Goal: Information Seeking & Learning: Learn about a topic

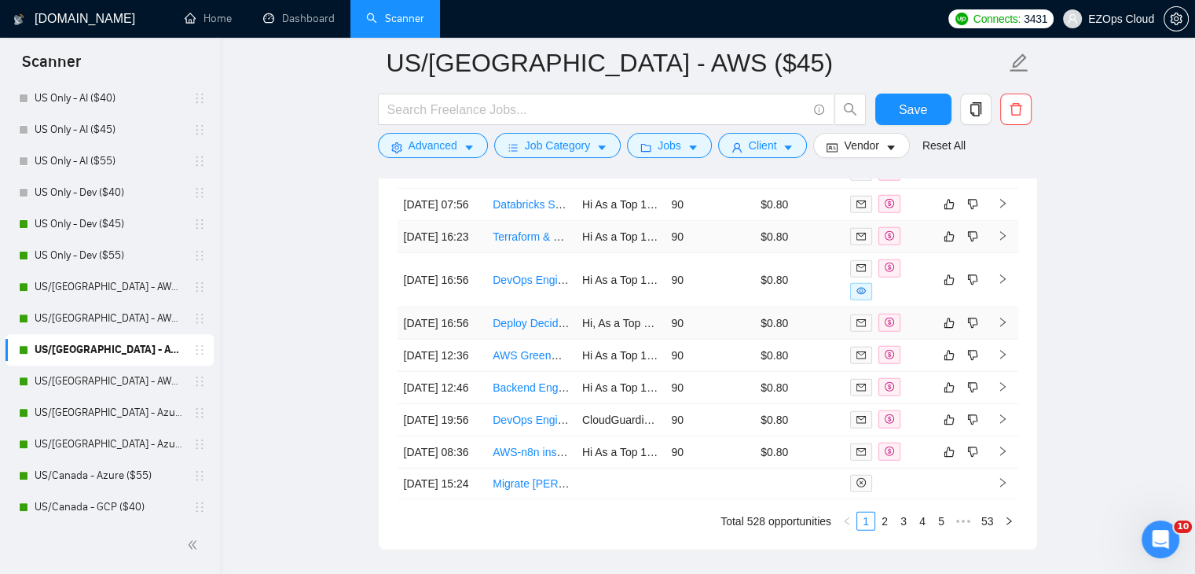
scroll to position [4358, 0]
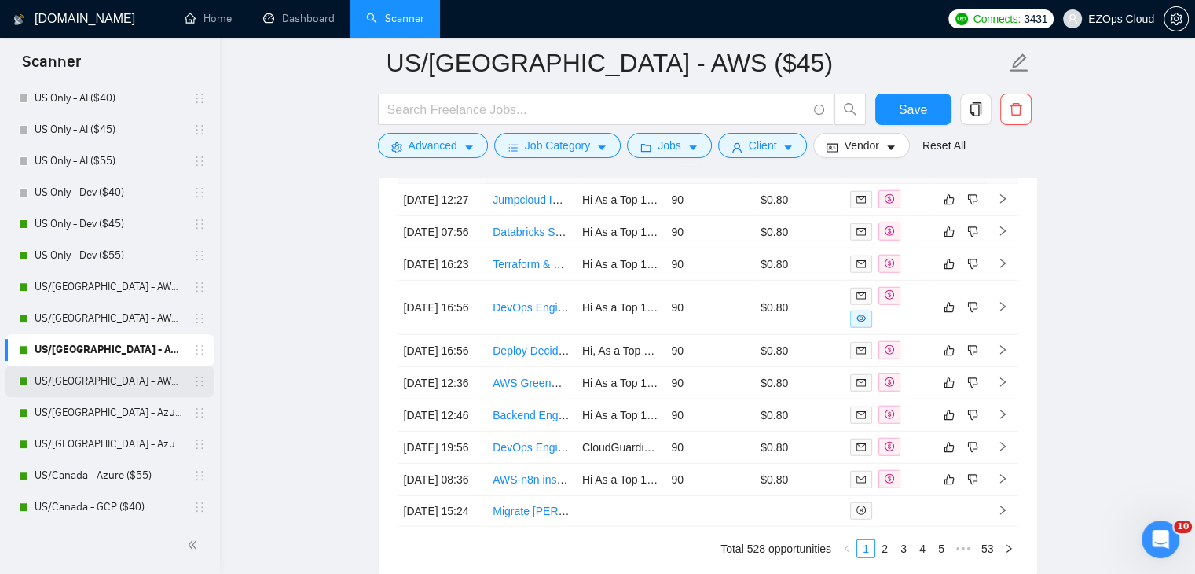
click at [108, 381] on link "US/[GEOGRAPHIC_DATA] - AWS ($55)" at bounding box center [109, 380] width 149 height 31
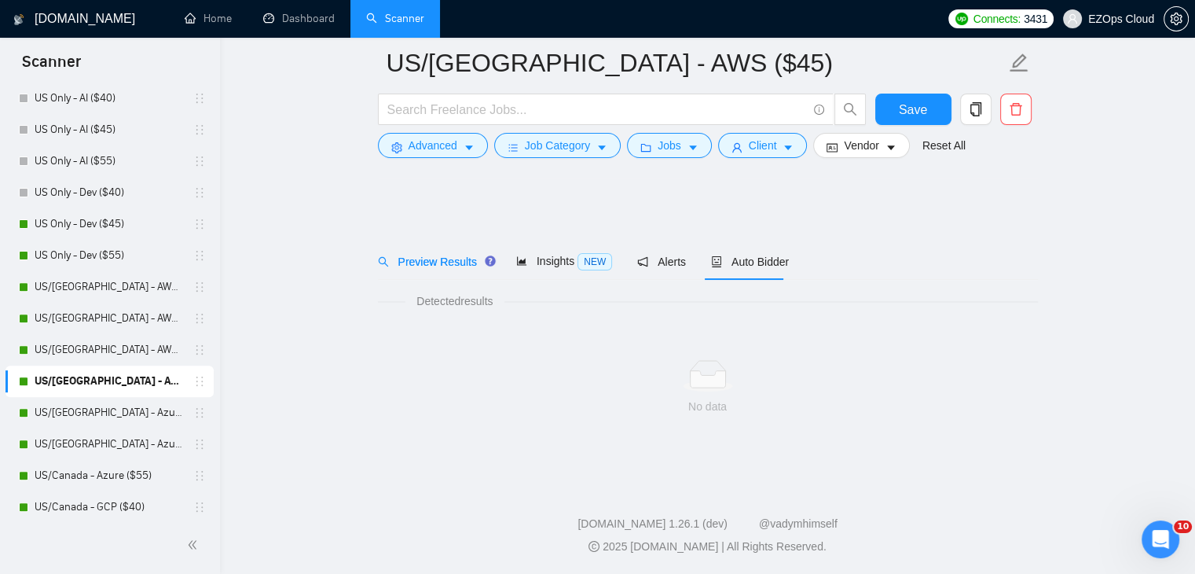
scroll to position [629, 0]
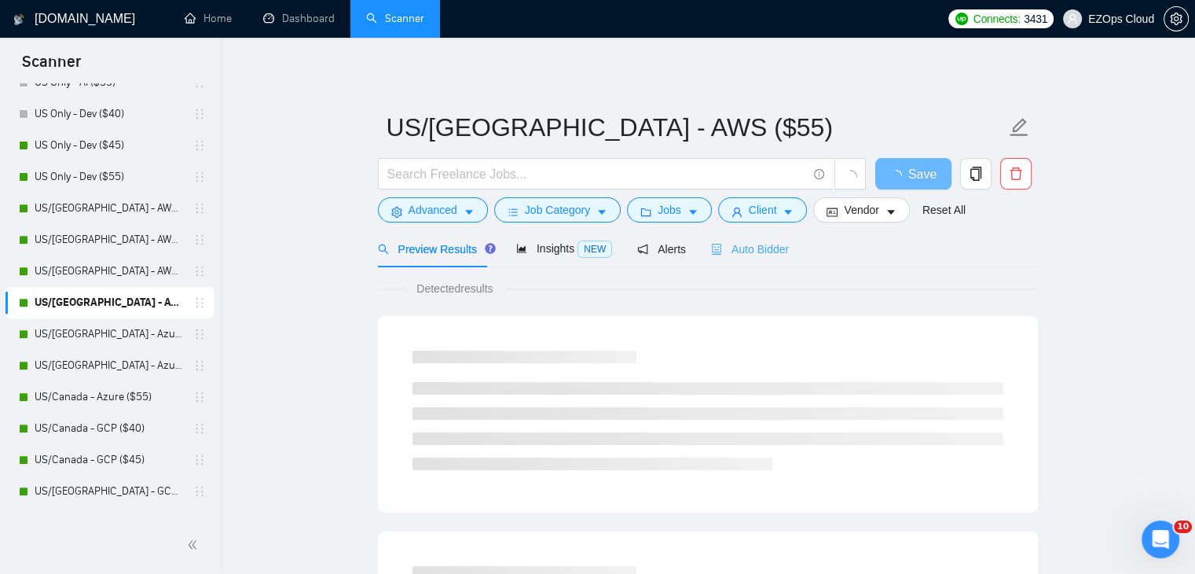
click at [769, 230] on div "Auto Bidder" at bounding box center [750, 248] width 78 height 37
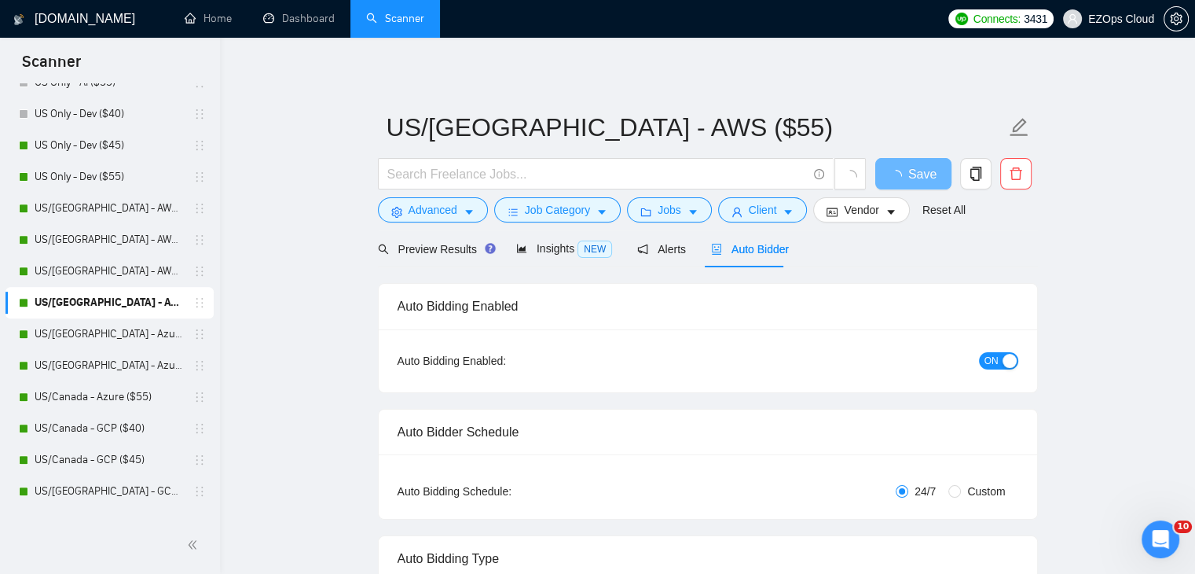
checkbox input "true"
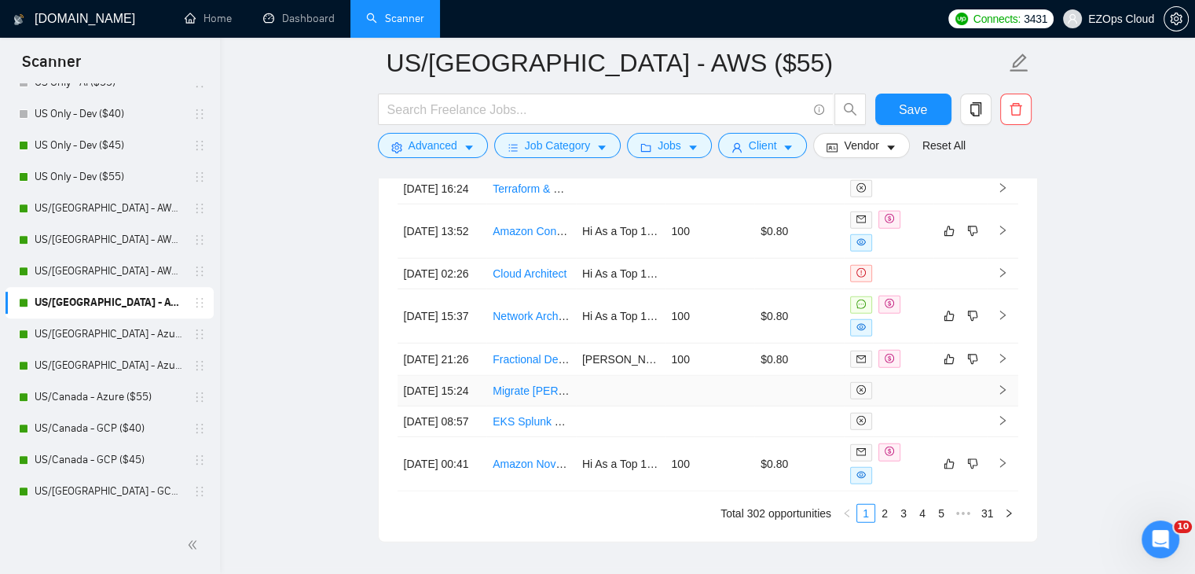
scroll to position [4631, 0]
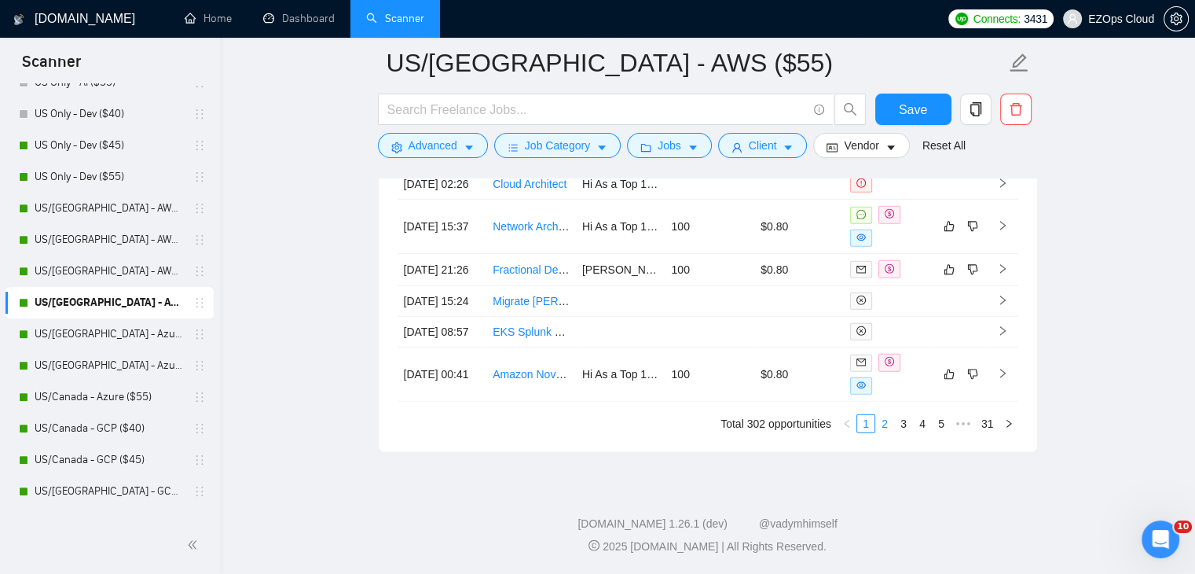
click at [887, 423] on link "2" at bounding box center [884, 423] width 17 height 17
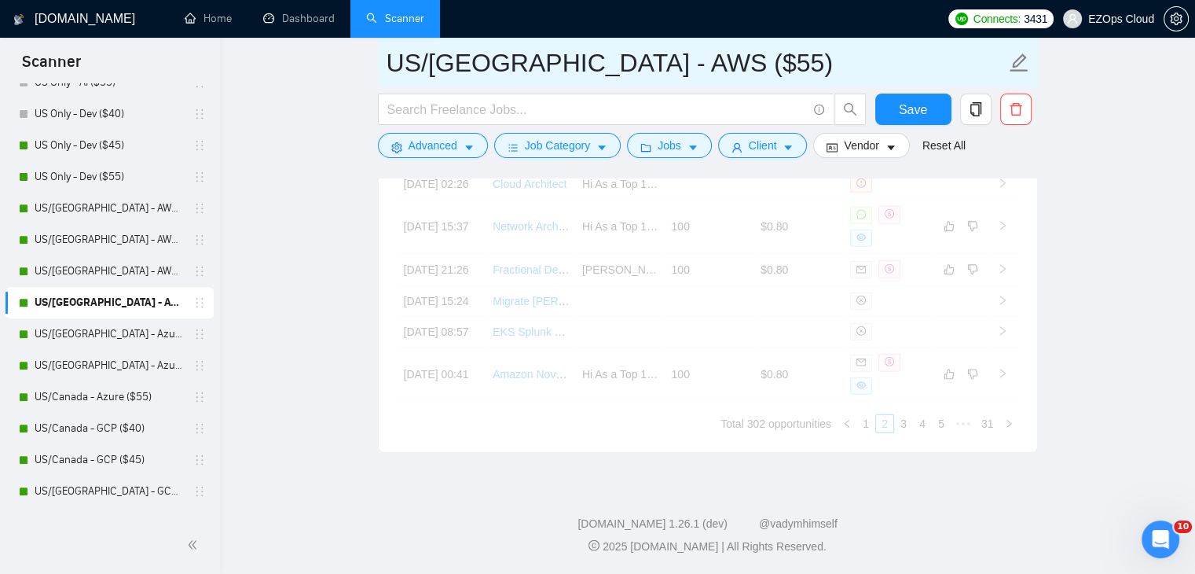
scroll to position [4624, 0]
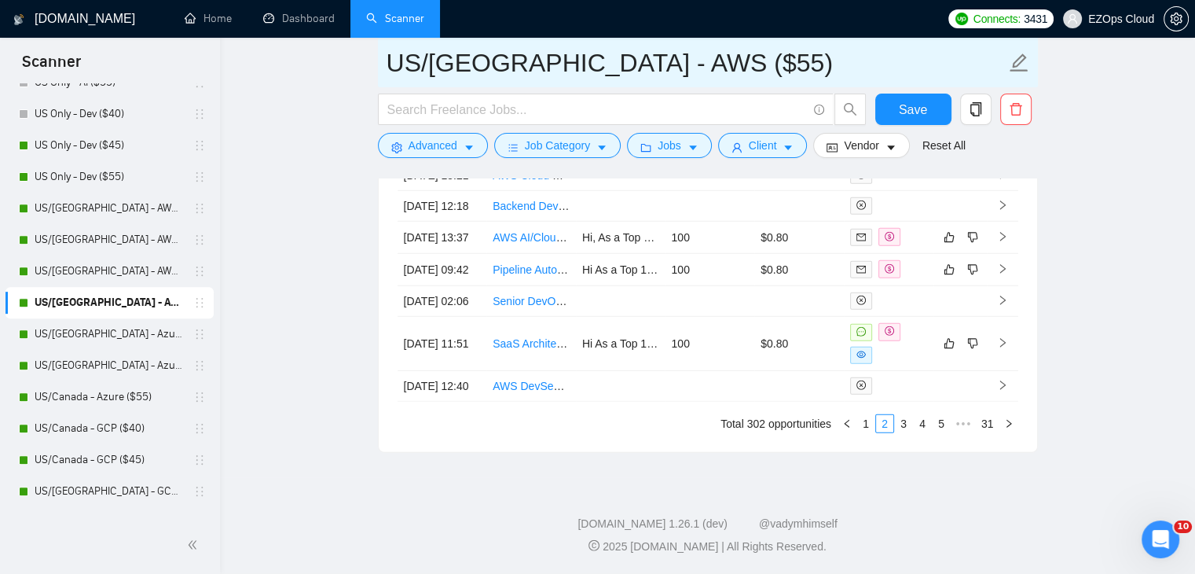
drag, startPoint x: 692, startPoint y: 64, endPoint x: 363, endPoint y: 64, distance: 328.5
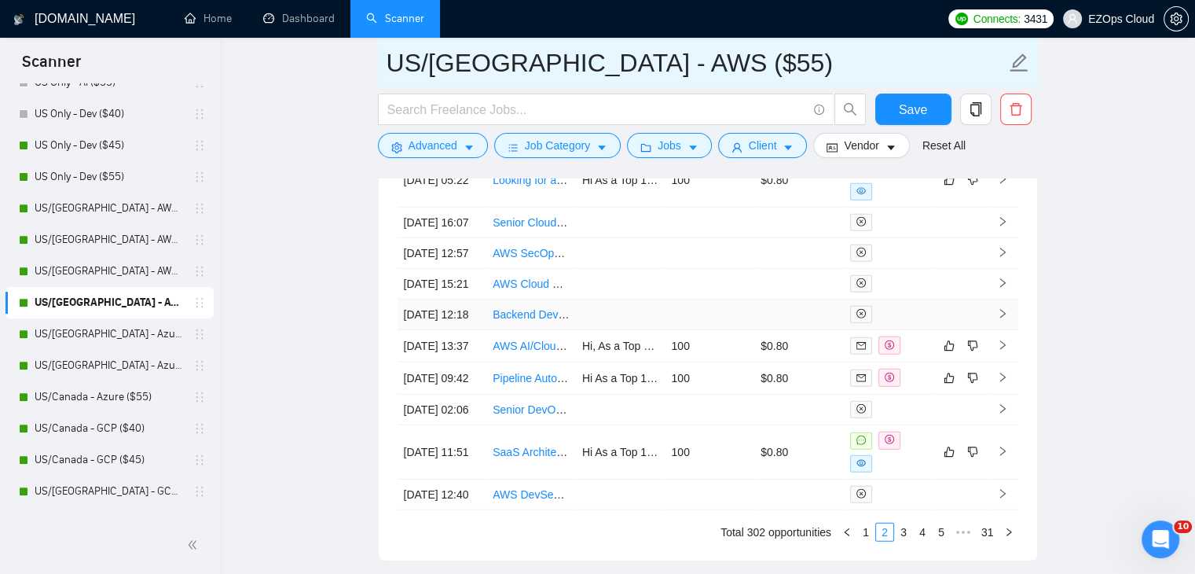
scroll to position [4153, 0]
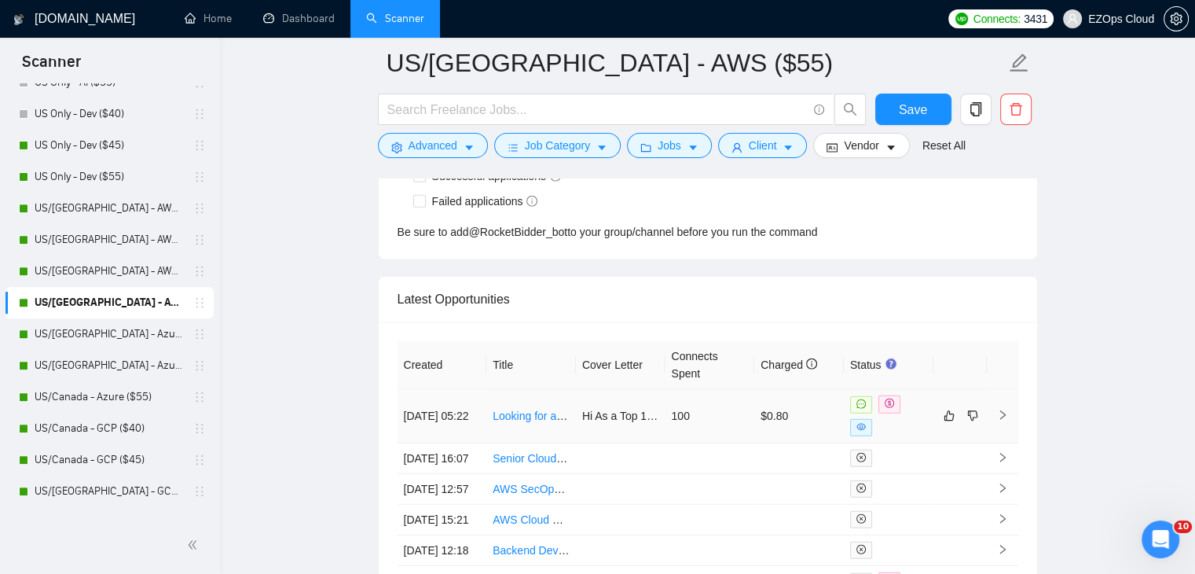
click at [535, 409] on link "Looking for an AWS Expert who has experience with indexing Opensearch thru Lamb…" at bounding box center [708, 415] width 430 height 13
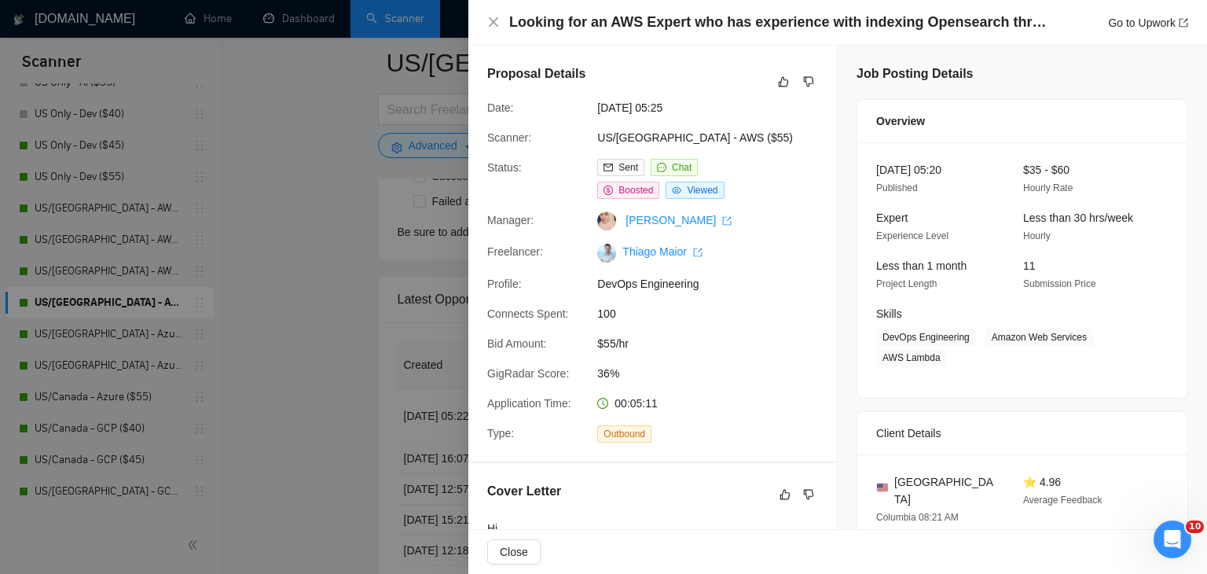
click at [261, 312] on div at bounding box center [603, 287] width 1207 height 574
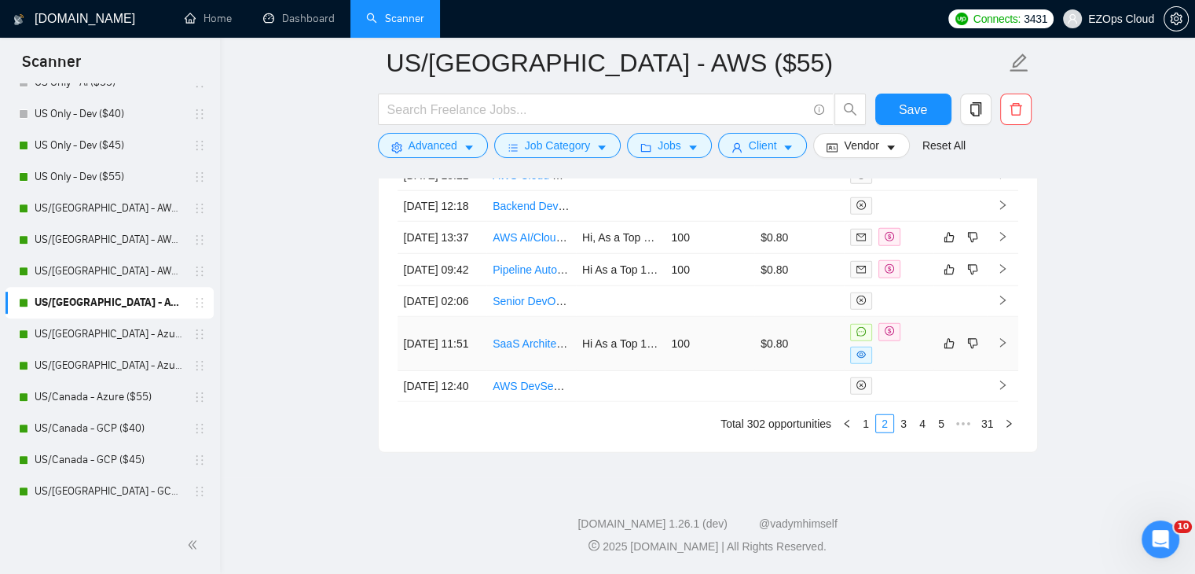
scroll to position [4546, 0]
click at [861, 432] on link "1" at bounding box center [865, 423] width 17 height 17
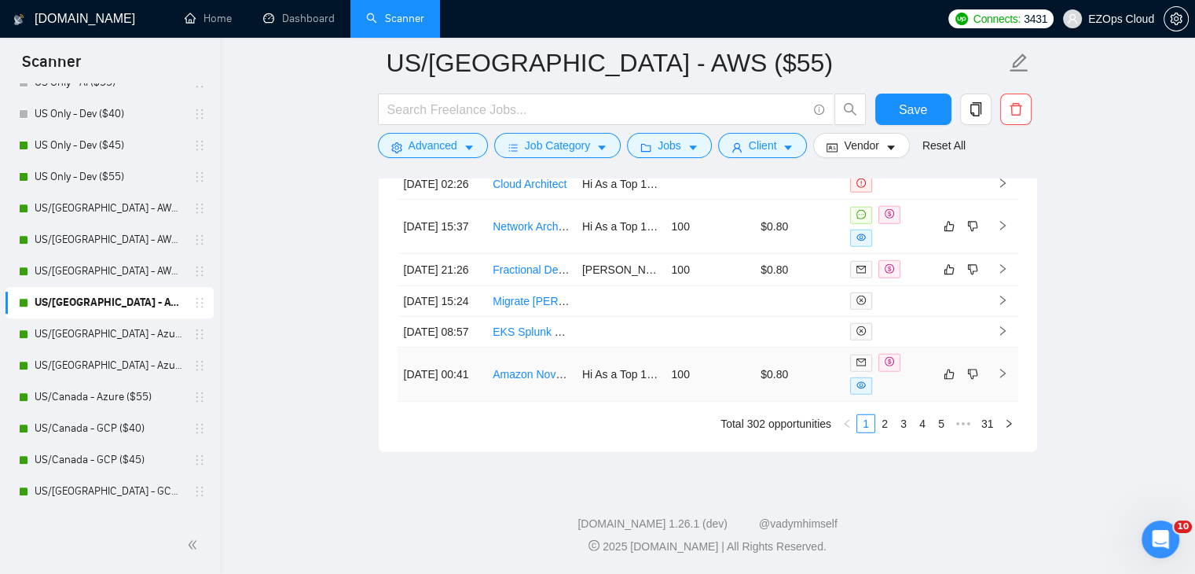
click at [522, 380] on link "Amazon Nova Sonic Solution Developer" at bounding box center [591, 374] width 196 height 13
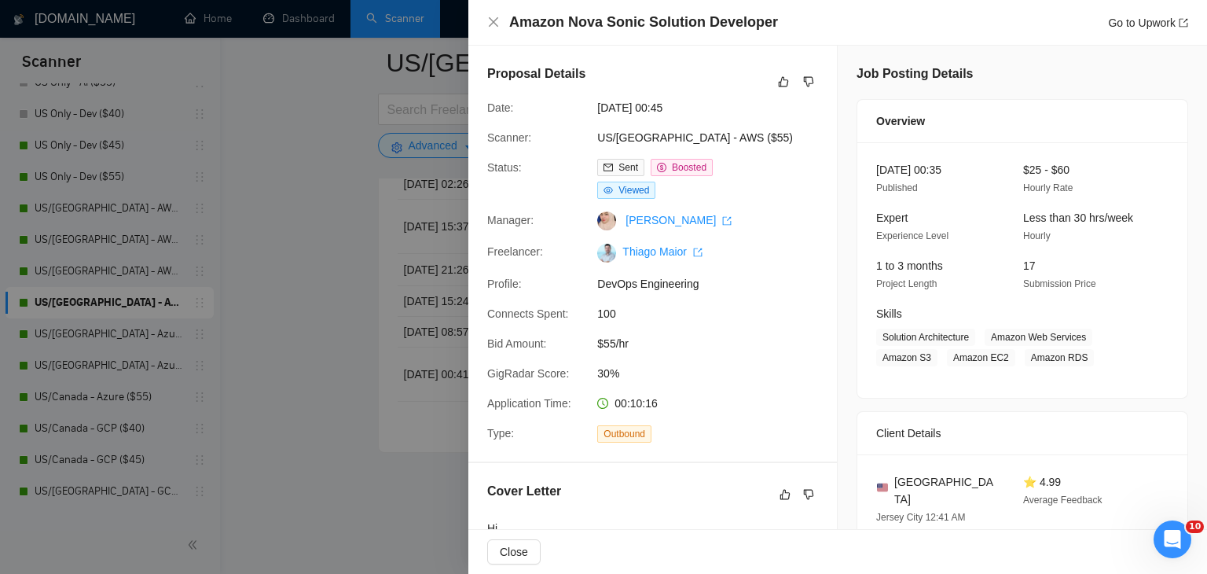
click at [290, 247] on div at bounding box center [603, 287] width 1207 height 574
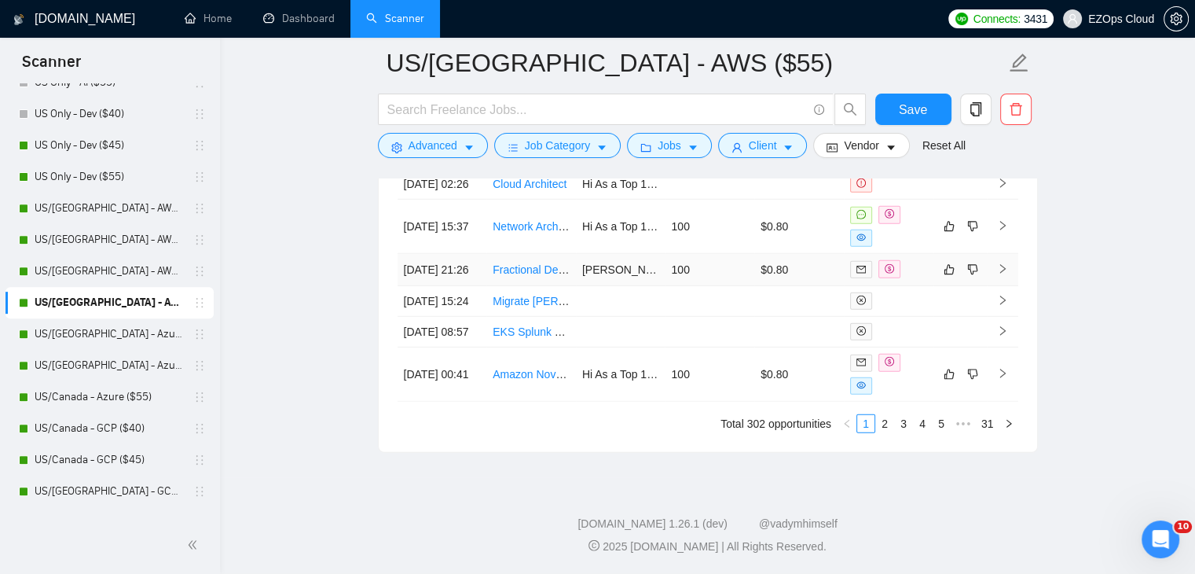
click at [533, 276] on link "Fractional DevOps Engineer — Heroku Optimization" at bounding box center [620, 269] width 255 height 13
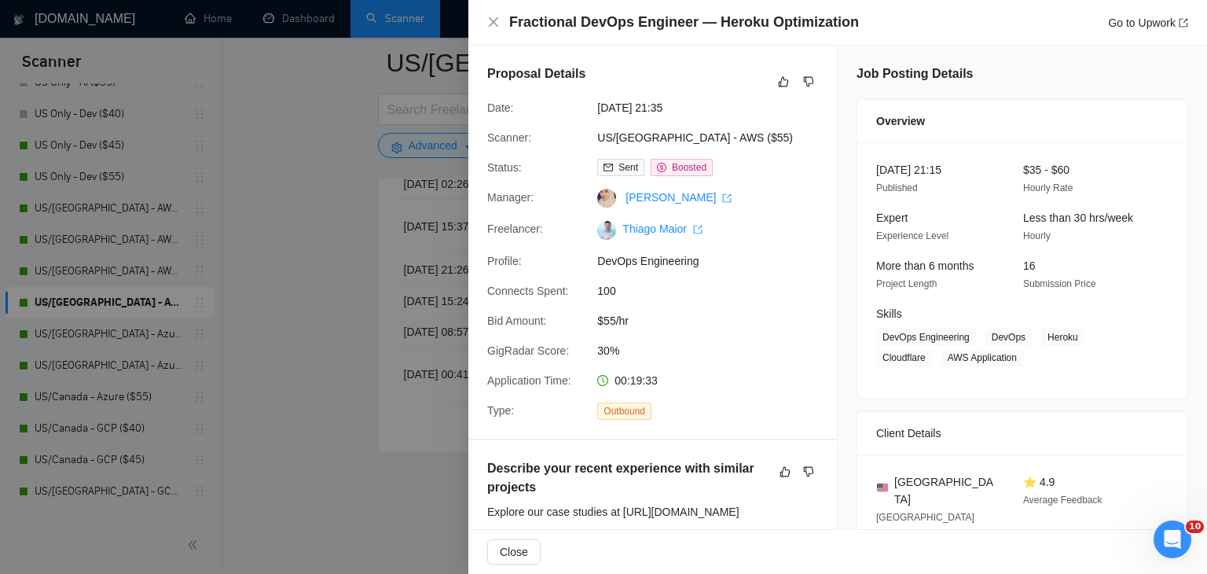
click at [289, 243] on div at bounding box center [603, 287] width 1207 height 574
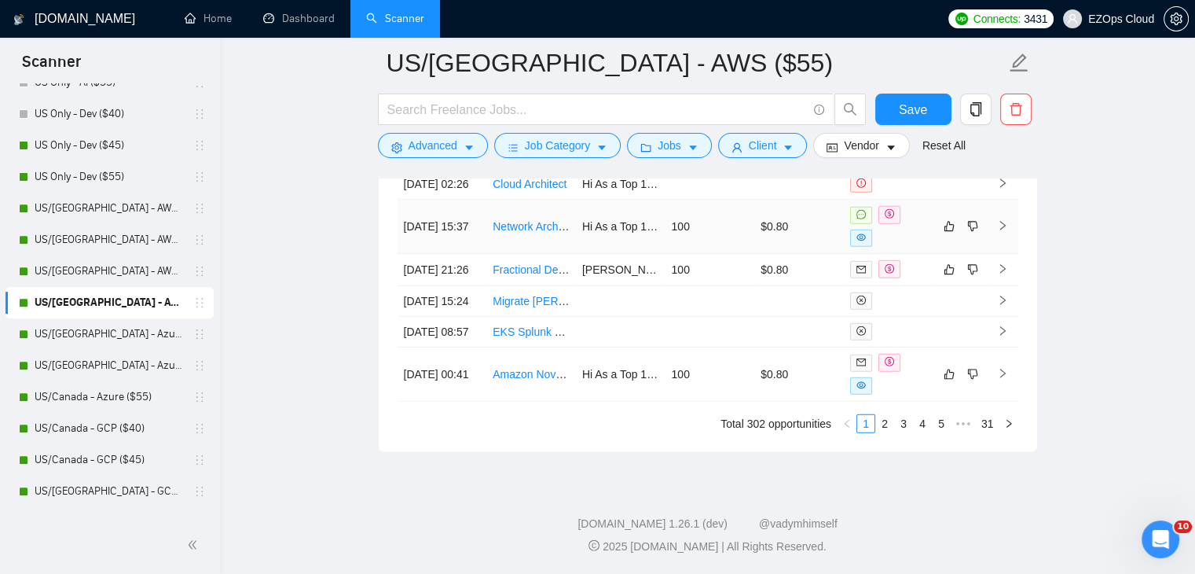
click at [541, 233] on link "Network Architect – POP Design (Equinix / VMware / Cloud Integration)" at bounding box center [666, 226] width 347 height 13
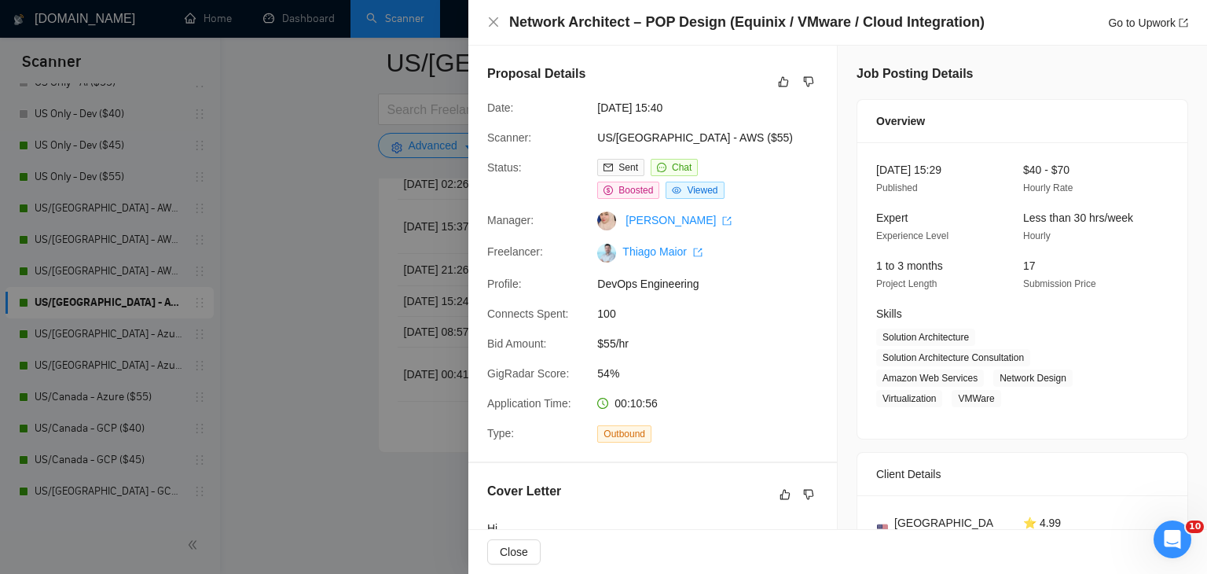
click at [340, 279] on div at bounding box center [603, 287] width 1207 height 574
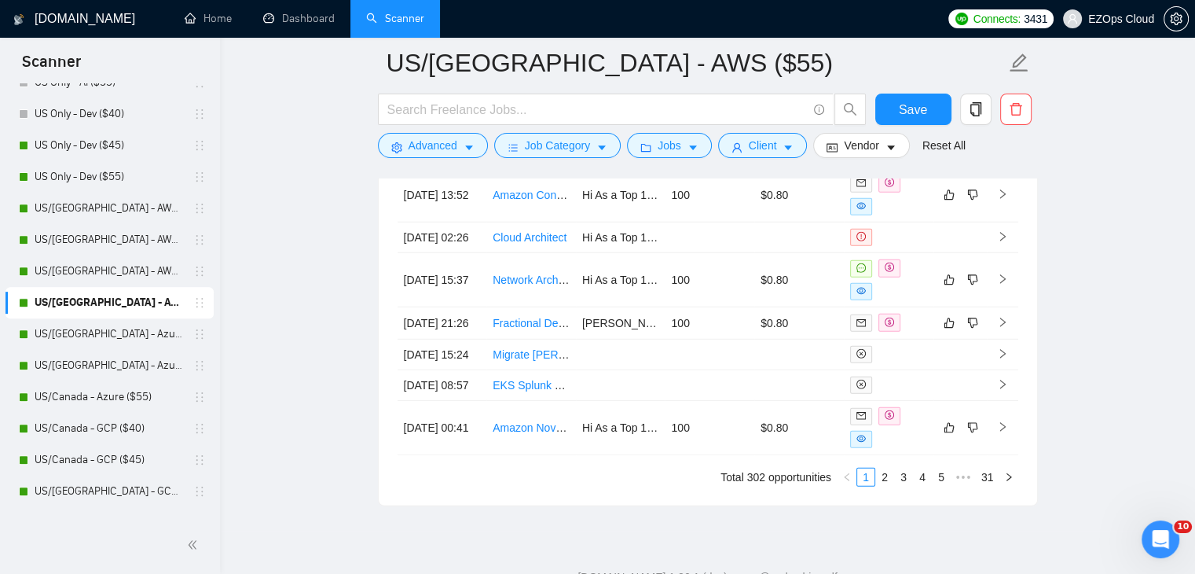
scroll to position [4546, 0]
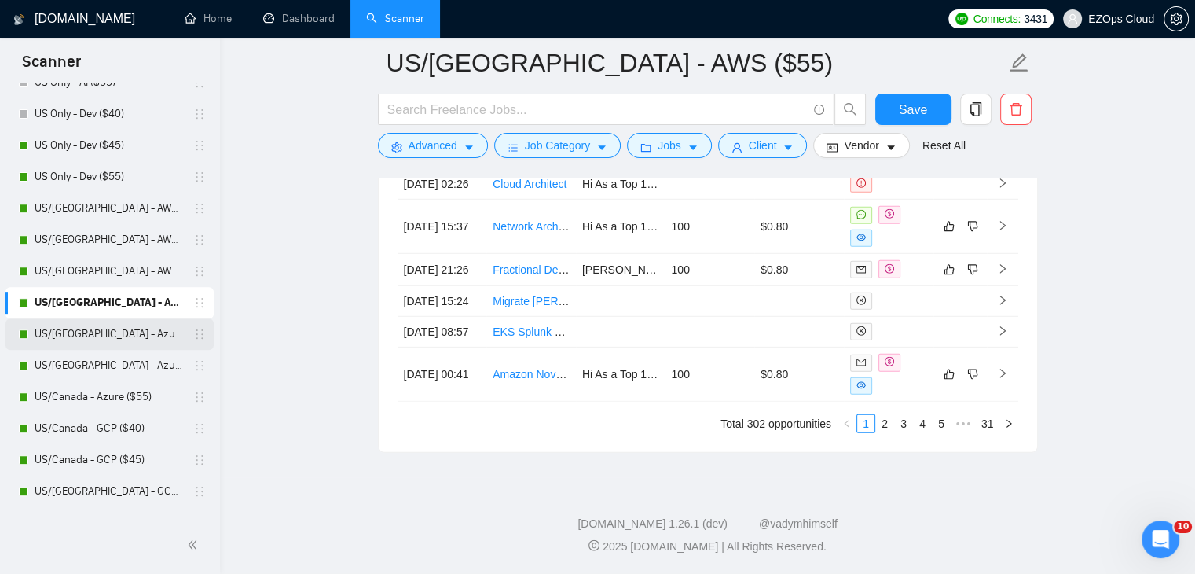
click at [106, 332] on link "US/[GEOGRAPHIC_DATA] - Azure ($40)" at bounding box center [109, 333] width 149 height 31
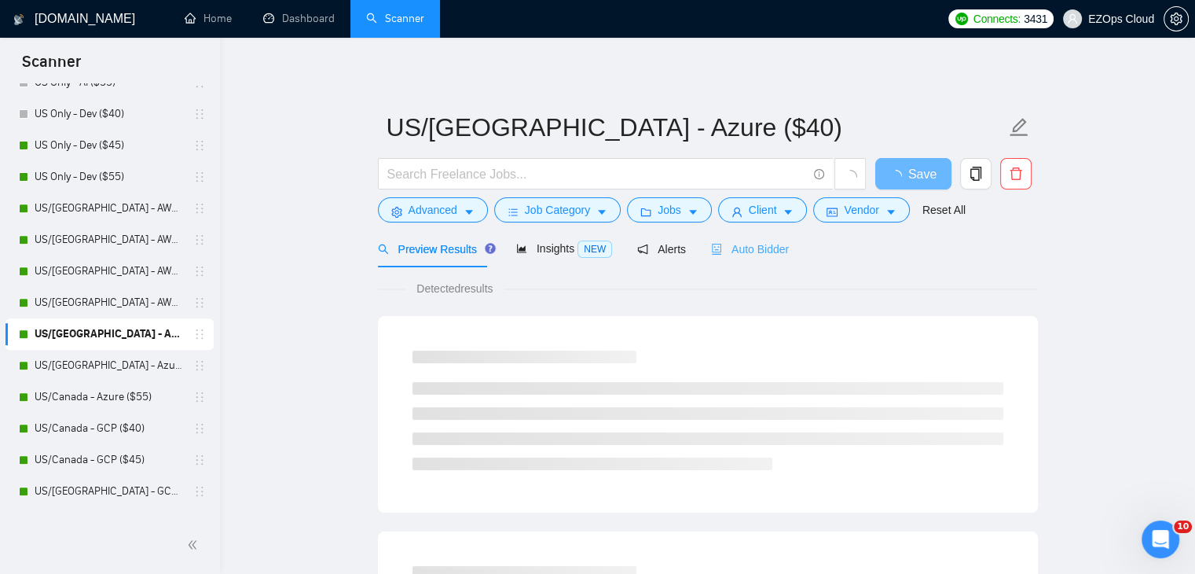
click at [726, 259] on div "Auto Bidder" at bounding box center [750, 248] width 78 height 37
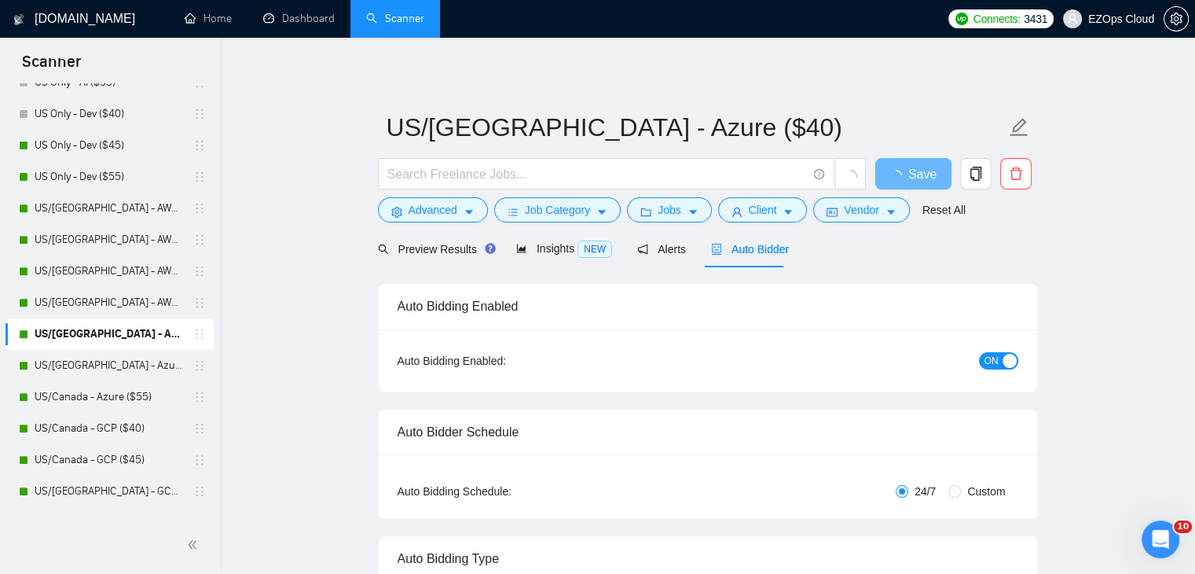
checkbox input "true"
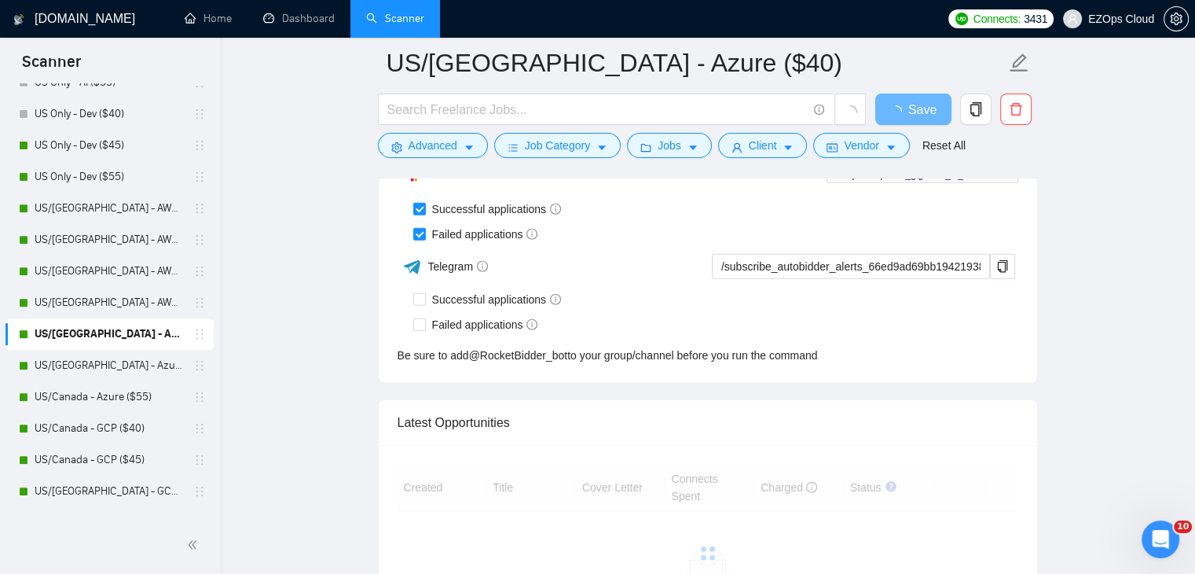
drag, startPoint x: 1206, startPoint y: 453, endPoint x: 6, endPoint y: 6, distance: 1281.0
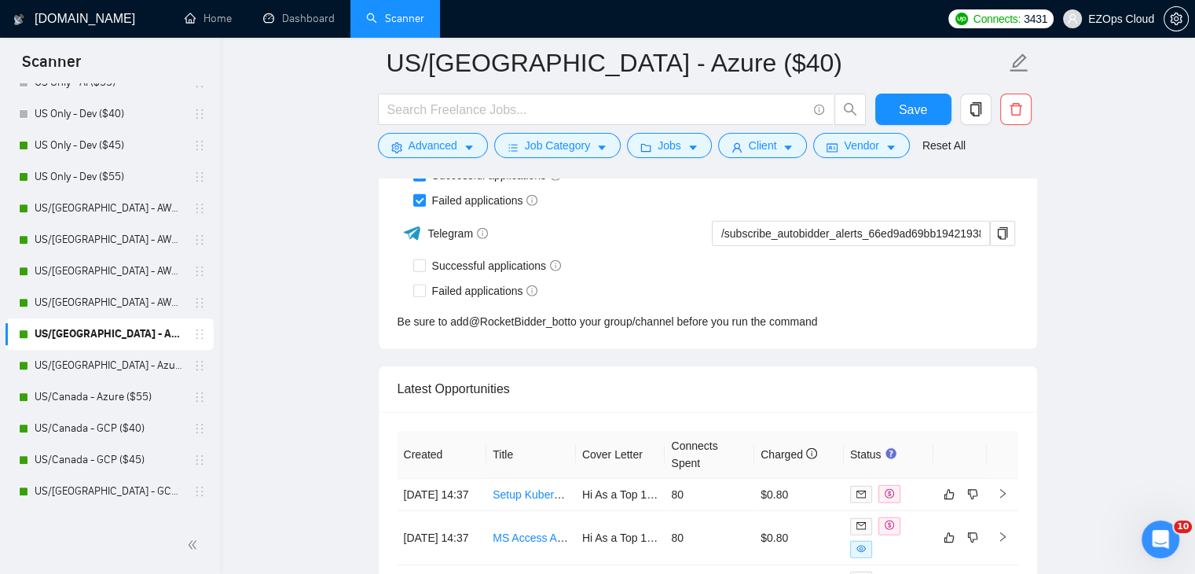
scroll to position [4195, 0]
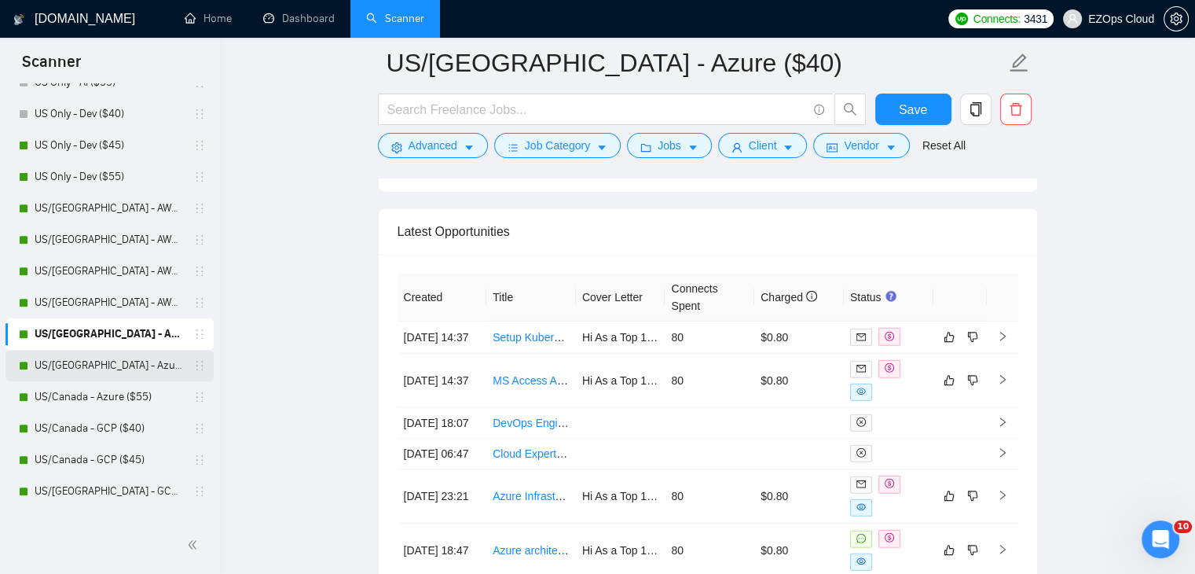
click at [114, 362] on link "US/[GEOGRAPHIC_DATA] - Azure ($45)" at bounding box center [109, 365] width 149 height 31
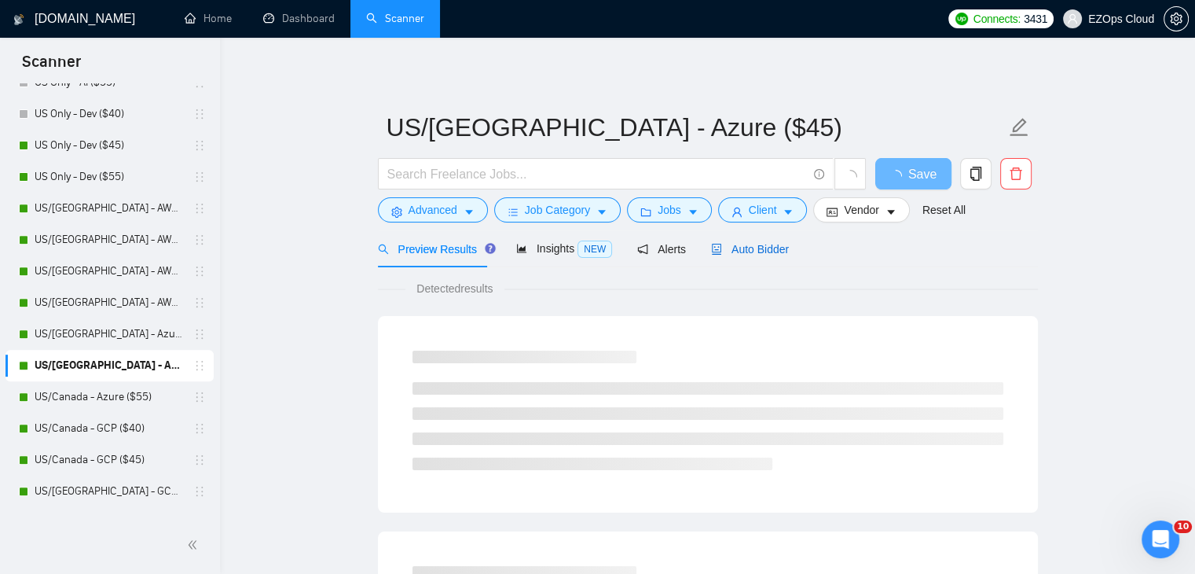
click at [736, 246] on span "Auto Bidder" at bounding box center [750, 249] width 78 height 13
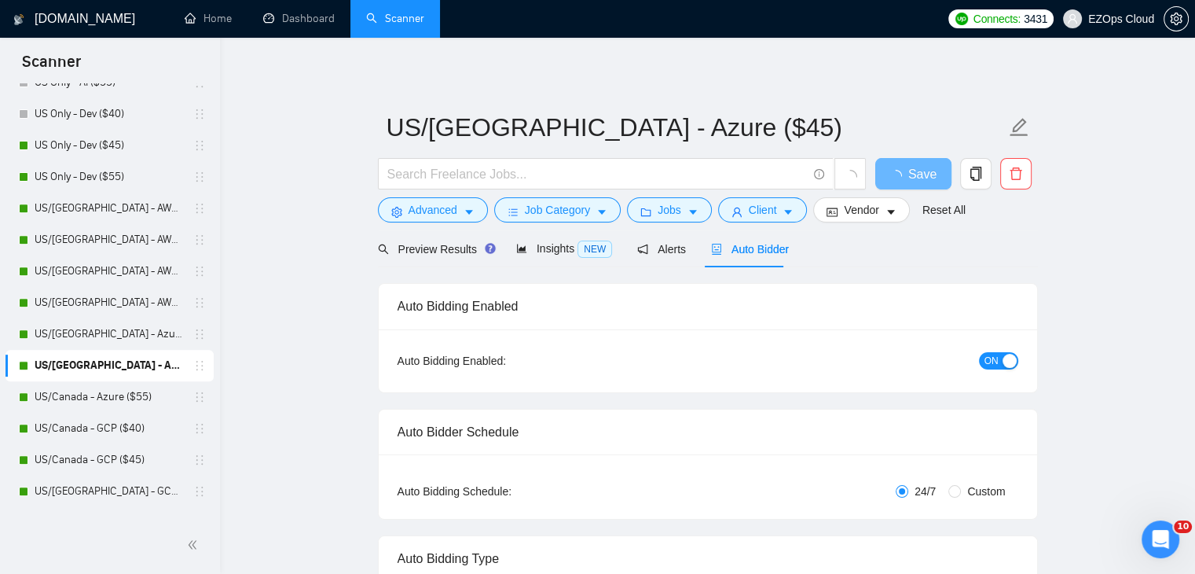
checkbox input "true"
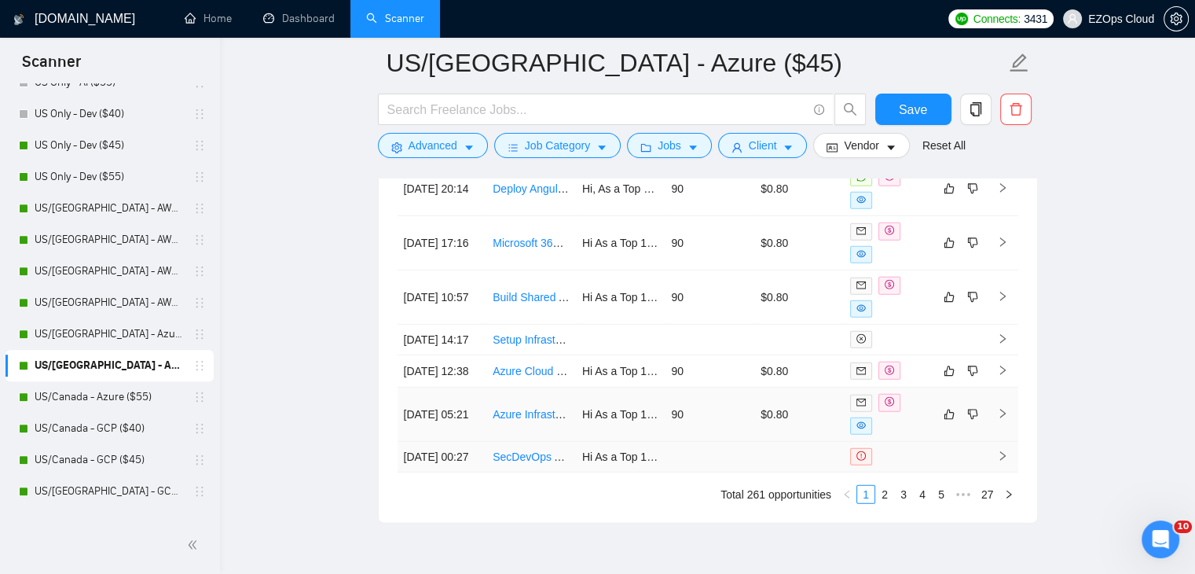
scroll to position [4550, 0]
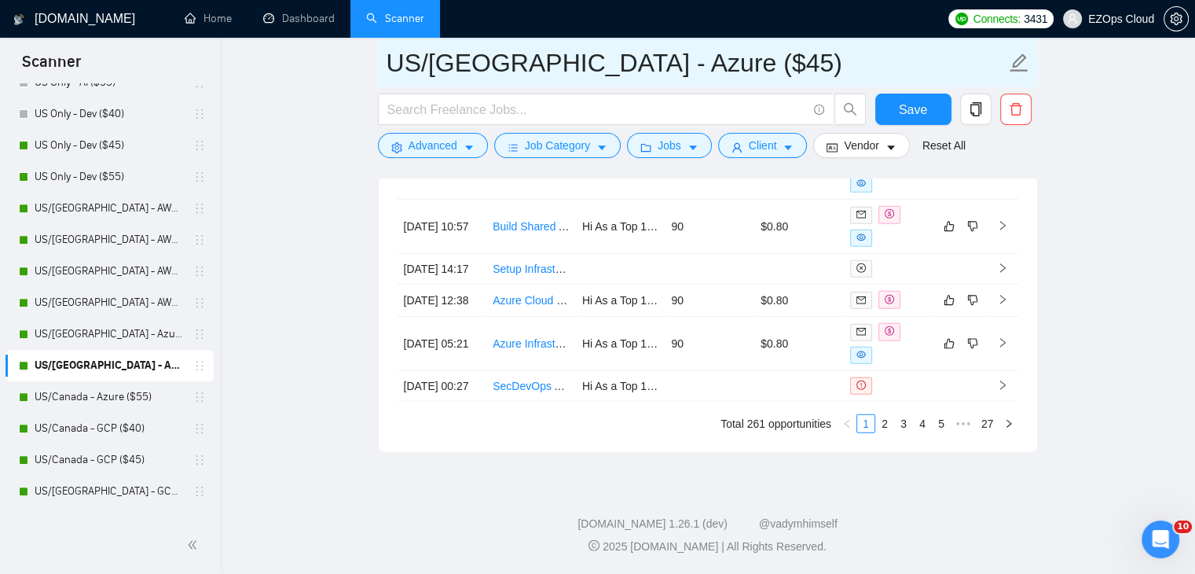
drag, startPoint x: 698, startPoint y: 53, endPoint x: 331, endPoint y: 53, distance: 367.0
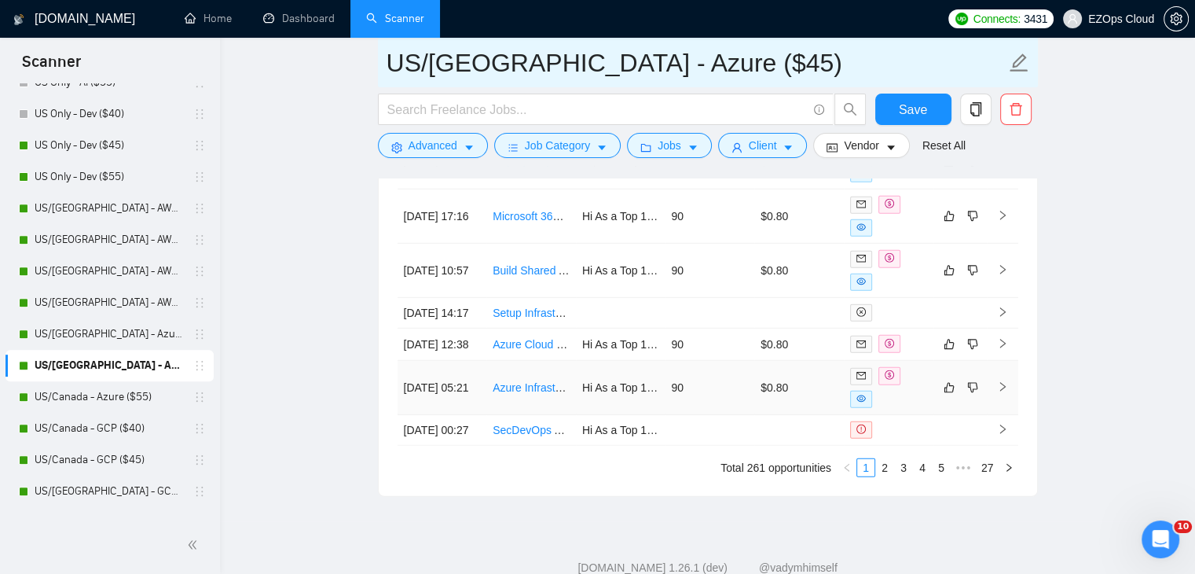
scroll to position [4472, 0]
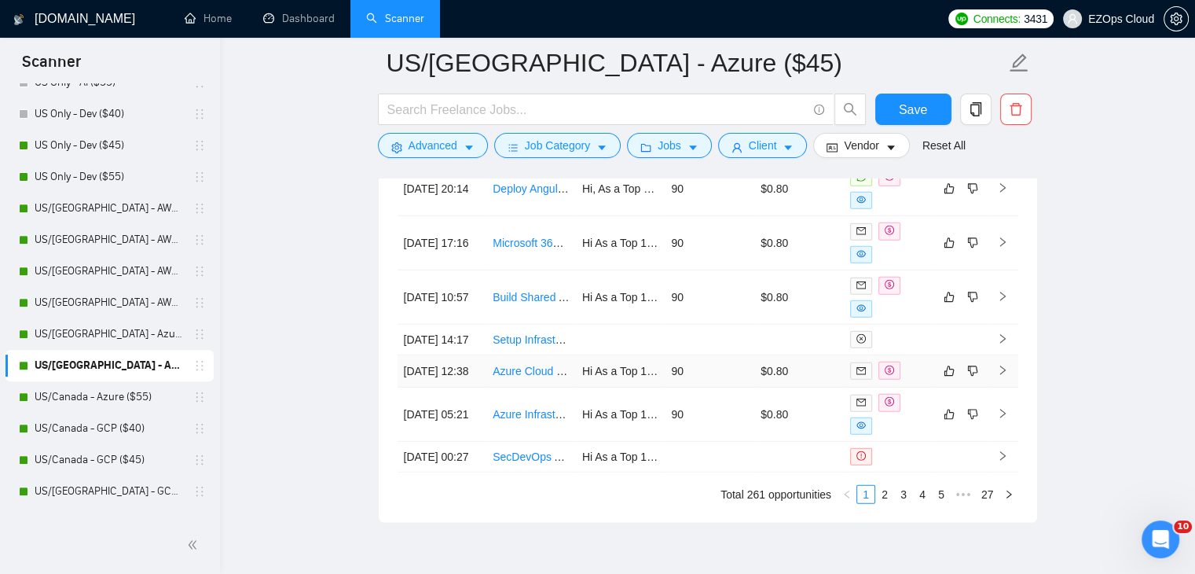
click at [530, 377] on link "Azure Cloud and Devops Engineer" at bounding box center [578, 371] width 170 height 13
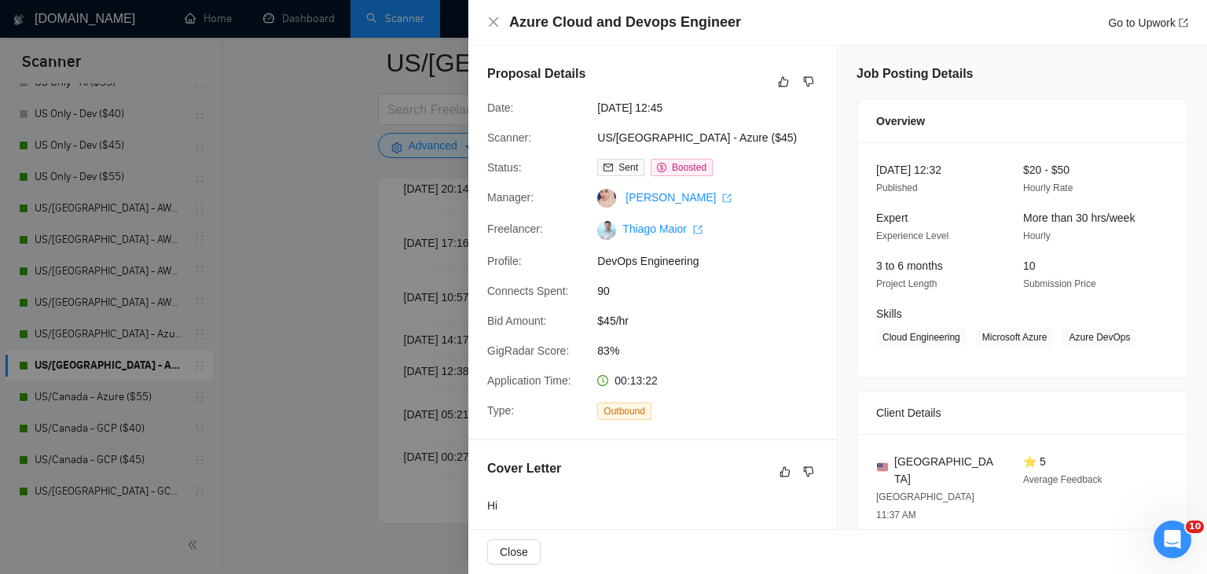
click at [322, 327] on div at bounding box center [603, 287] width 1207 height 574
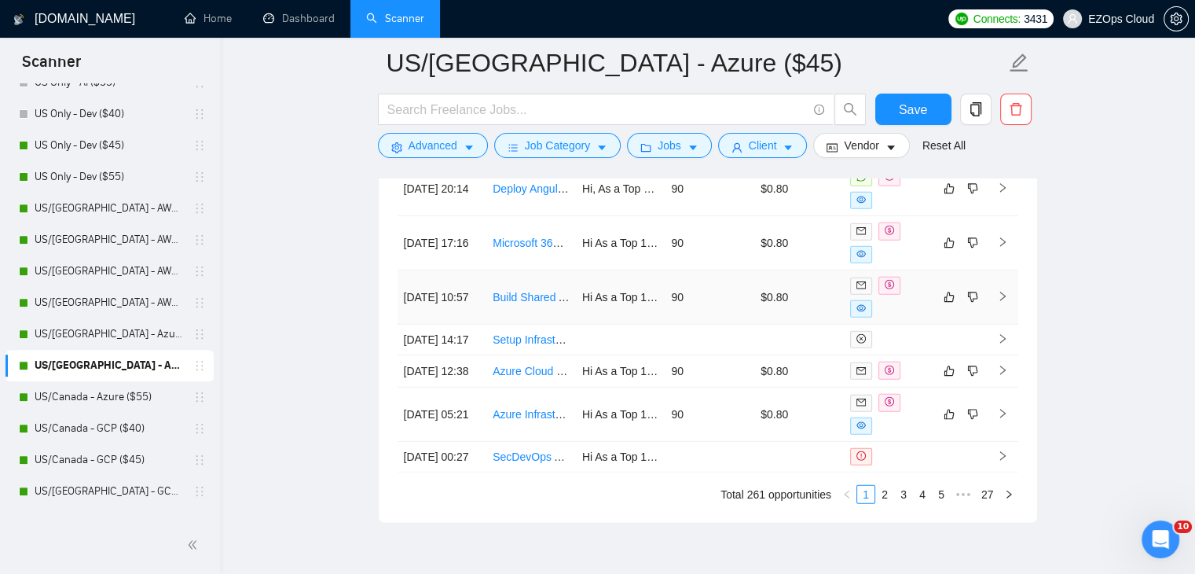
click at [537, 303] on link "Build Shared Azure VM Image for AutoCAD + ArcGIS + Azure Files + VPN Access" at bounding box center [692, 297] width 399 height 13
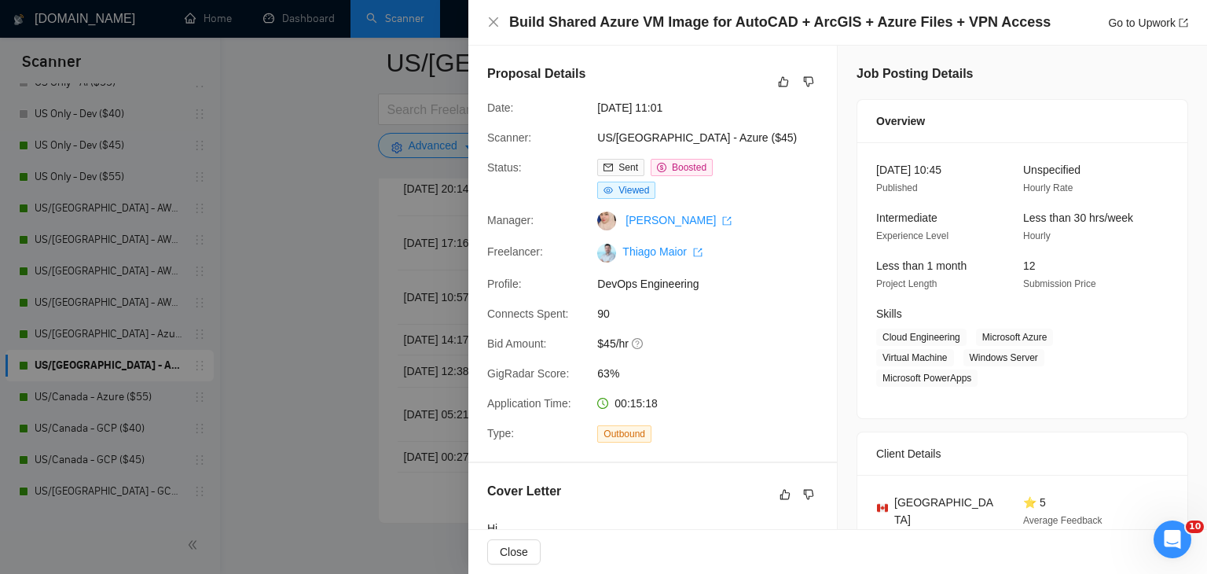
click at [307, 318] on div at bounding box center [603, 287] width 1207 height 574
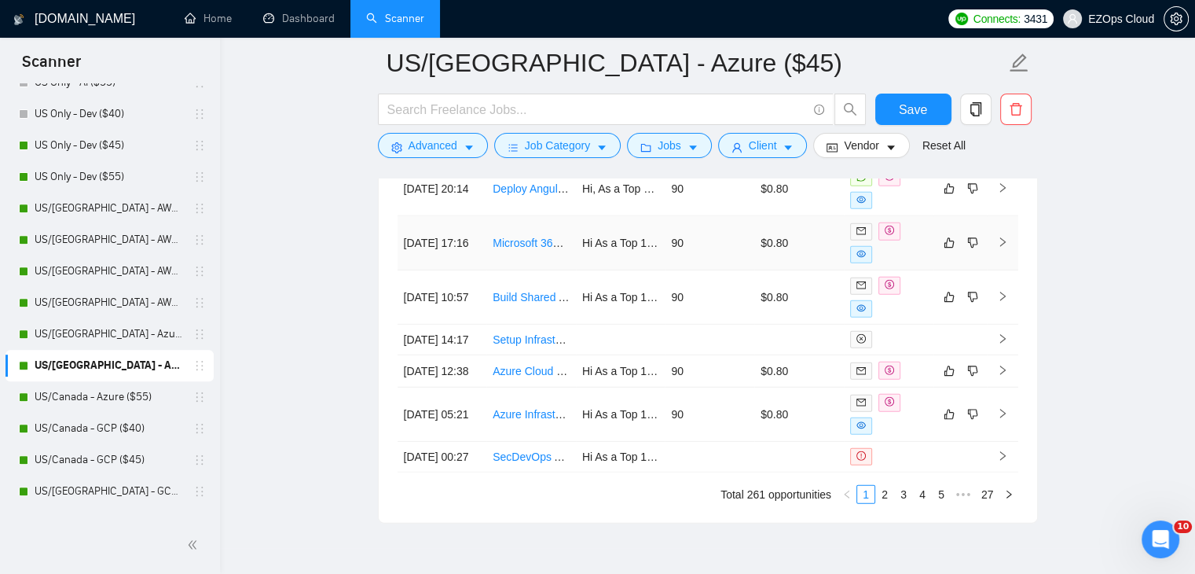
click at [541, 249] on link "Microsoft 365 Tools and Apps implementation Expert" at bounding box center [621, 243] width 256 height 13
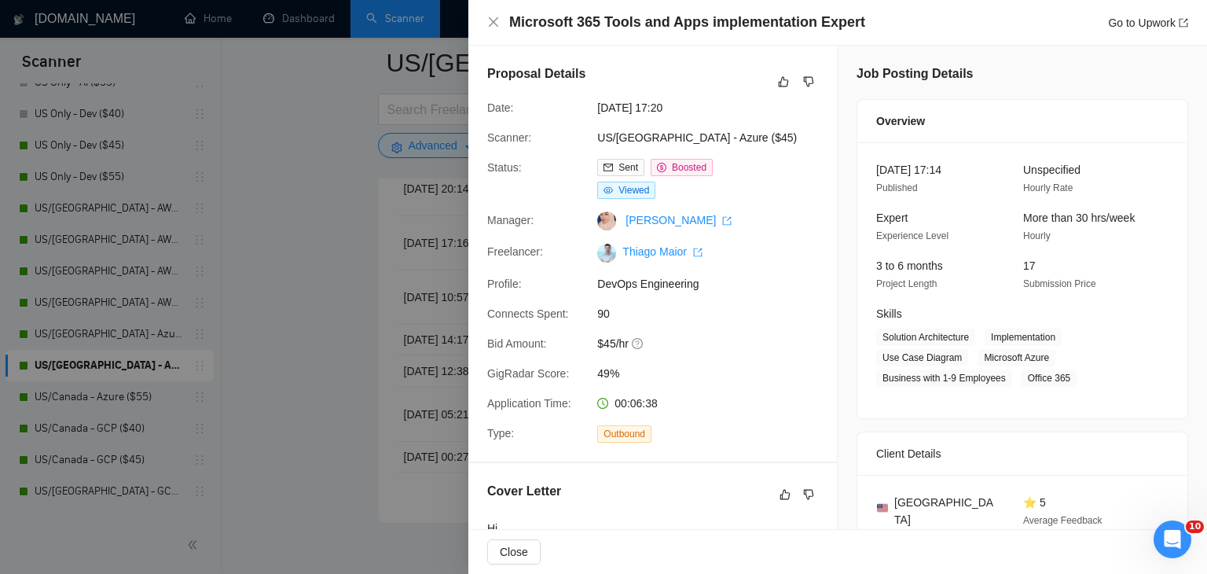
click at [296, 274] on div at bounding box center [603, 287] width 1207 height 574
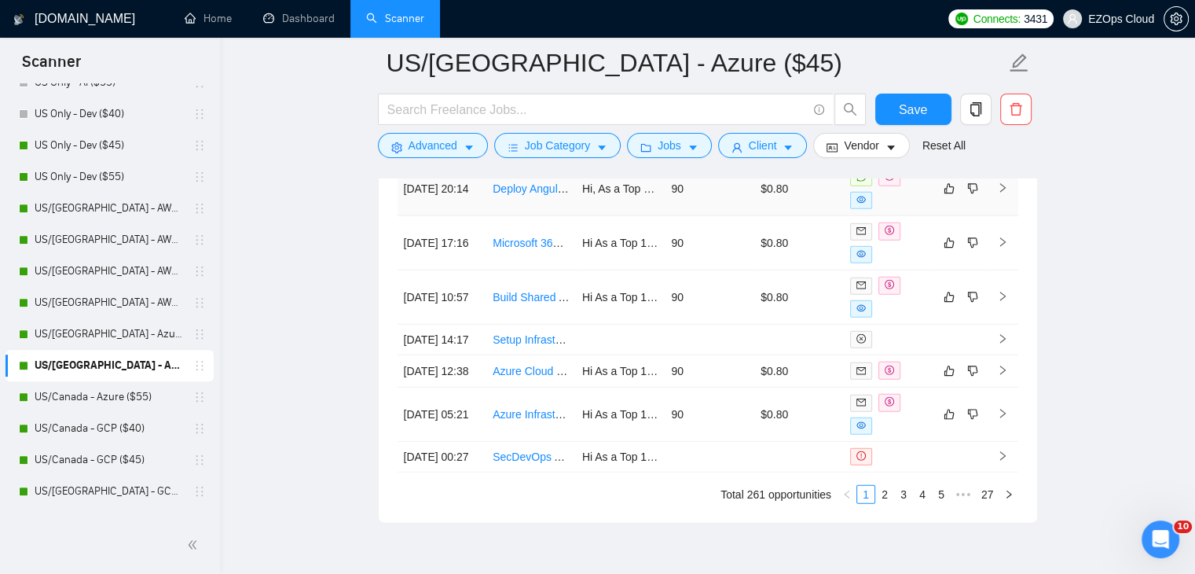
click at [536, 195] on link "Deploy Angular Code on Azure with GoDaddy Integration" at bounding box center [631, 188] width 277 height 13
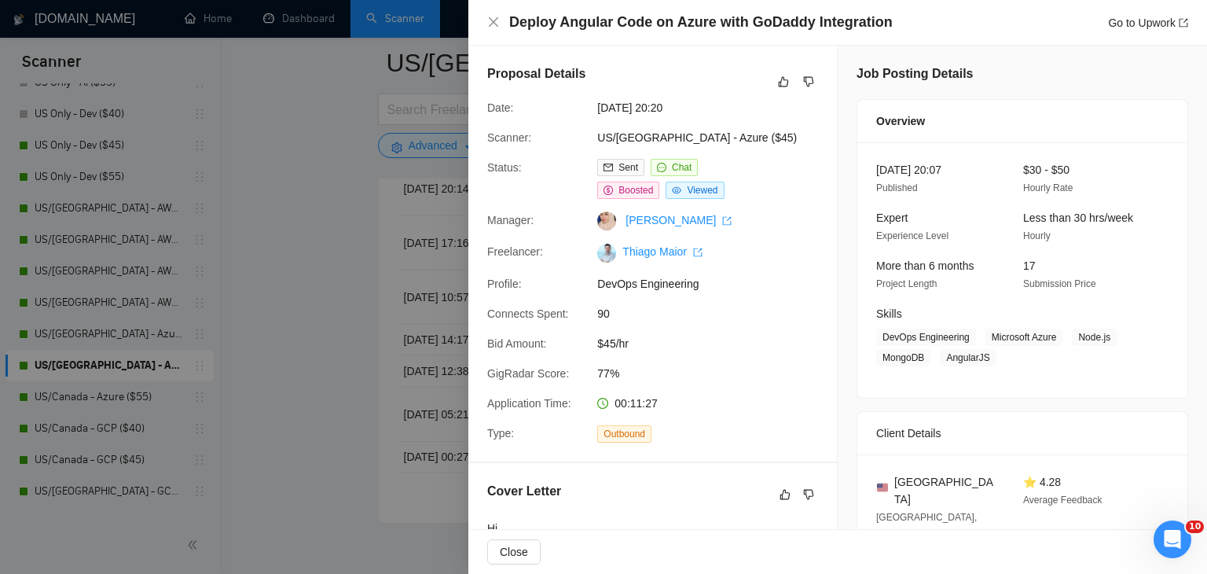
click at [299, 288] on div at bounding box center [603, 287] width 1207 height 574
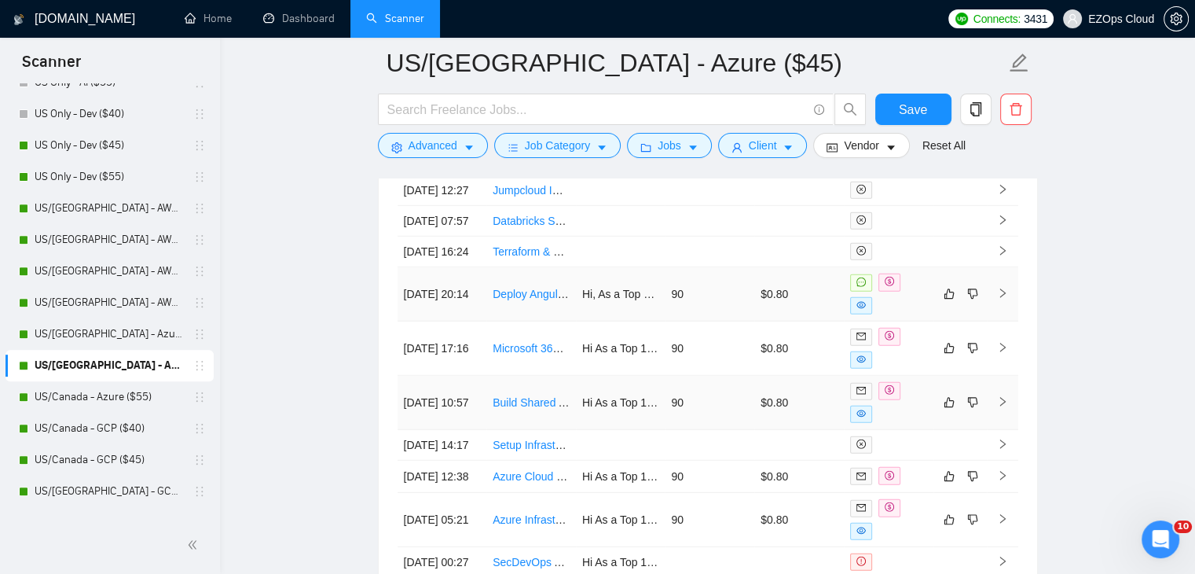
scroll to position [4393, 0]
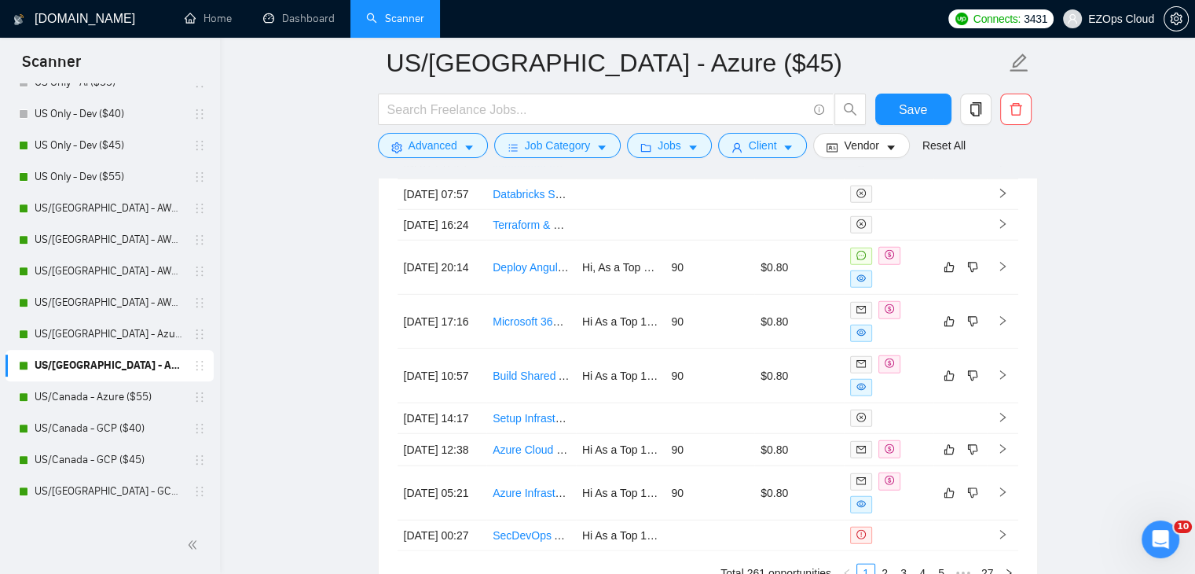
drag, startPoint x: 129, startPoint y: 403, endPoint x: 126, endPoint y: 378, distance: 25.3
click at [129, 402] on link "US/Canada - Azure ($55)" at bounding box center [109, 396] width 149 height 31
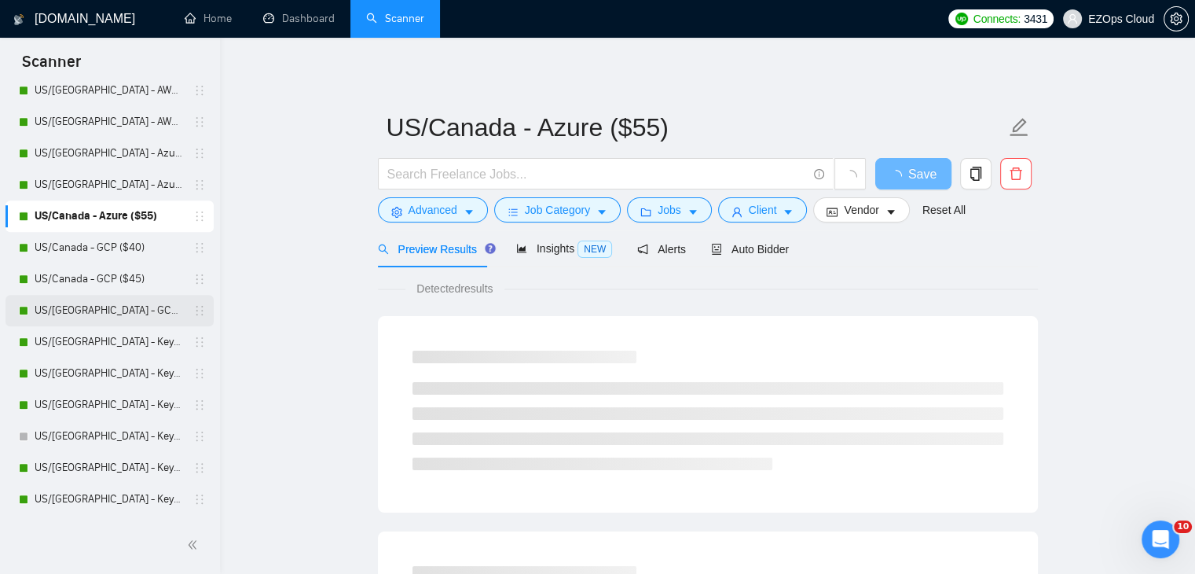
scroll to position [786, 0]
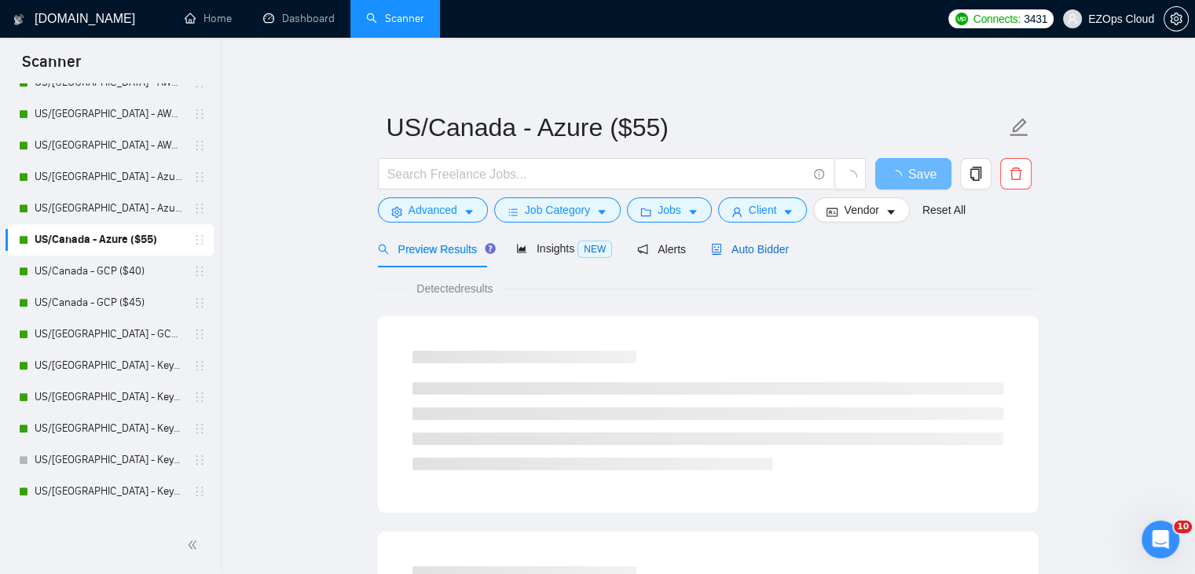
click at [774, 248] on span "Auto Bidder" at bounding box center [750, 249] width 78 height 13
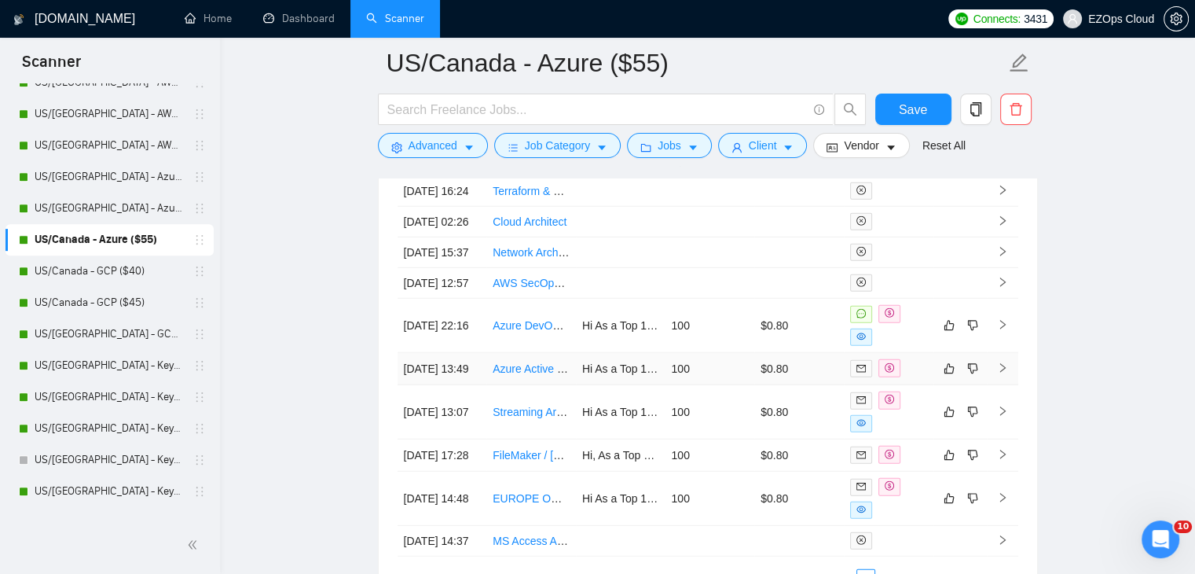
scroll to position [4287, 0]
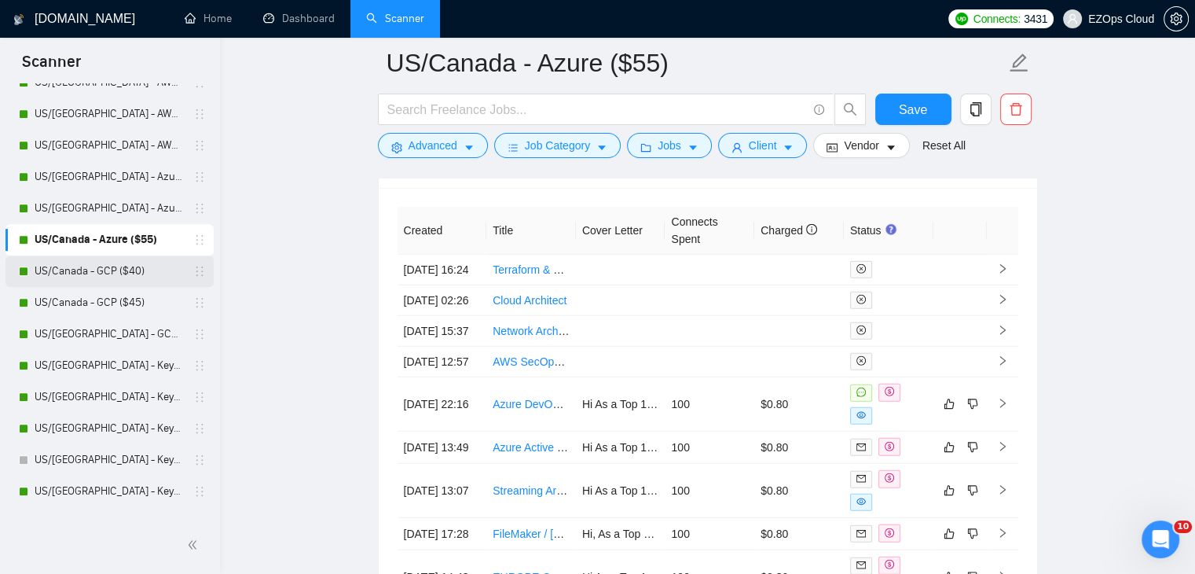
click at [85, 274] on link "US/Canada - GCP ($40)" at bounding box center [109, 270] width 149 height 31
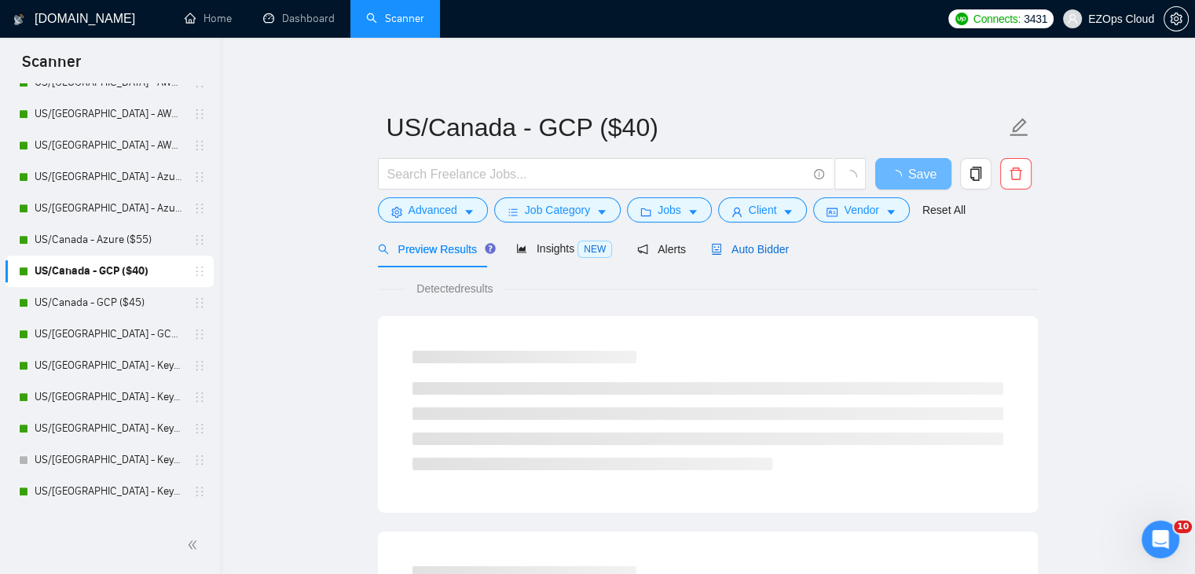
click at [764, 247] on span "Auto Bidder" at bounding box center [750, 249] width 78 height 13
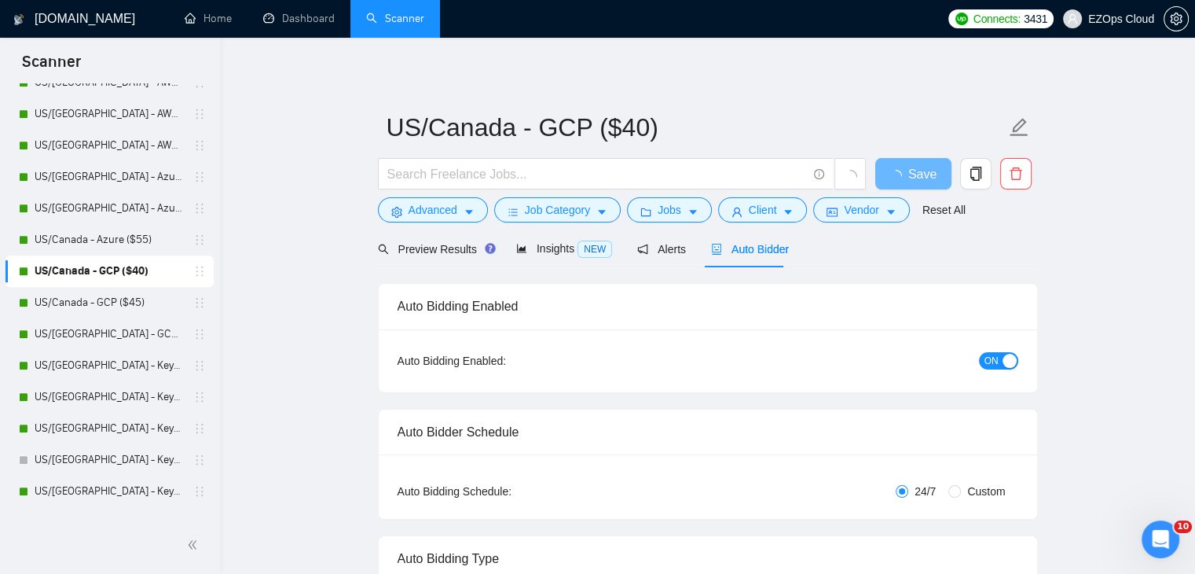
checkbox input "true"
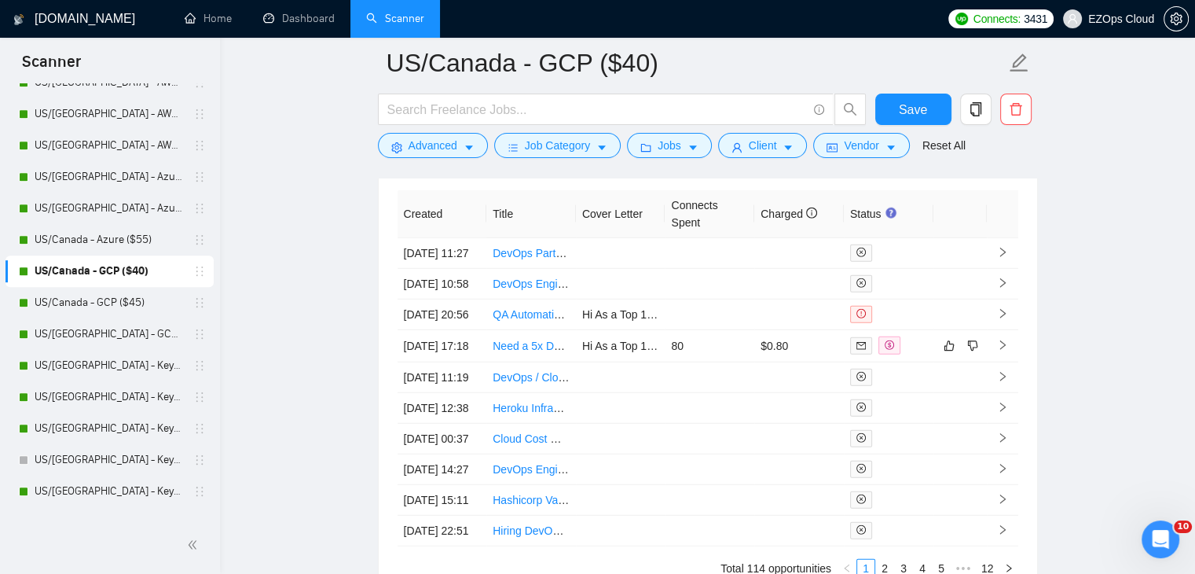
scroll to position [4272, 0]
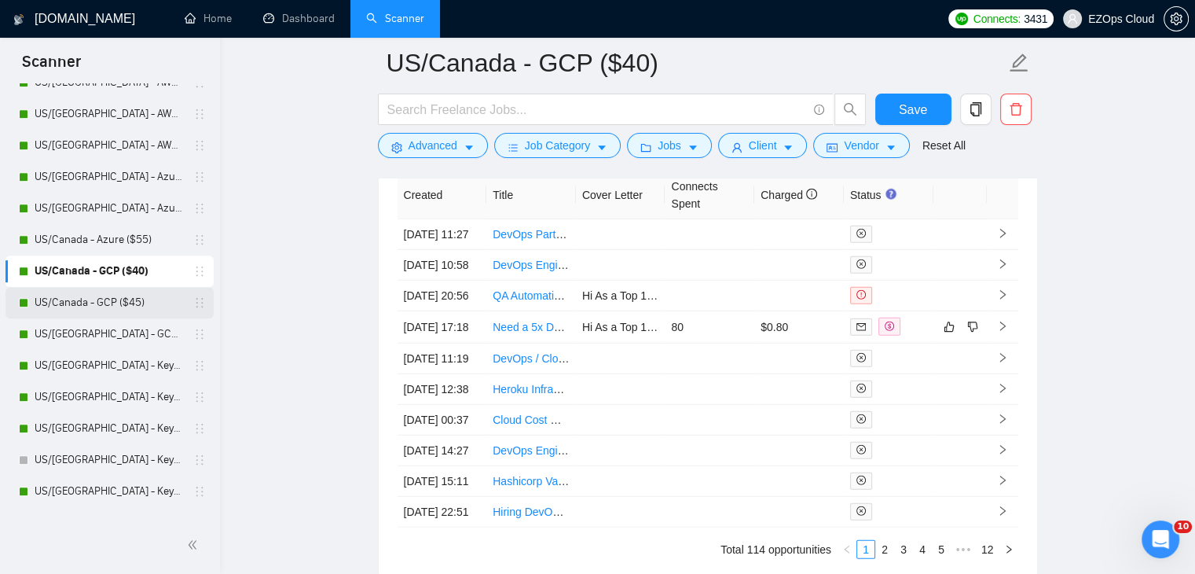
click at [104, 296] on link "US/Canada - GCP ($45)" at bounding box center [109, 302] width 149 height 31
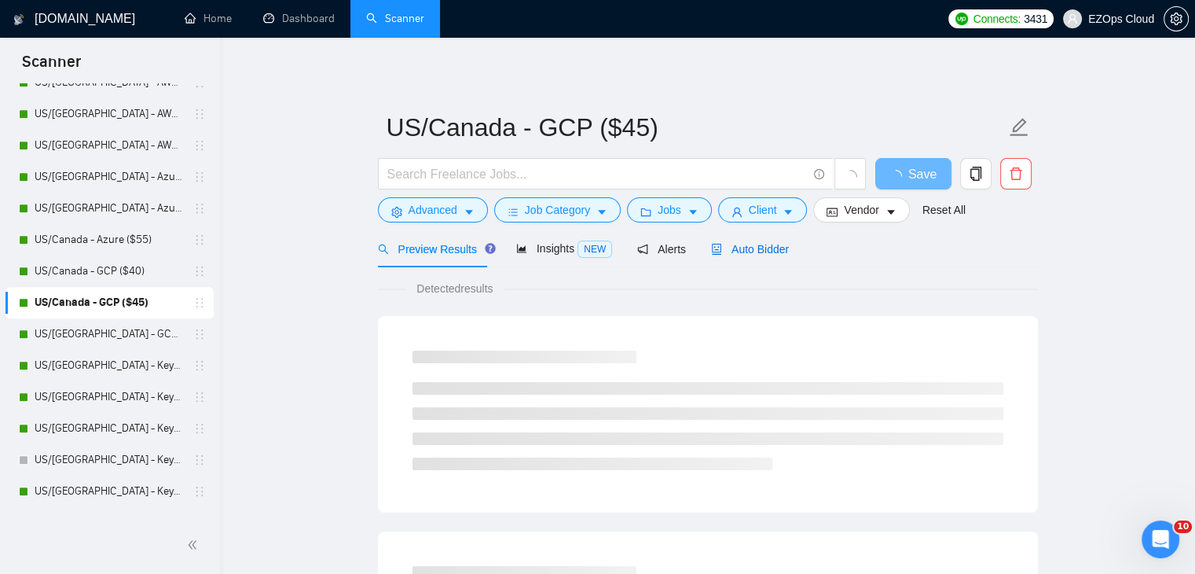
click at [759, 250] on span "Auto Bidder" at bounding box center [750, 249] width 78 height 13
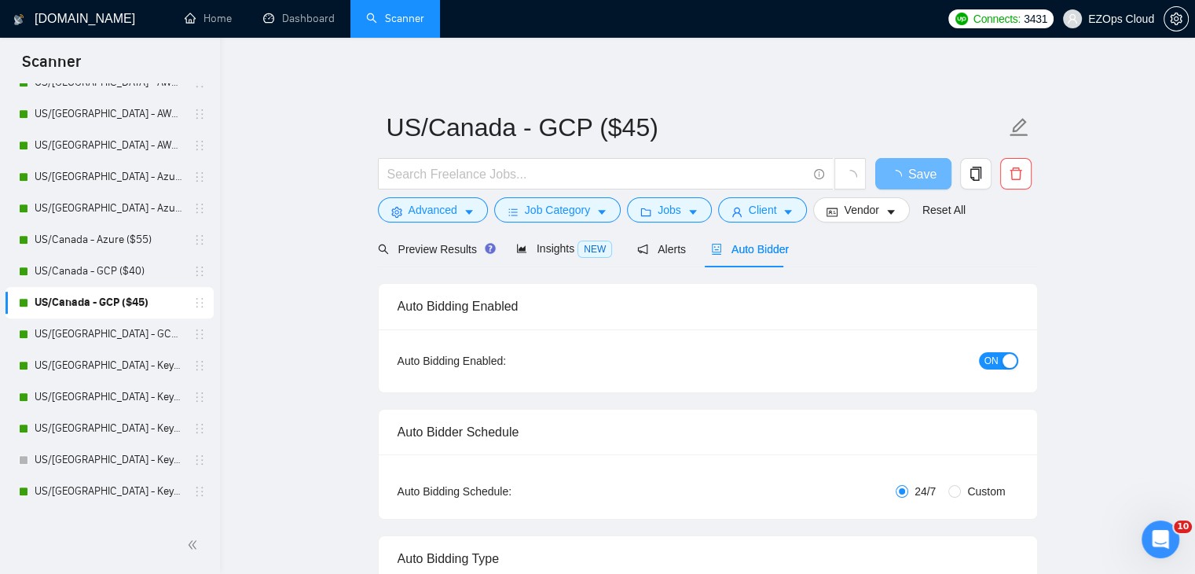
scroll to position [3674, 0]
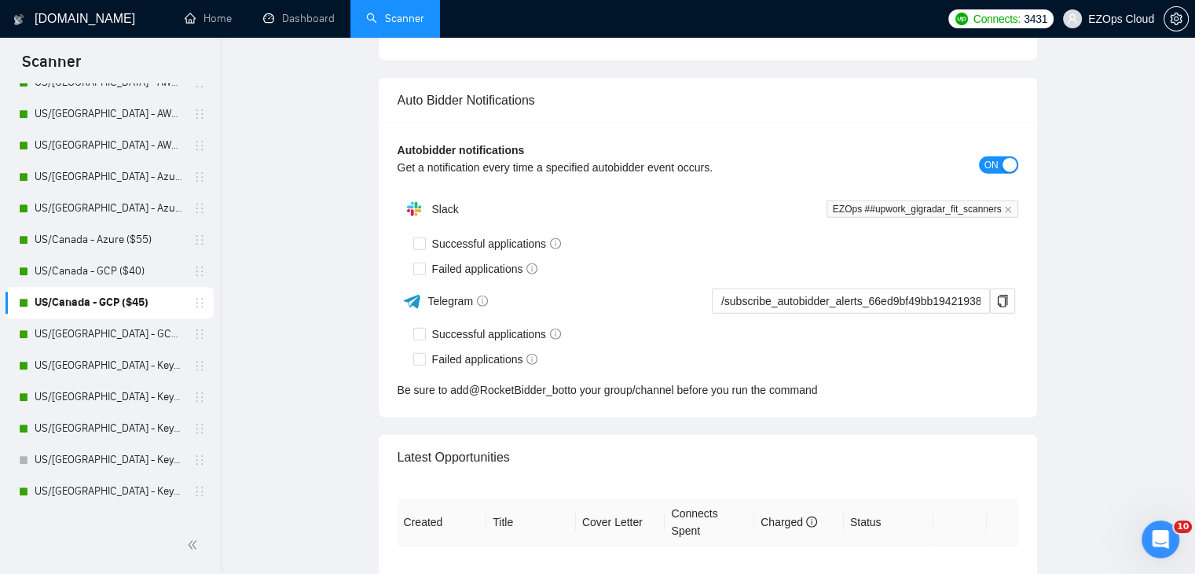
checkbox input "true"
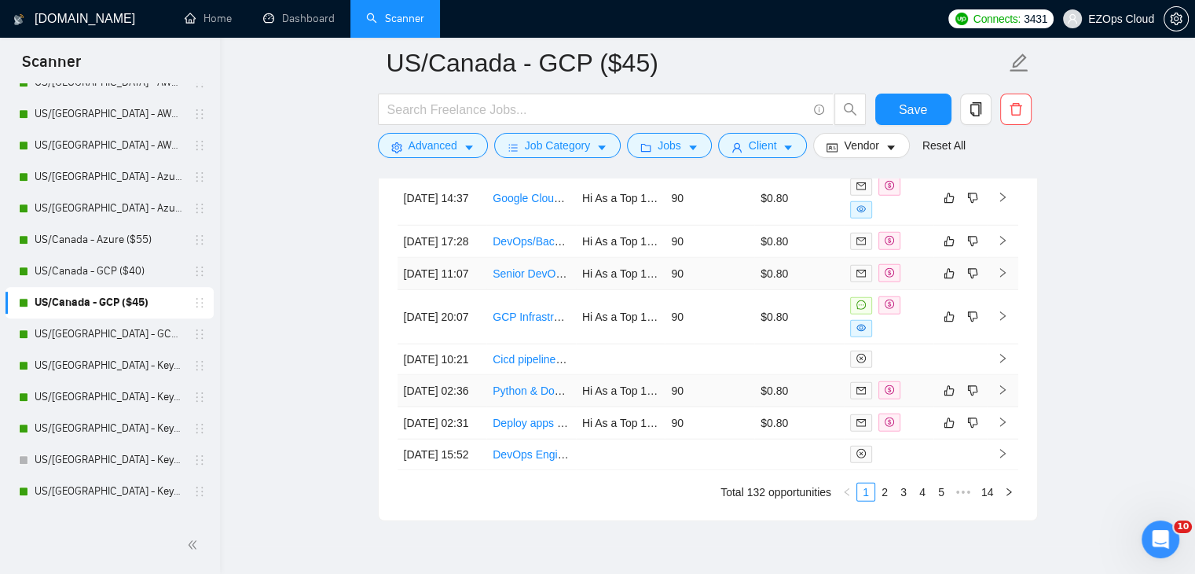
scroll to position [4381, 0]
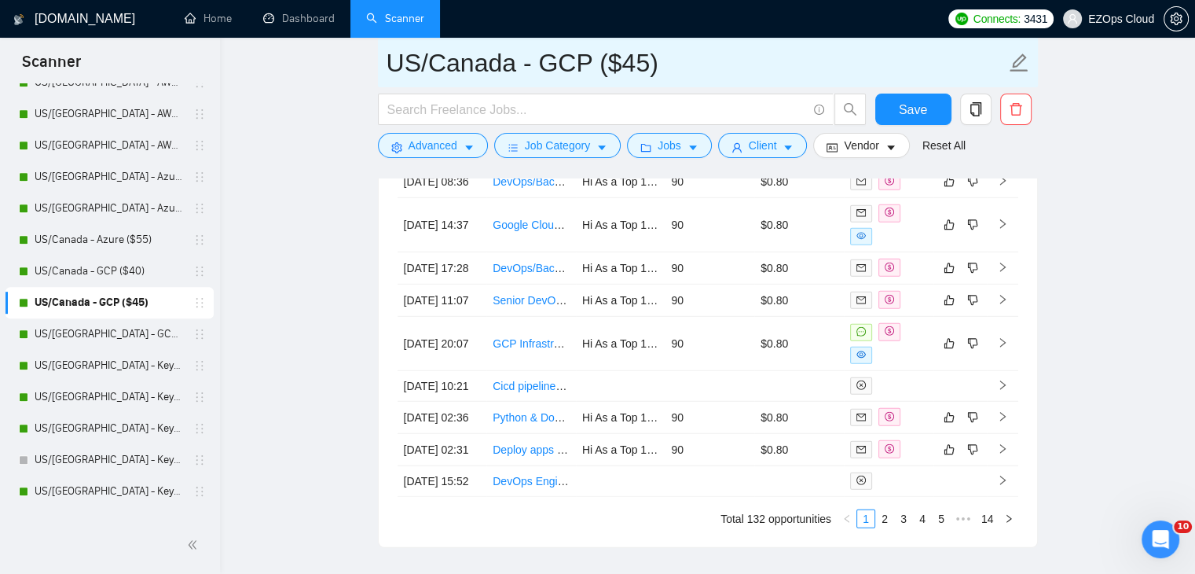
drag, startPoint x: 687, startPoint y: 65, endPoint x: 382, endPoint y: 50, distance: 305.3
click at [382, 50] on span "US/Canada - GCP ($45)" at bounding box center [708, 63] width 660 height 50
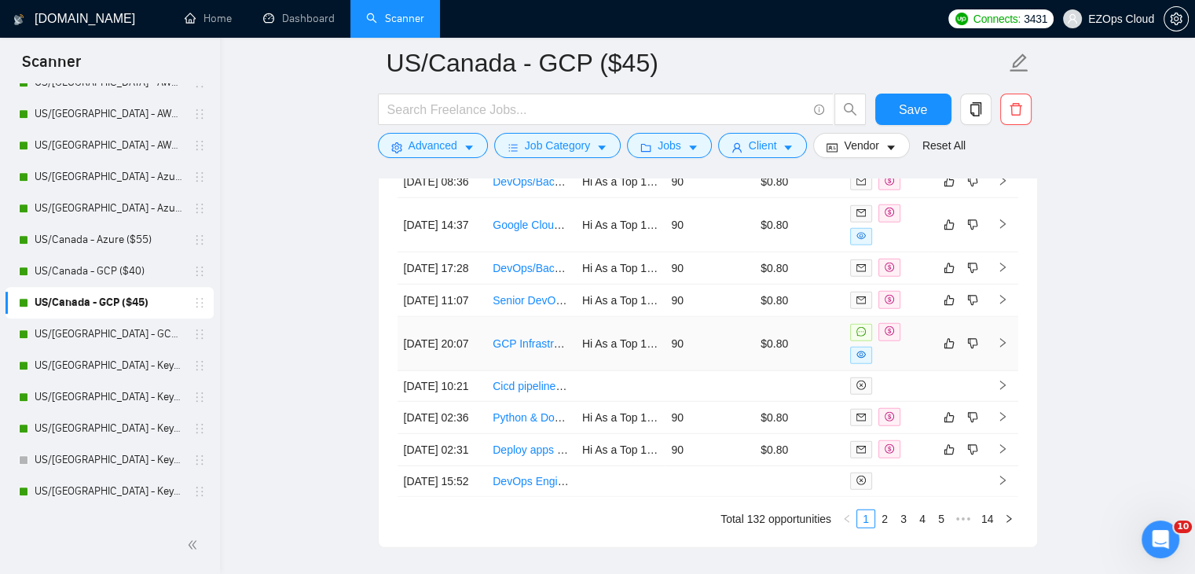
click at [543, 350] on link "GCP Infrastructure & Data Ingestion Proof-of-Concept" at bounding box center [624, 343] width 262 height 13
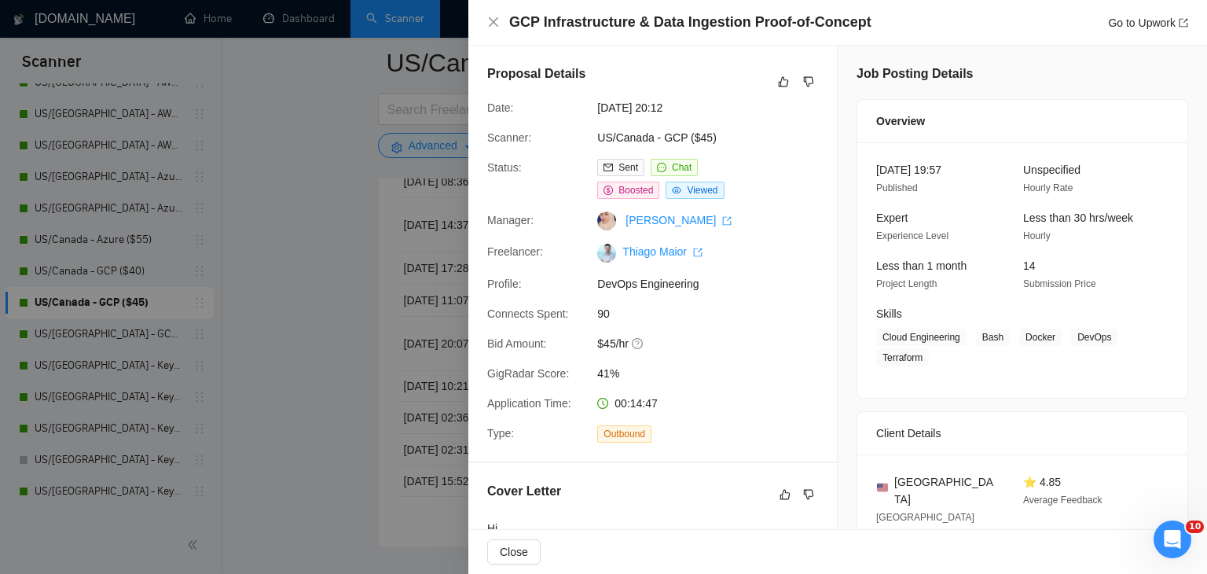
click at [296, 268] on div at bounding box center [603, 287] width 1207 height 574
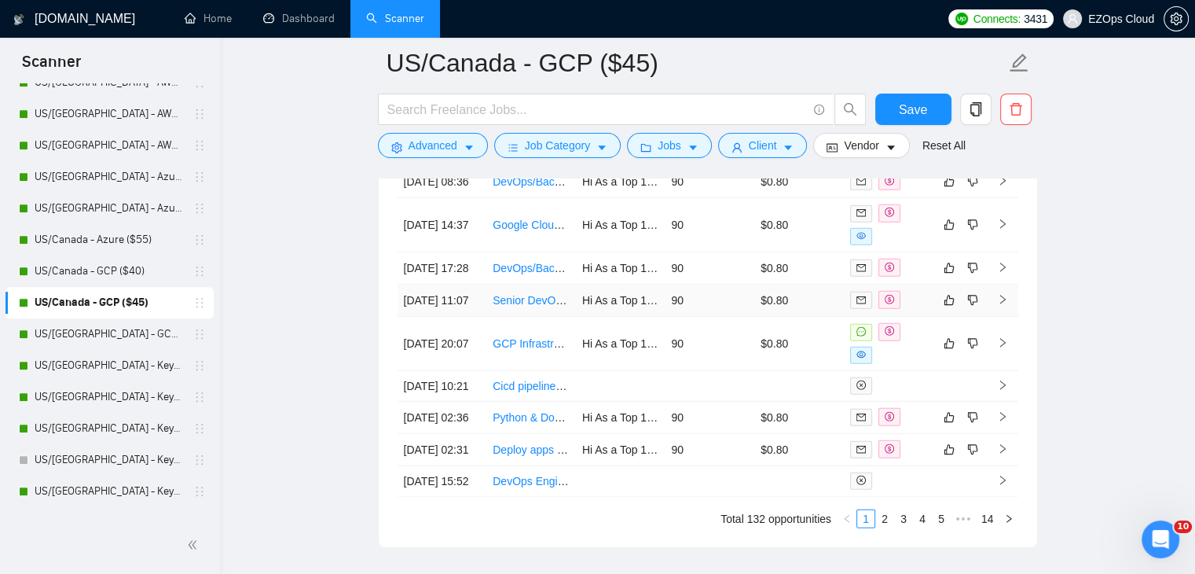
click at [532, 307] on link "Senior DevOps Engineer" at bounding box center [554, 300] width 122 height 13
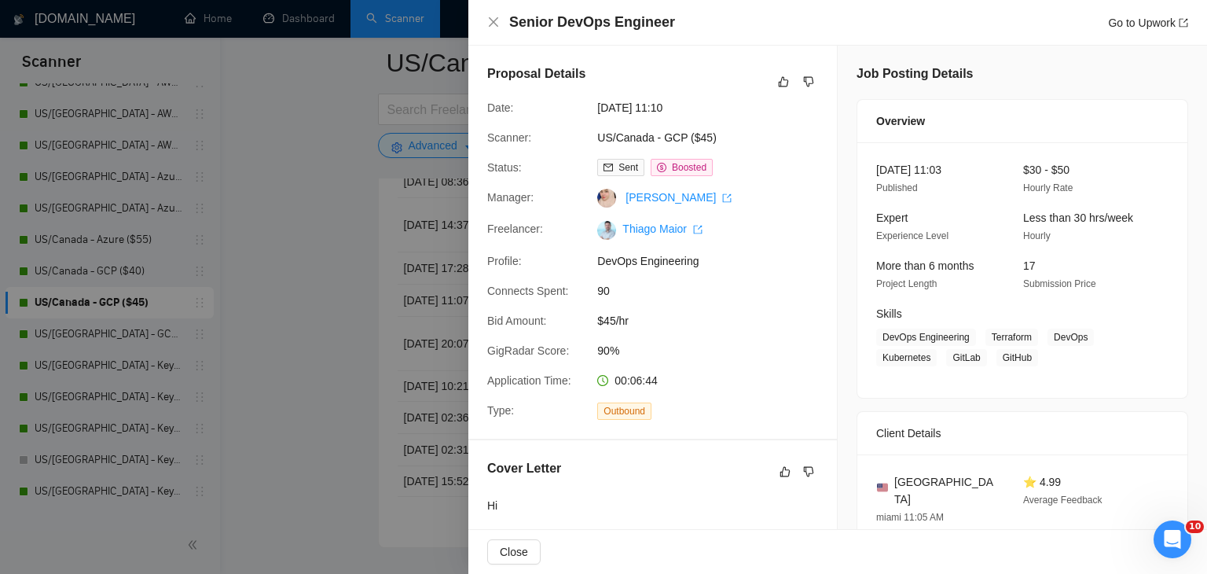
click at [328, 292] on div at bounding box center [603, 287] width 1207 height 574
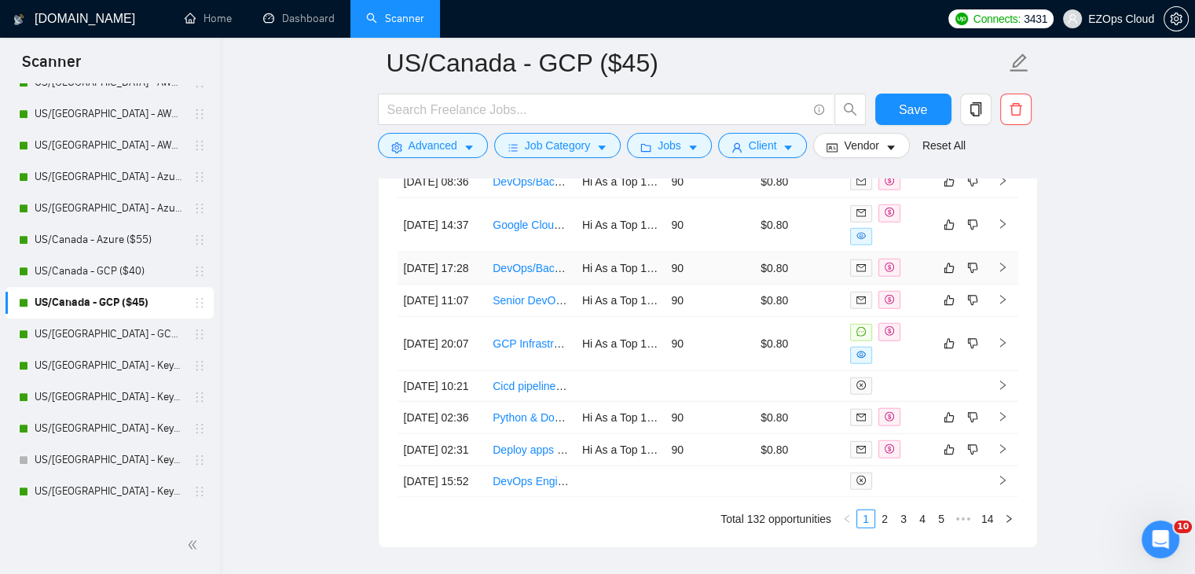
click at [544, 274] on link "DevOps/Backend Engineer - Google Cloud Platform Deployment Specialist (We need …" at bounding box center [741, 268] width 496 height 13
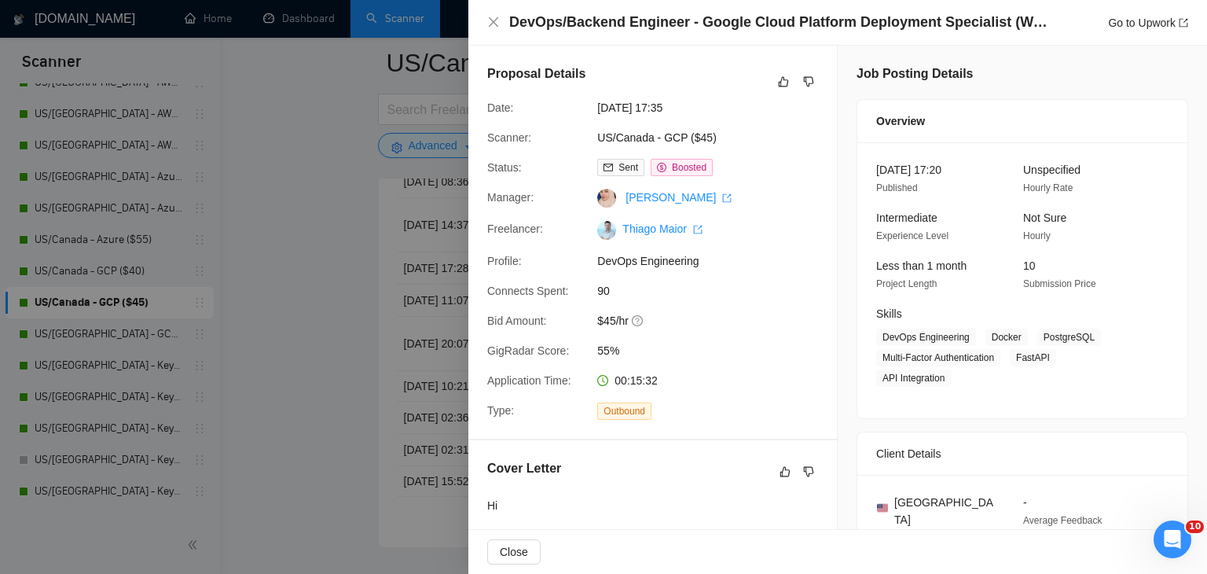
click at [335, 281] on div at bounding box center [603, 287] width 1207 height 574
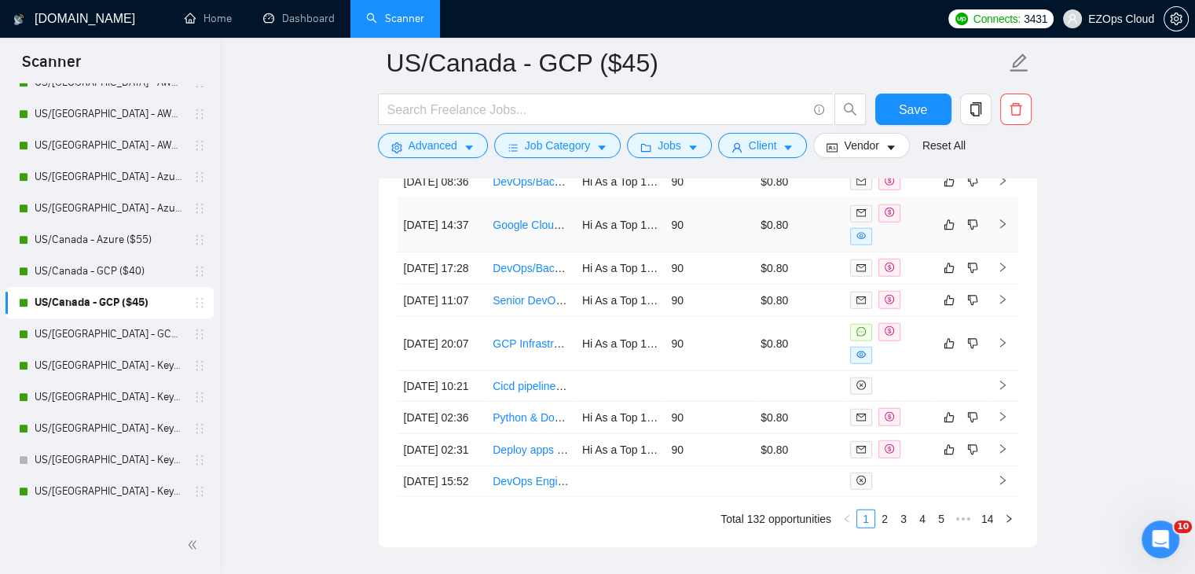
click at [525, 231] on link "Google Cloud Professional with Professional Certification" at bounding box center [632, 224] width 278 height 13
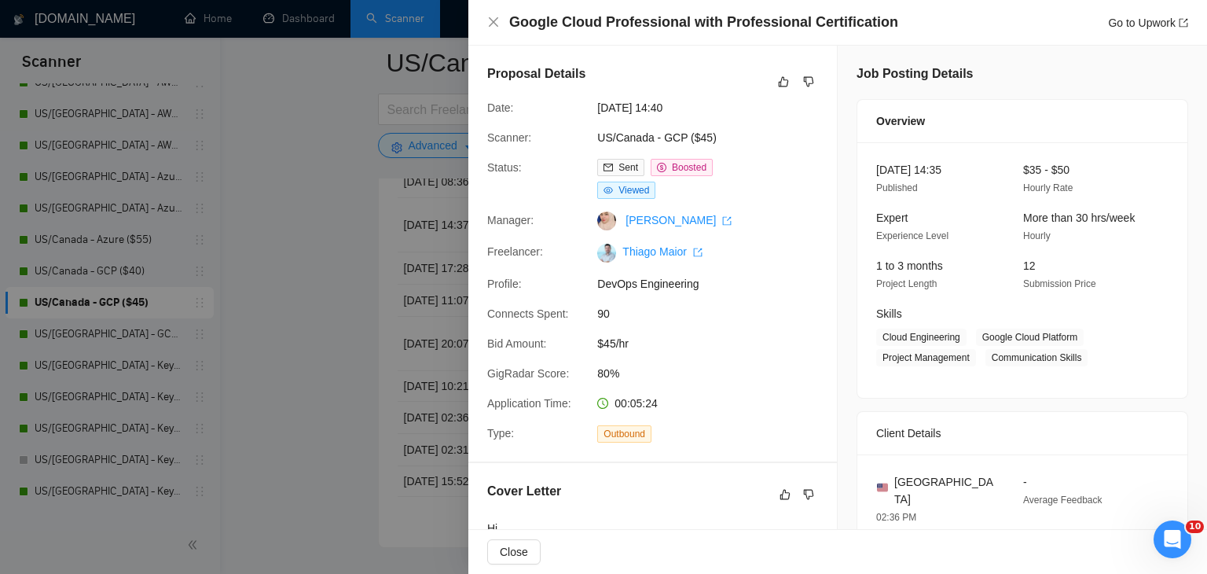
click at [316, 316] on div at bounding box center [603, 287] width 1207 height 574
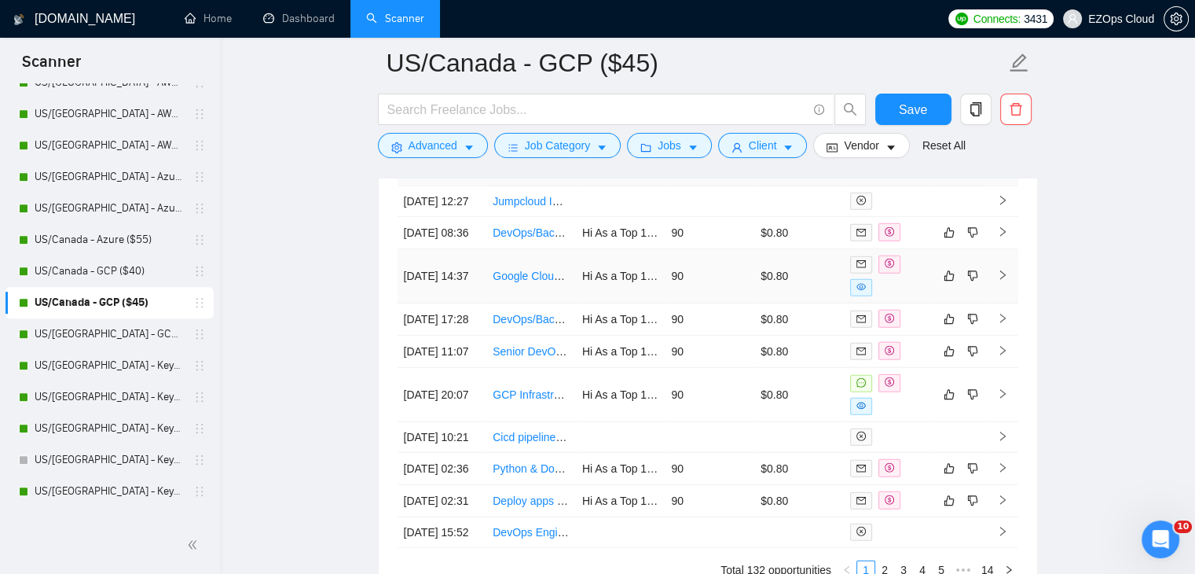
scroll to position [4303, 0]
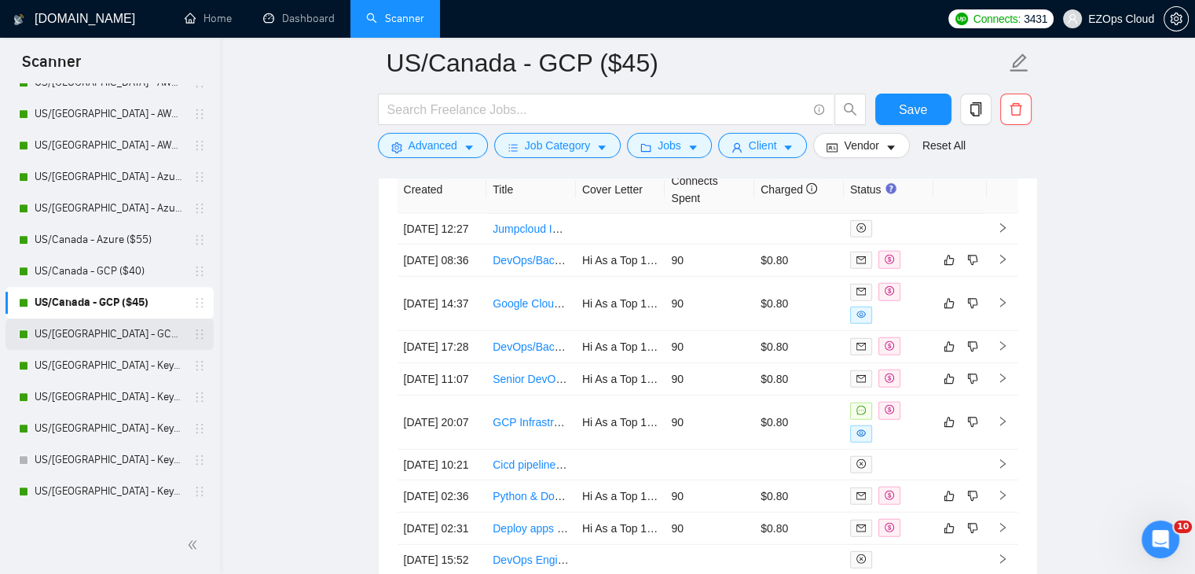
click at [123, 330] on link "US/[GEOGRAPHIC_DATA] - GCP ($55)" at bounding box center [109, 333] width 149 height 31
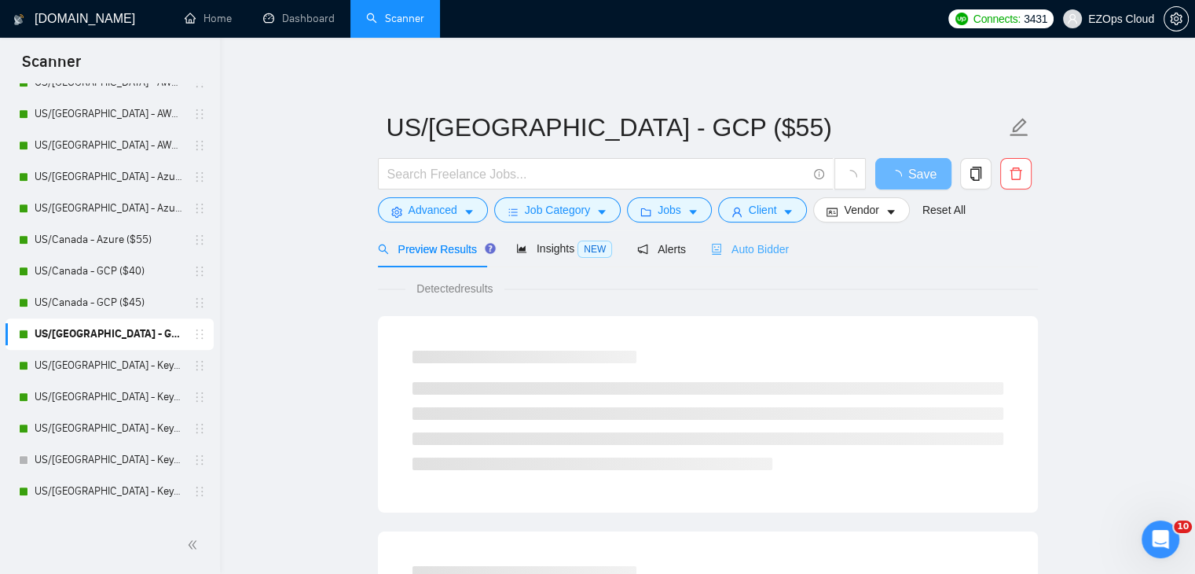
click at [743, 237] on div "Auto Bidder" at bounding box center [750, 248] width 78 height 37
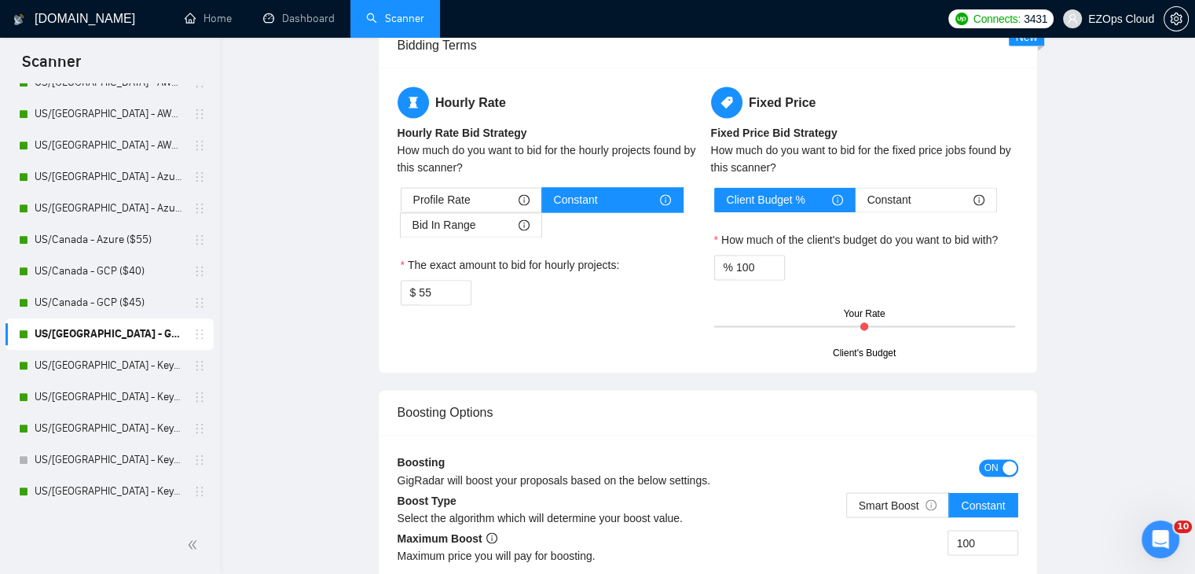
checkbox input "true"
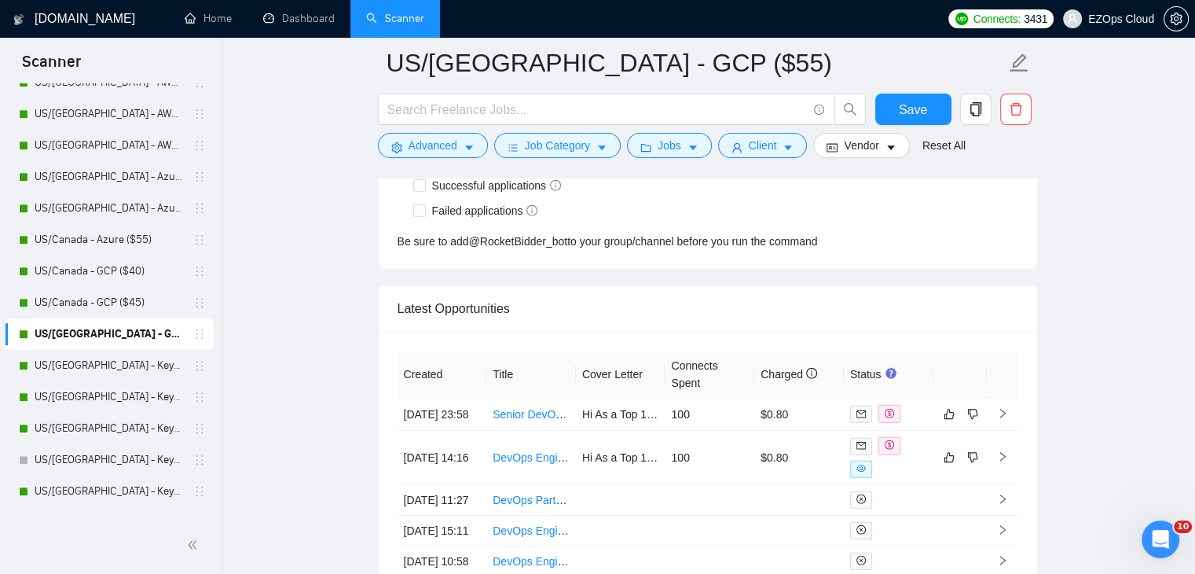
scroll to position [4153, 0]
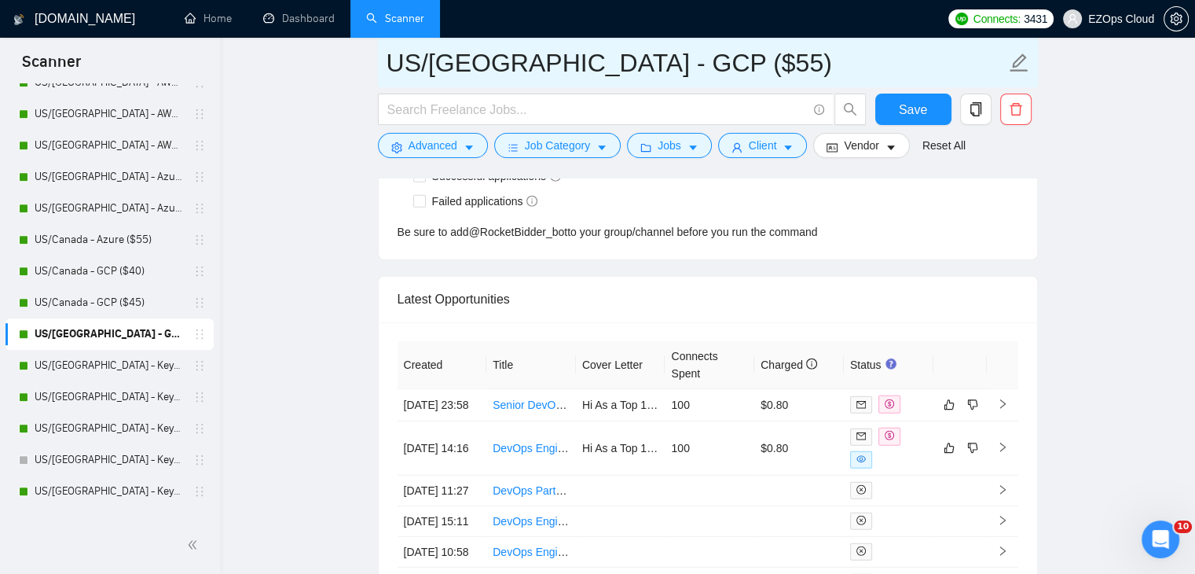
drag, startPoint x: 677, startPoint y: 65, endPoint x: 351, endPoint y: 68, distance: 326.2
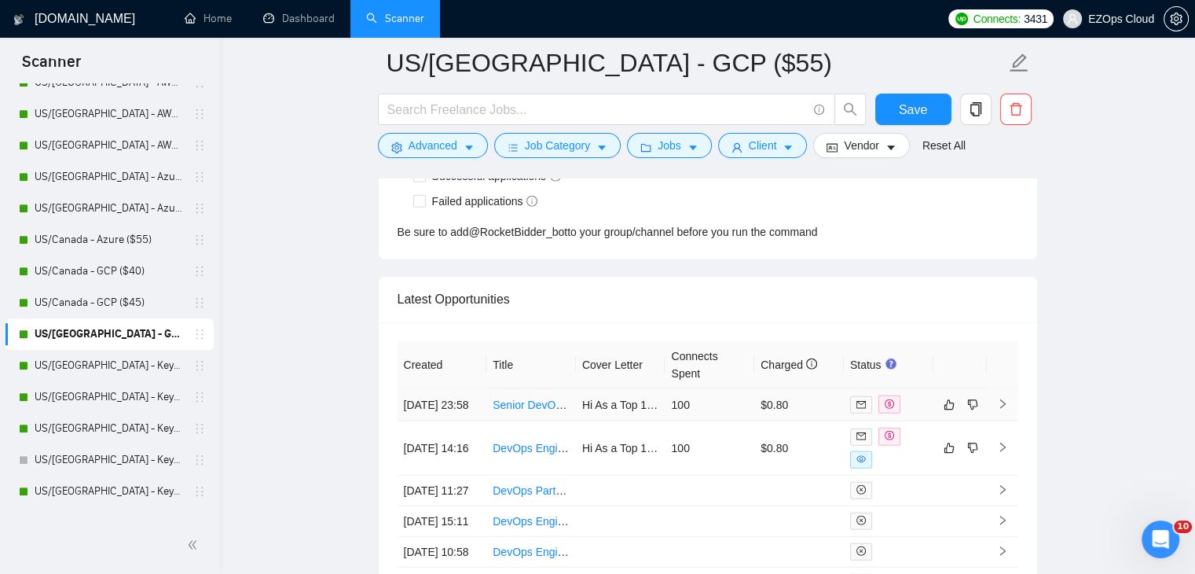
click at [522, 404] on link "Senior DevOps Engineer" at bounding box center [554, 404] width 122 height 13
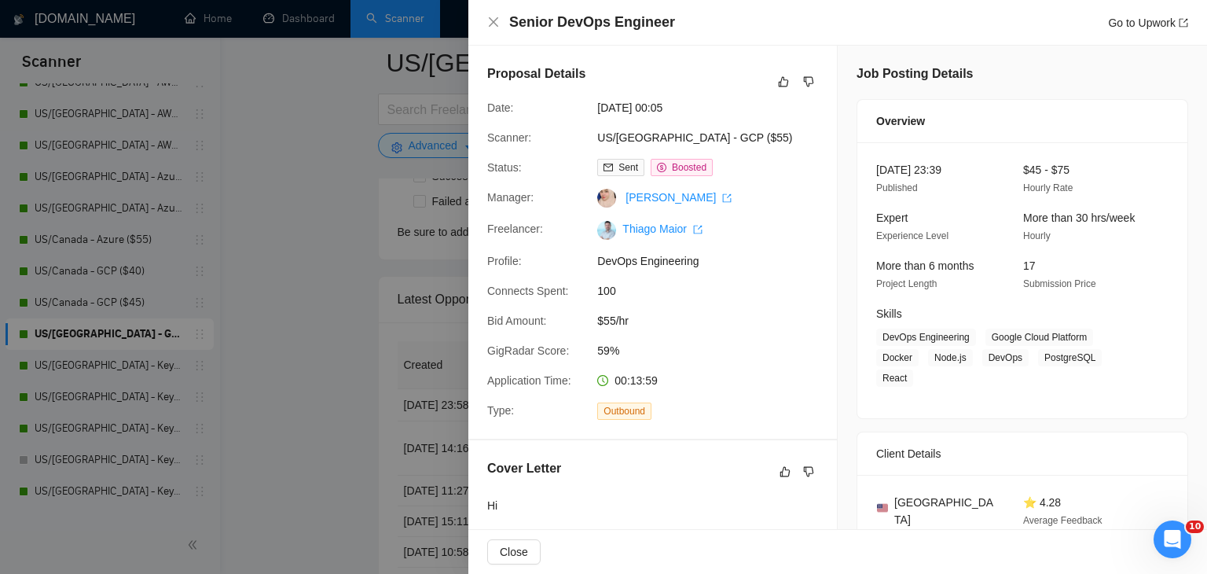
click at [255, 284] on div at bounding box center [603, 287] width 1207 height 574
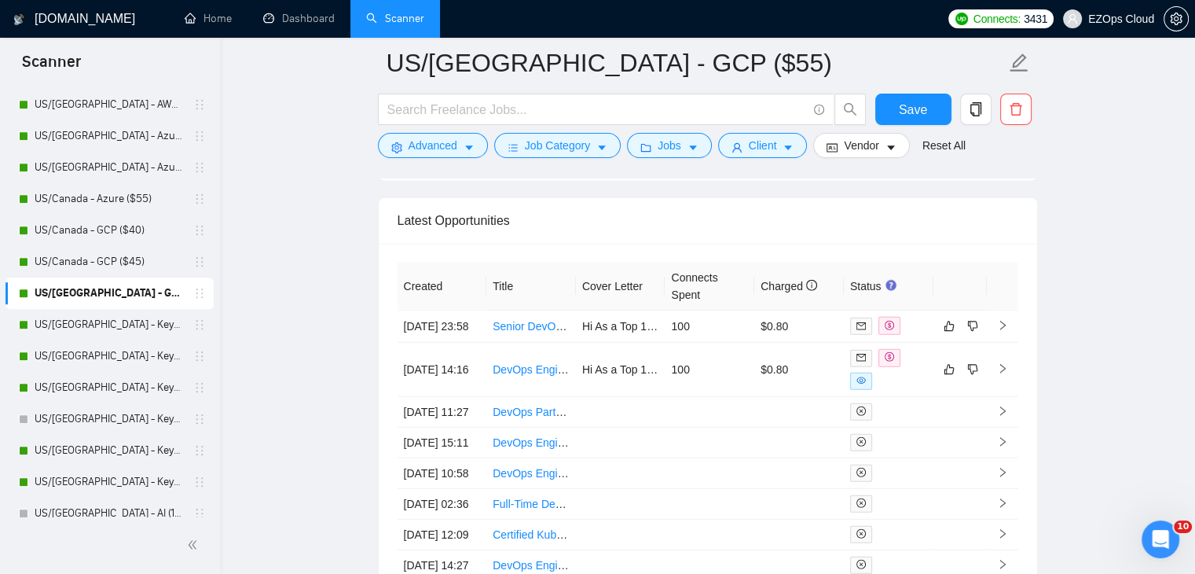
scroll to position [864, 0]
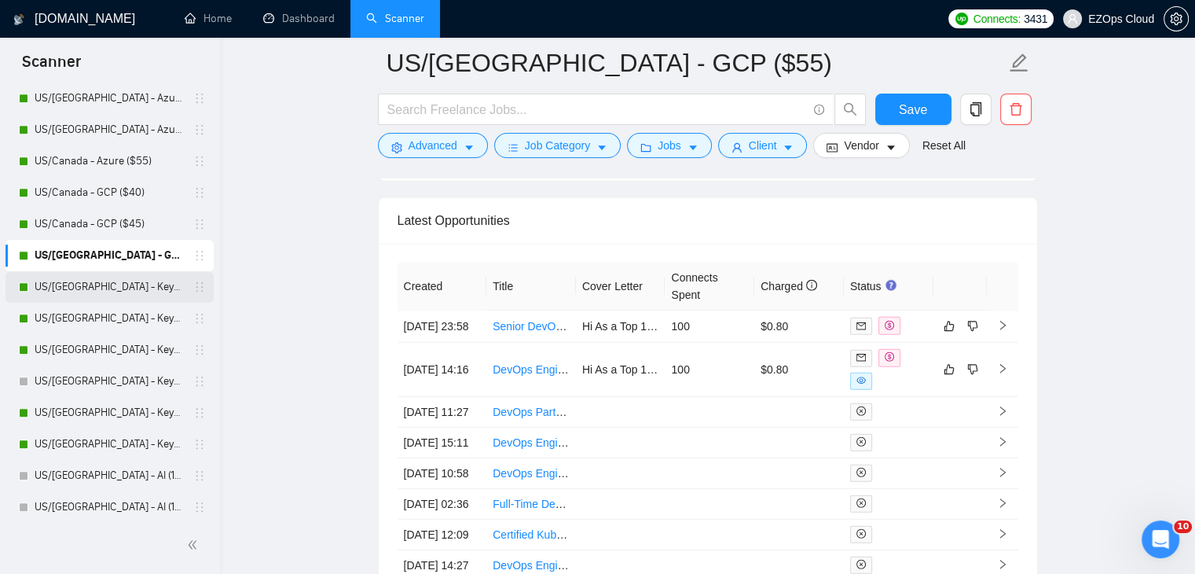
click at [94, 292] on link "US/[GEOGRAPHIC_DATA] - Keywords ($40)" at bounding box center [109, 286] width 149 height 31
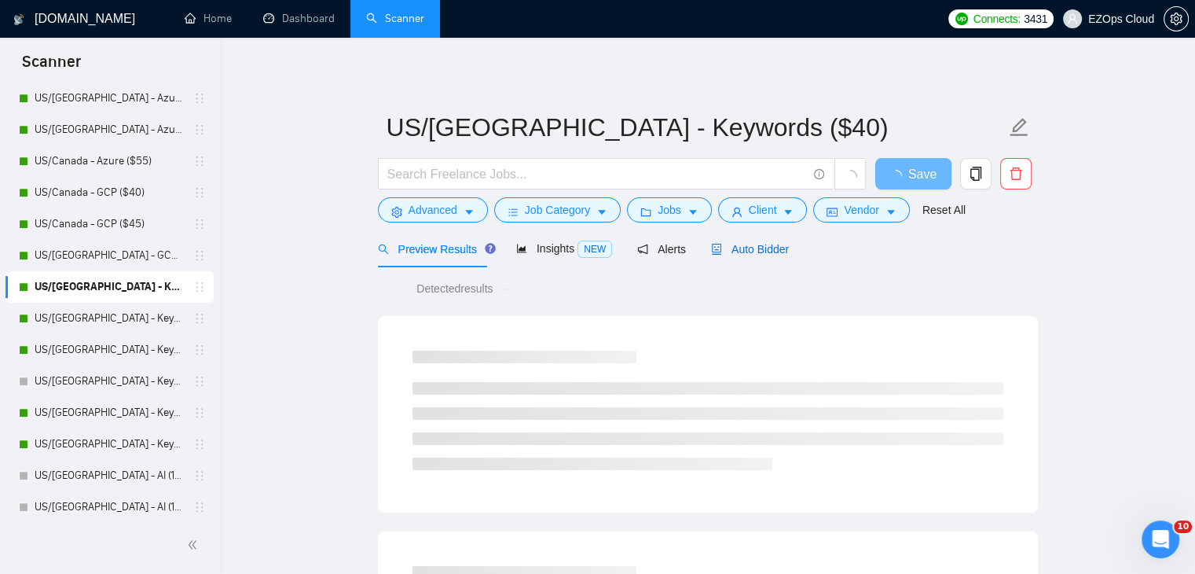
click at [735, 247] on span "Auto Bidder" at bounding box center [750, 249] width 78 height 13
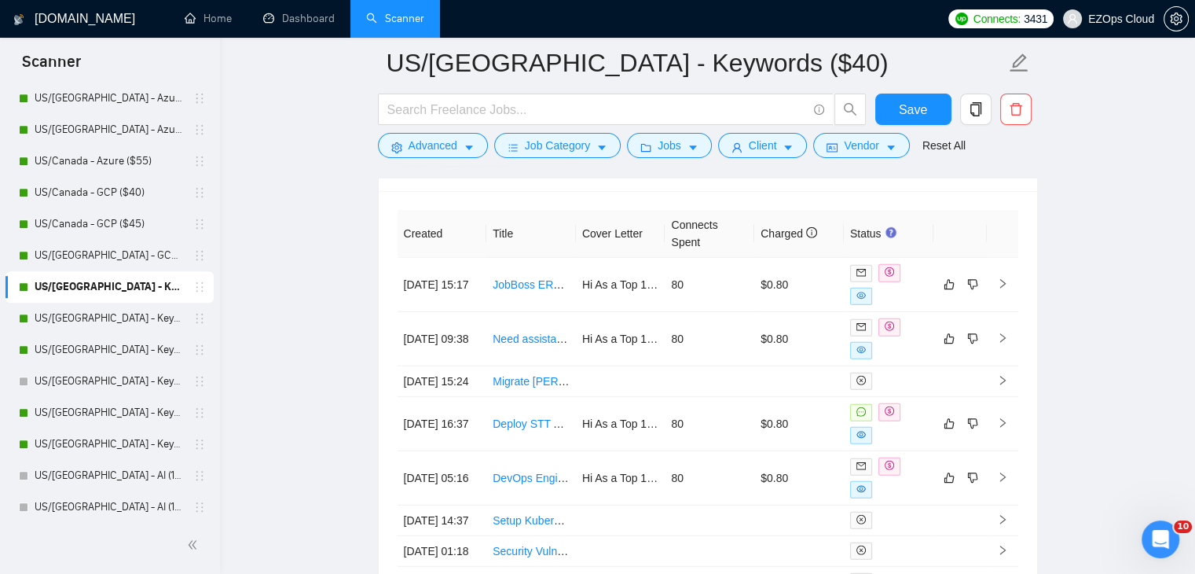
scroll to position [4274, 0]
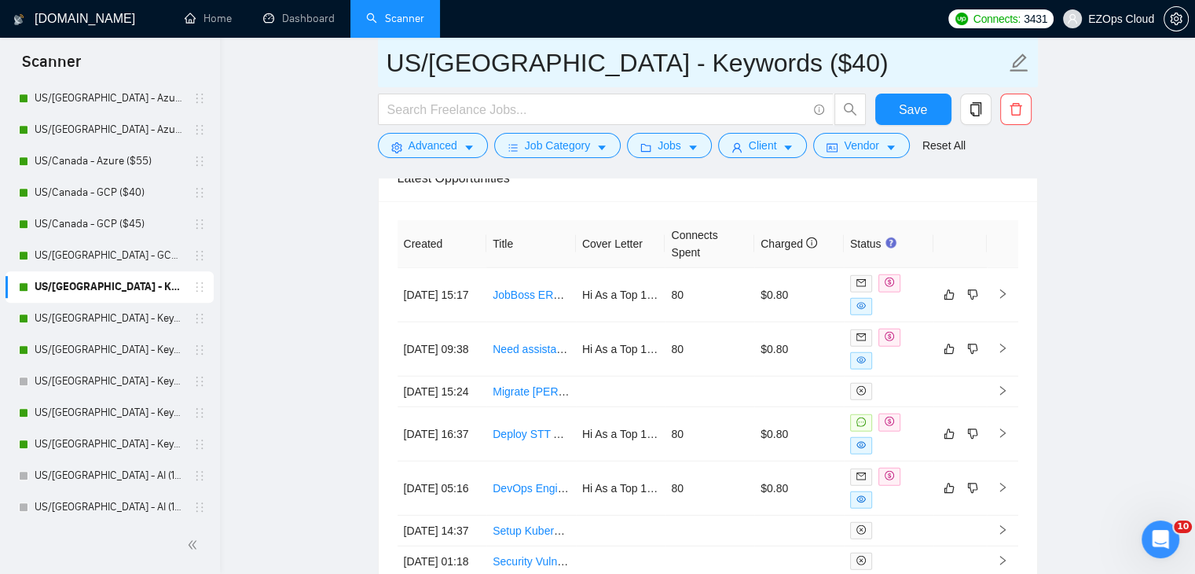
drag, startPoint x: 731, startPoint y: 72, endPoint x: 346, endPoint y: 53, distance: 385.6
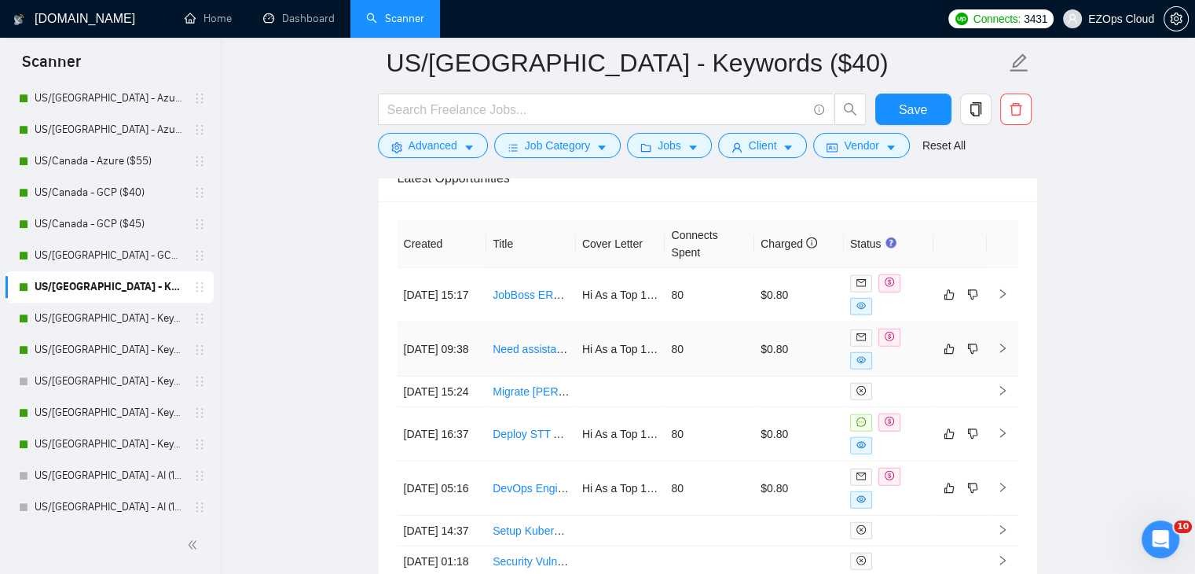
click at [537, 343] on link "Need assistance with JobBoss integration" at bounding box center [595, 349] width 204 height 13
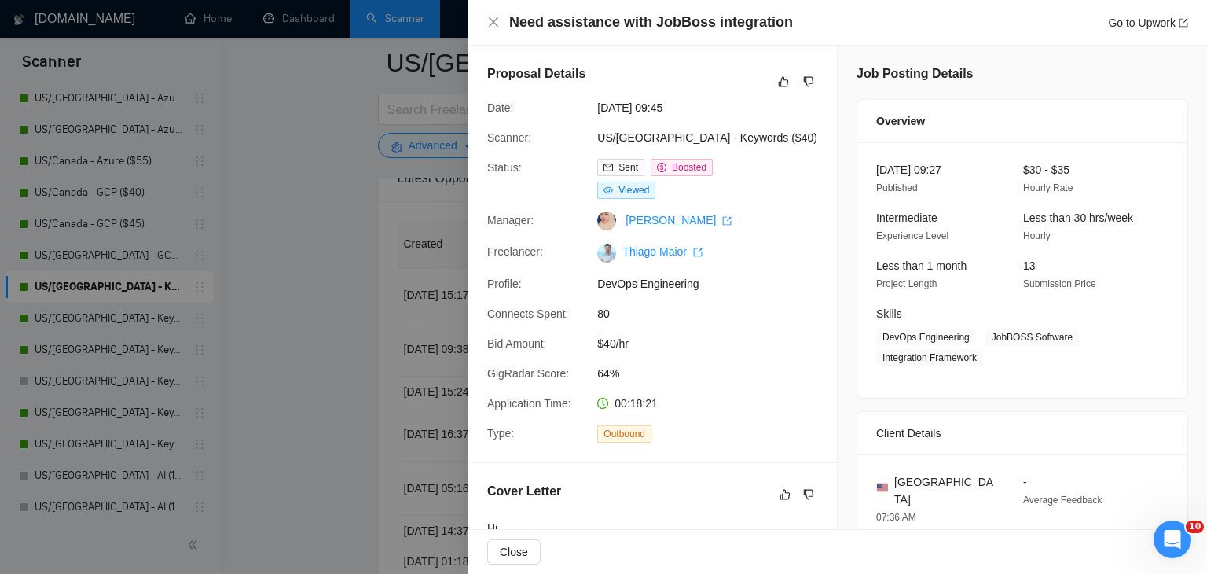
click at [346, 279] on div at bounding box center [603, 287] width 1207 height 574
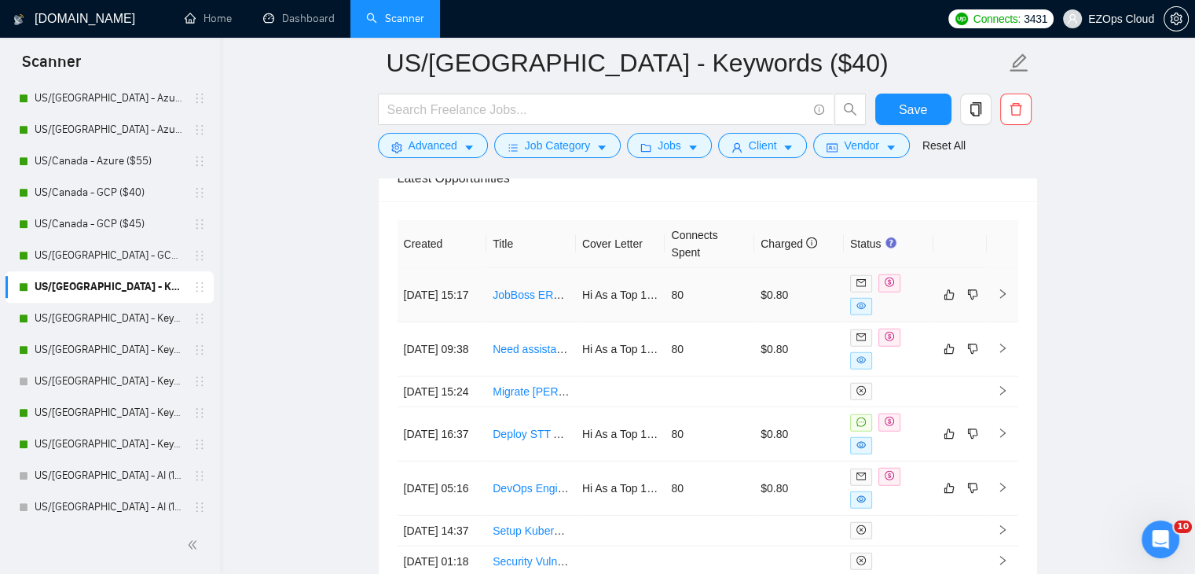
click at [526, 288] on link "JobBoss ERP Integration with RADAN Consultant Needed" at bounding box center [635, 294] width 284 height 13
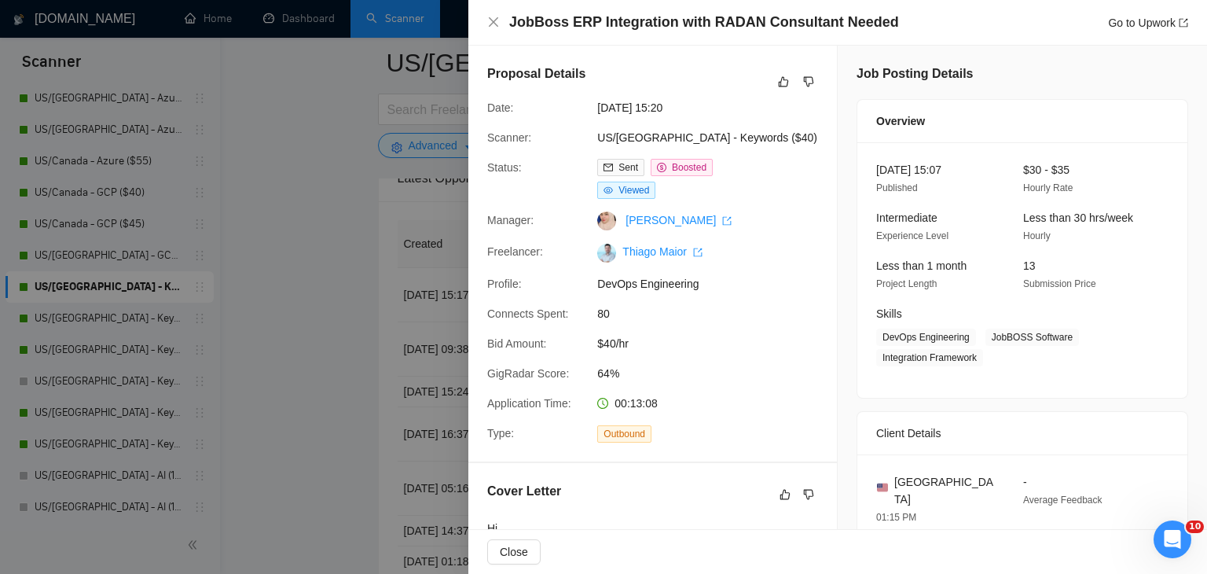
click at [335, 228] on div at bounding box center [603, 287] width 1207 height 574
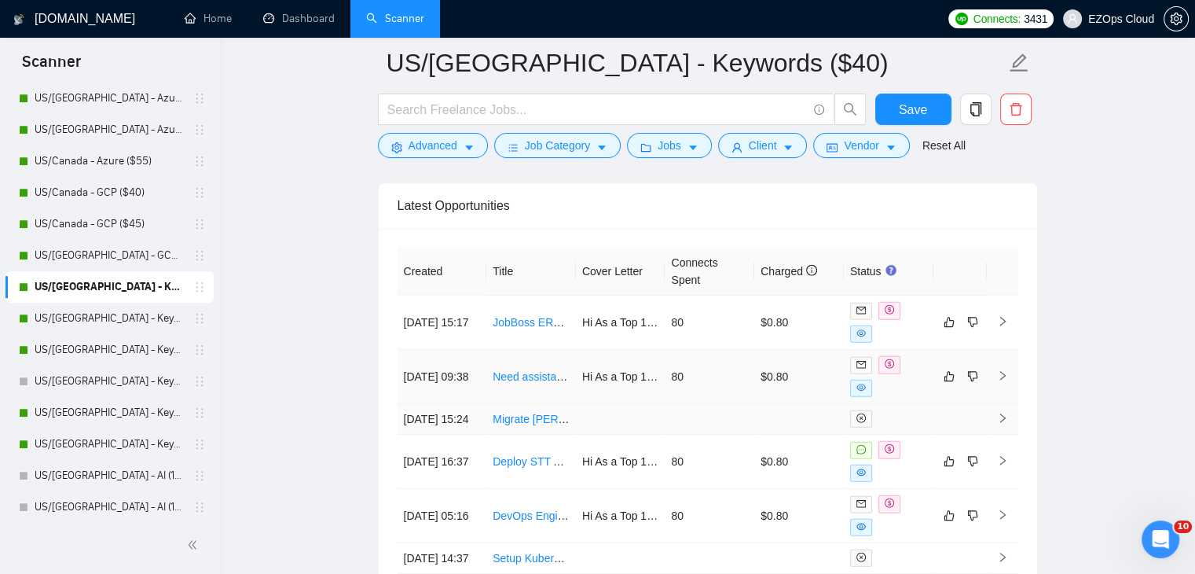
scroll to position [4274, 0]
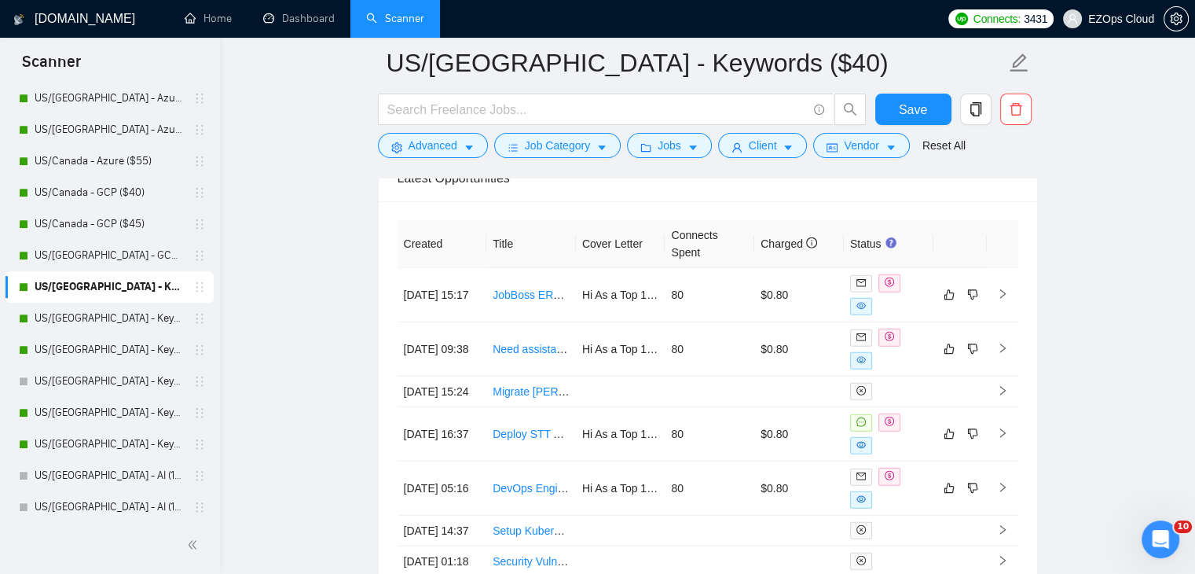
drag, startPoint x: 127, startPoint y: 316, endPoint x: 538, endPoint y: 282, distance: 411.6
click at [127, 316] on link "US/[GEOGRAPHIC_DATA] - Keywords ($45)" at bounding box center [109, 318] width 149 height 31
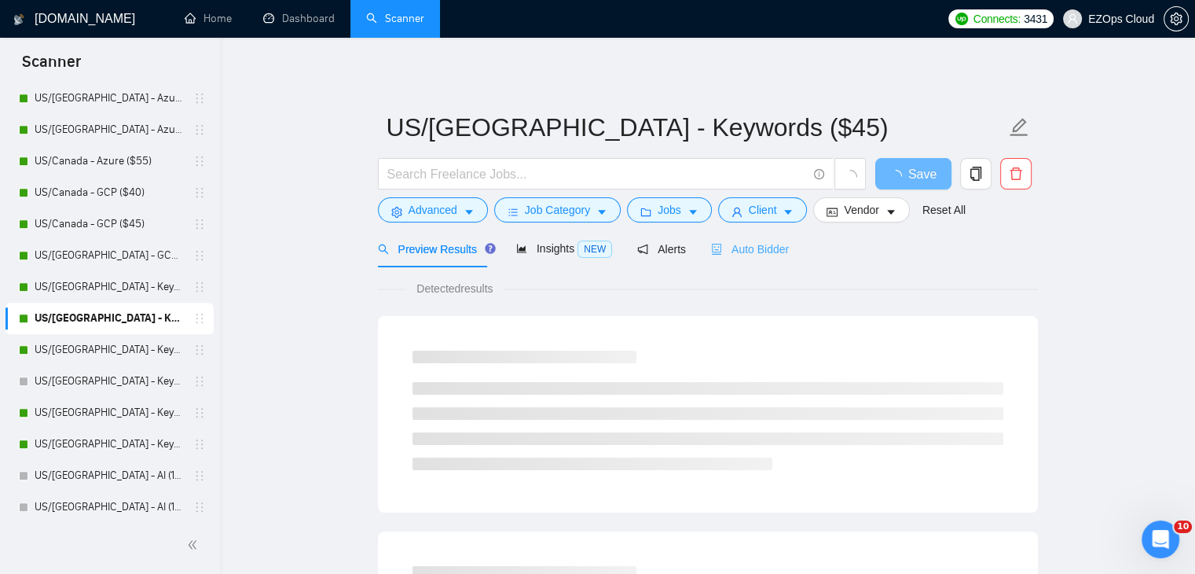
click at [723, 262] on div "Auto Bidder" at bounding box center [750, 248] width 78 height 37
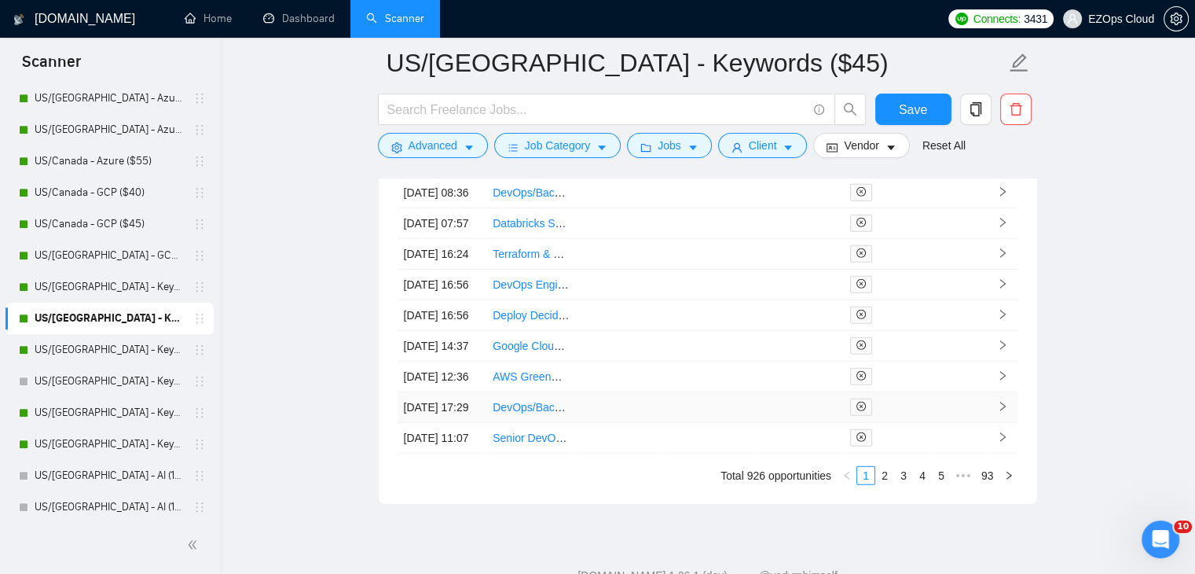
scroll to position [4612, 0]
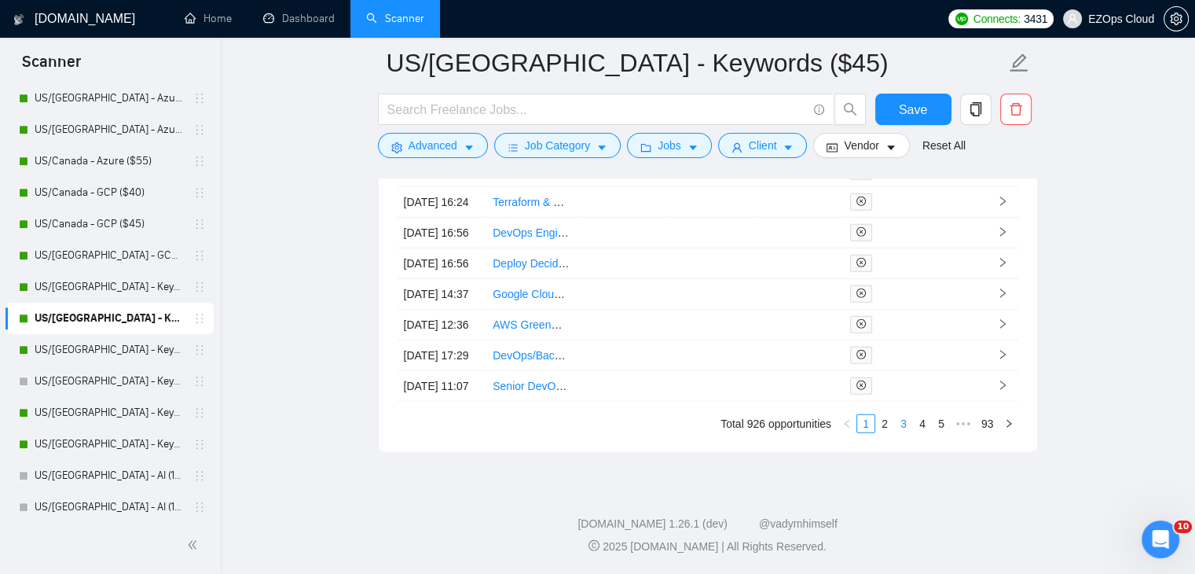
click at [902, 426] on link "3" at bounding box center [903, 423] width 17 height 17
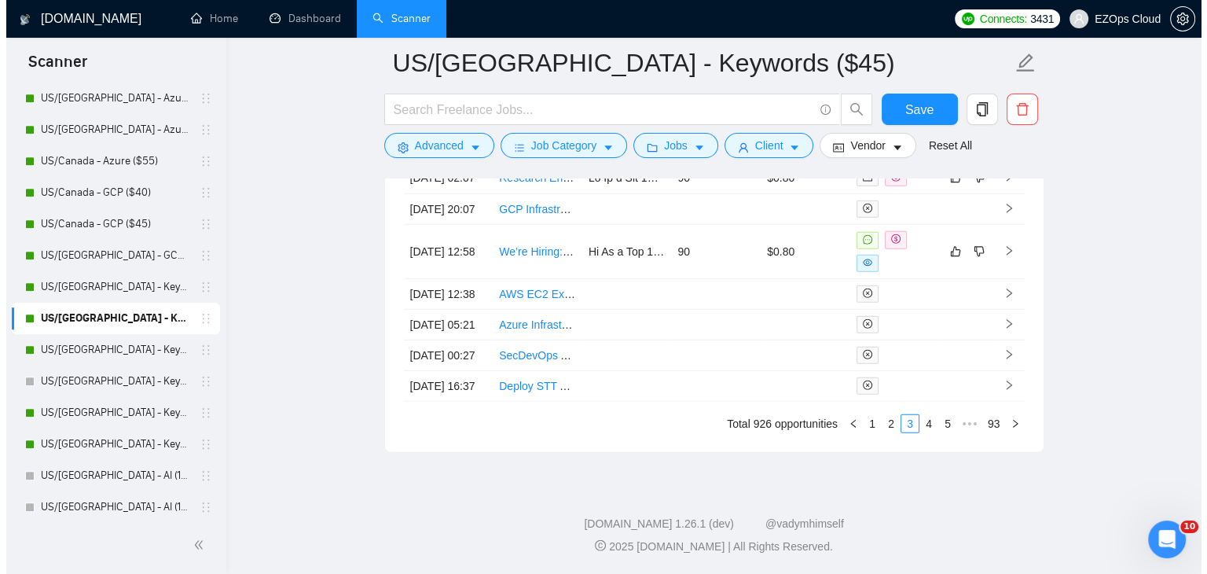
scroll to position [4455, 0]
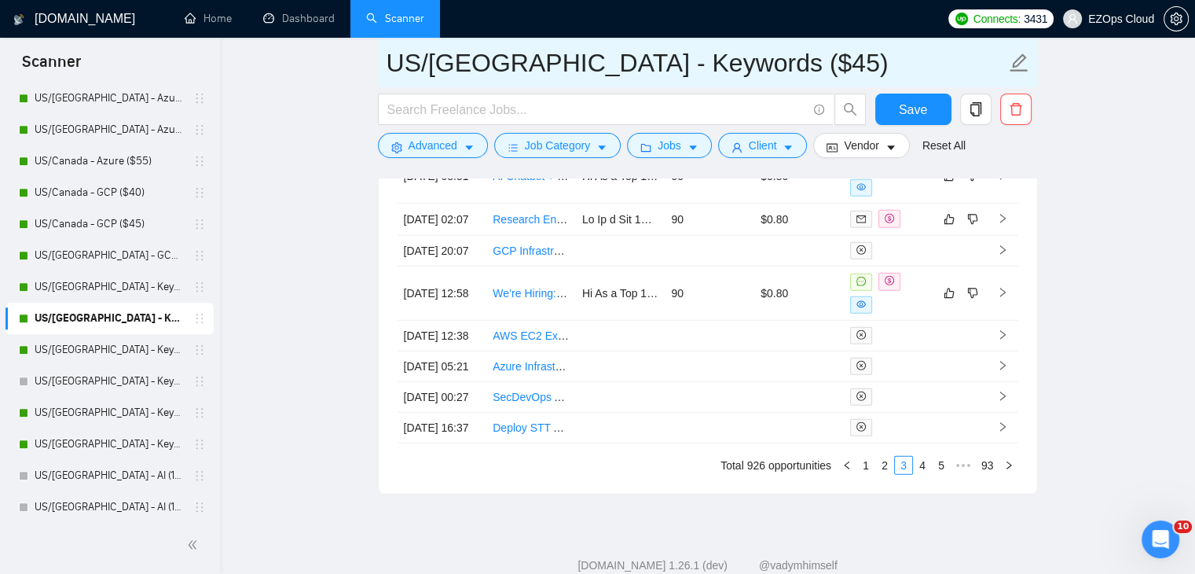
drag, startPoint x: 758, startPoint y: 61, endPoint x: 349, endPoint y: 42, distance: 409.1
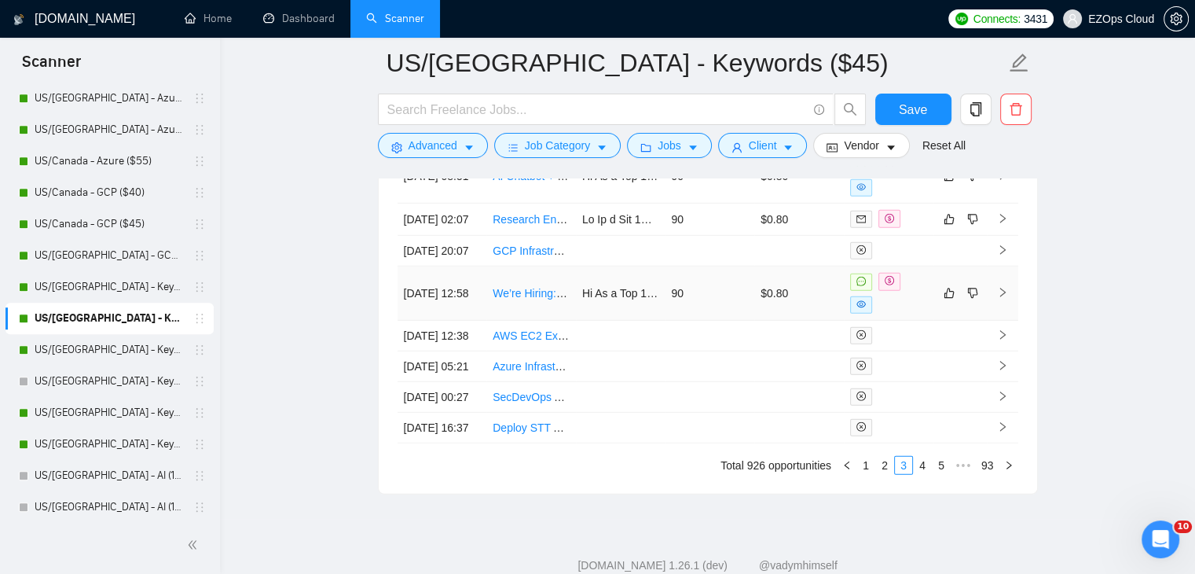
click at [523, 321] on td "We’re Hiring: Senior Sitecore XM Cloud Developer (Remote | 6+ Month Contract)" at bounding box center [531, 293] width 90 height 54
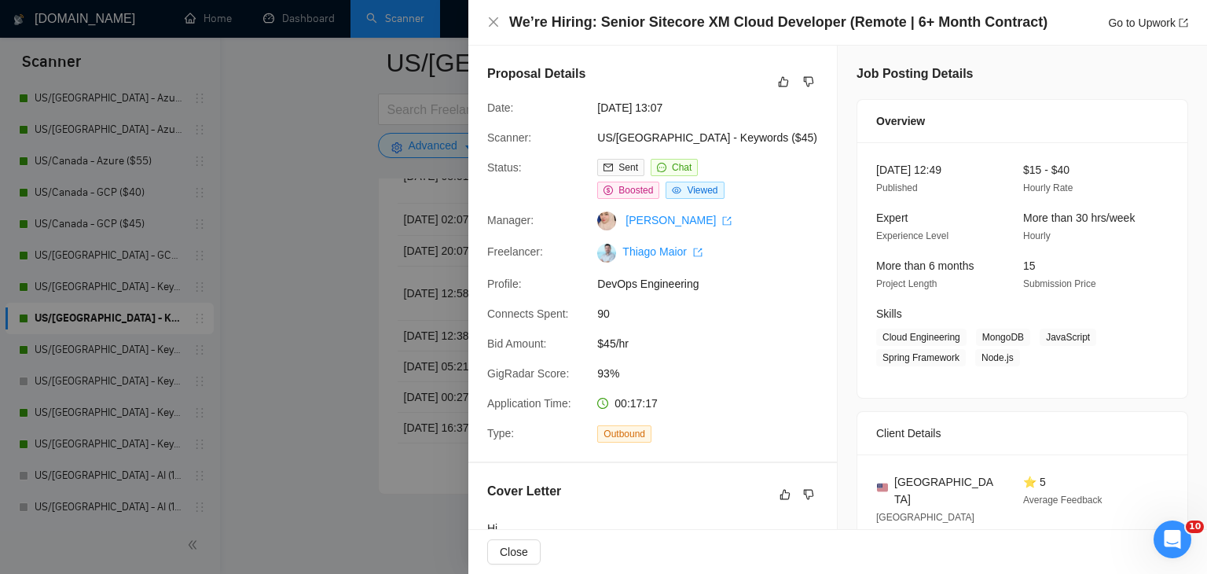
click at [284, 294] on div at bounding box center [603, 287] width 1207 height 574
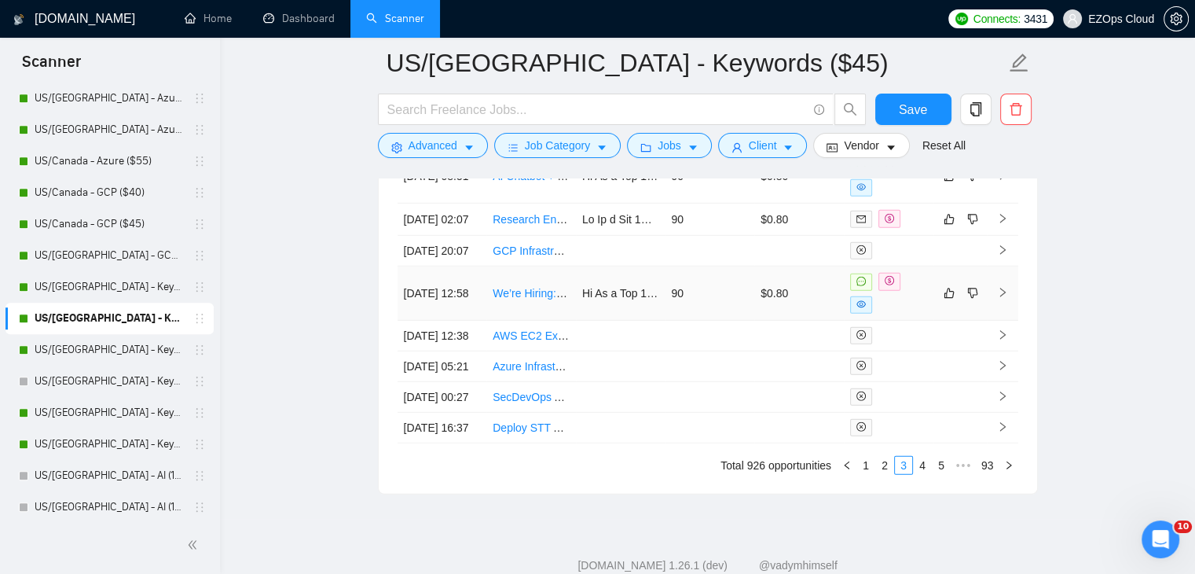
click at [537, 299] on link "We’re Hiring: Senior Sitecore XM Cloud Developer (Remote | 6+ Month Contract)" at bounding box center [690, 293] width 395 height 13
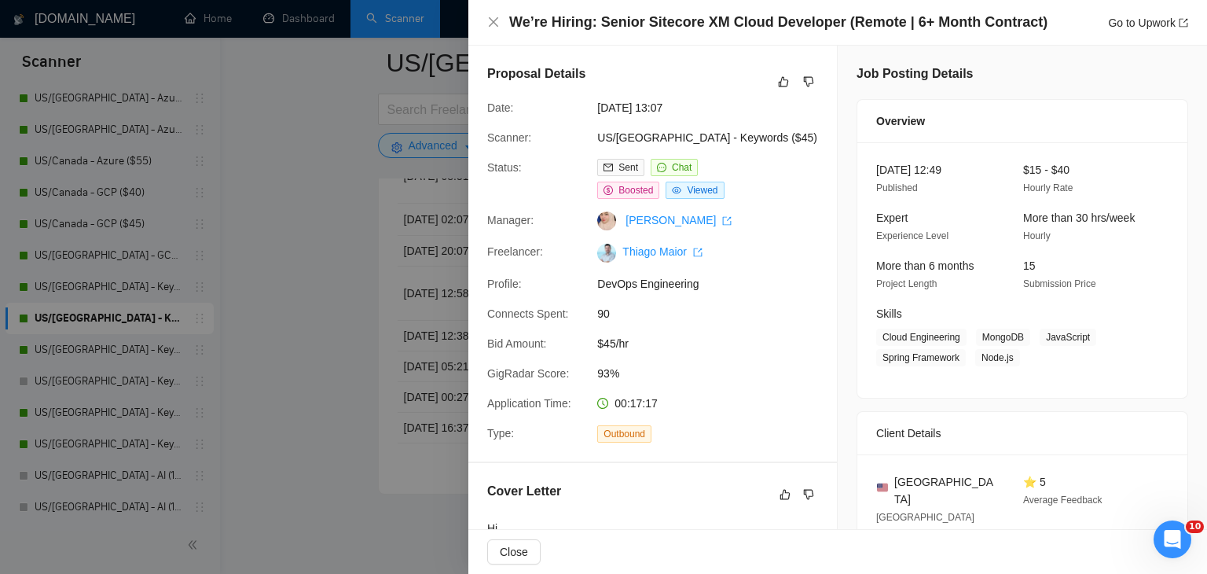
click at [335, 301] on div at bounding box center [603, 287] width 1207 height 574
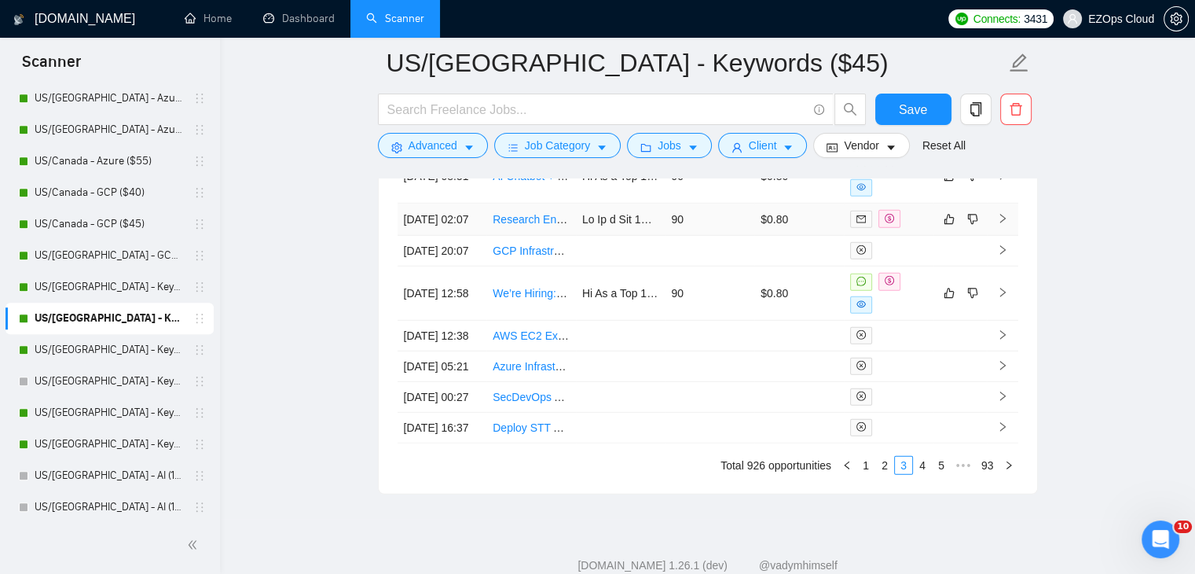
click at [524, 226] on link "Research Engineer – Cloud-Native AI Systems" at bounding box center [607, 219] width 228 height 13
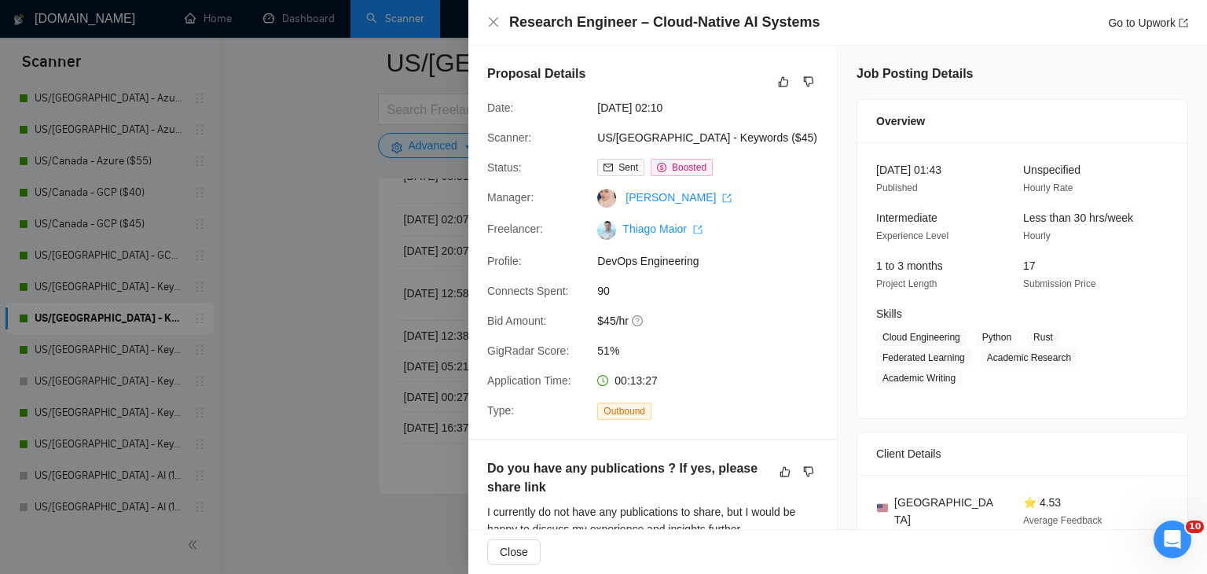
click at [339, 302] on div at bounding box center [603, 287] width 1207 height 574
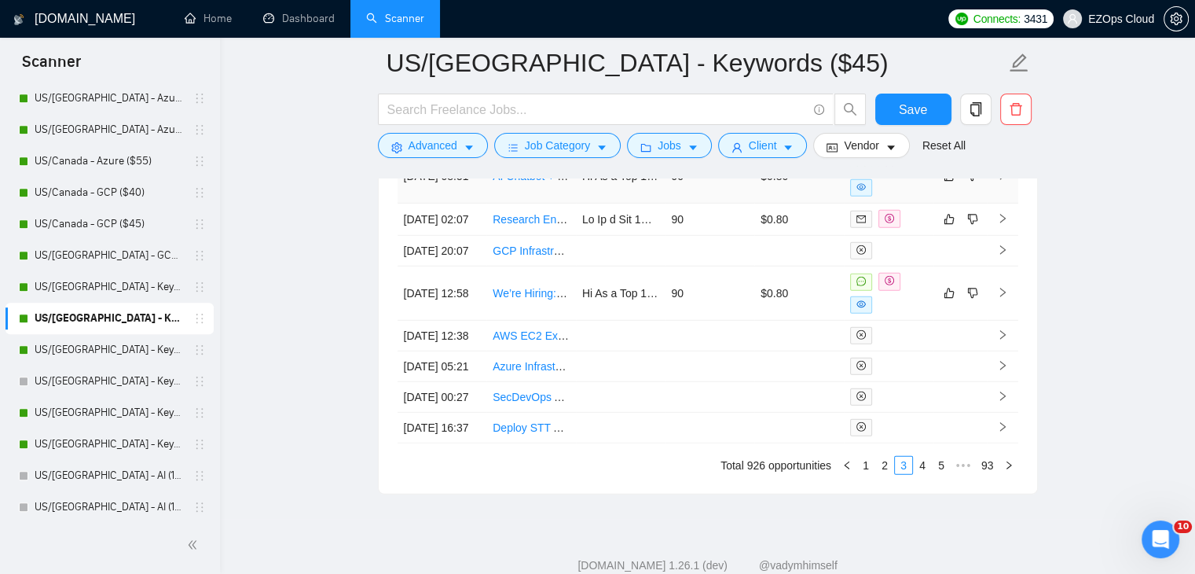
click at [523, 182] on link "AI Chatbot + SMS Automation Specialist (Customer Feedback Sequence Setup)" at bounding box center [688, 176] width 391 height 13
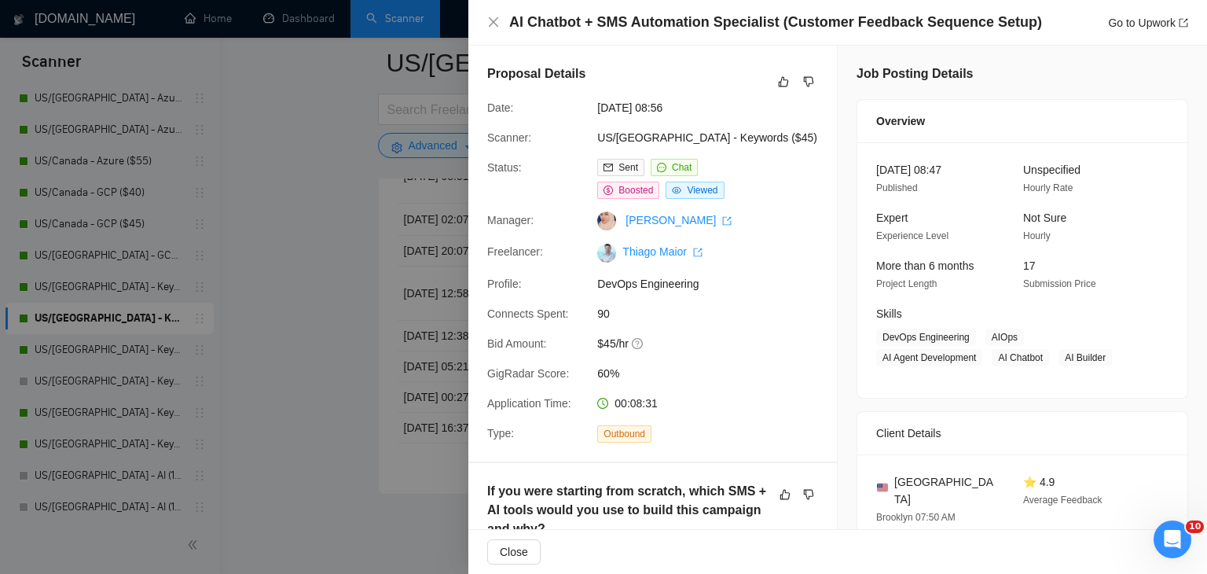
click at [352, 262] on div at bounding box center [603, 287] width 1207 height 574
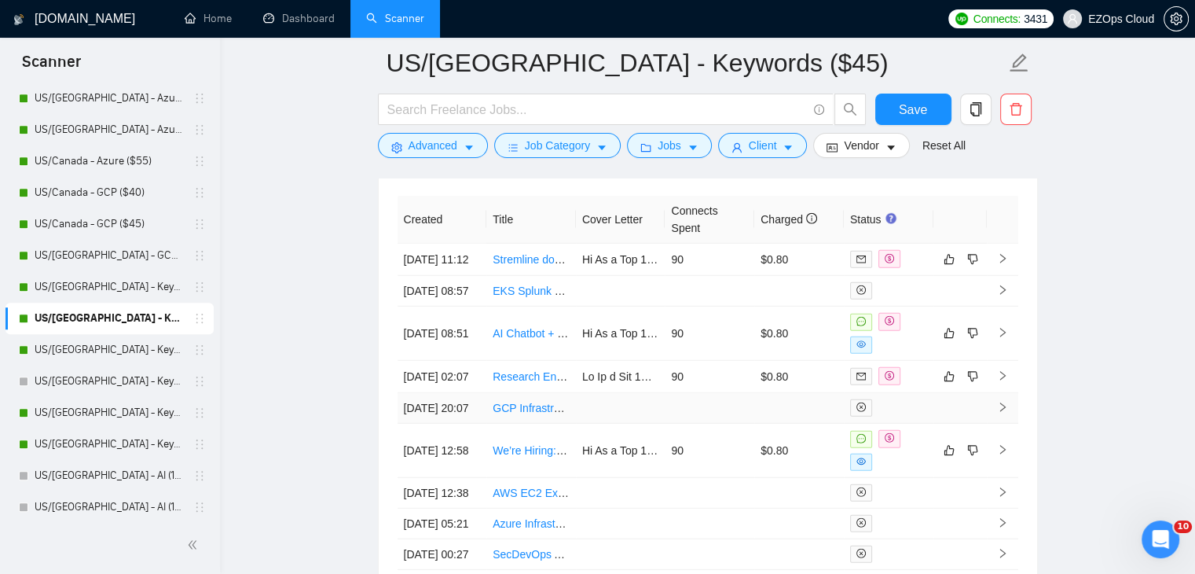
scroll to position [4220, 0]
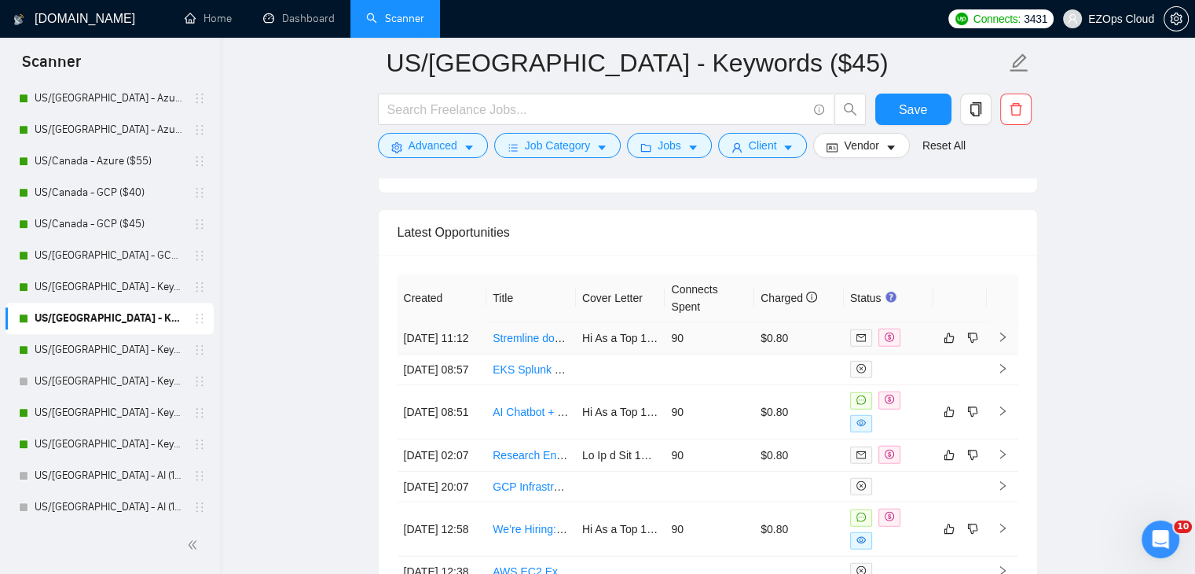
click at [525, 340] on link "Stremline documents management, maximize Clio CRM, integrate to Cloud via Micro…" at bounding box center [719, 338] width 453 height 13
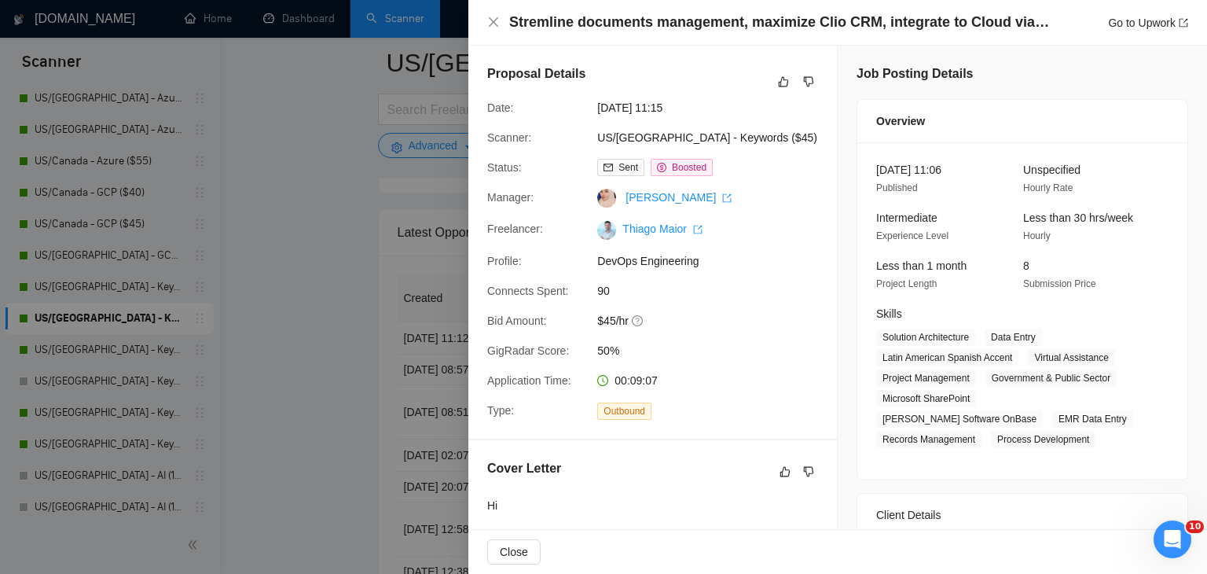
click at [259, 381] on div at bounding box center [603, 287] width 1207 height 574
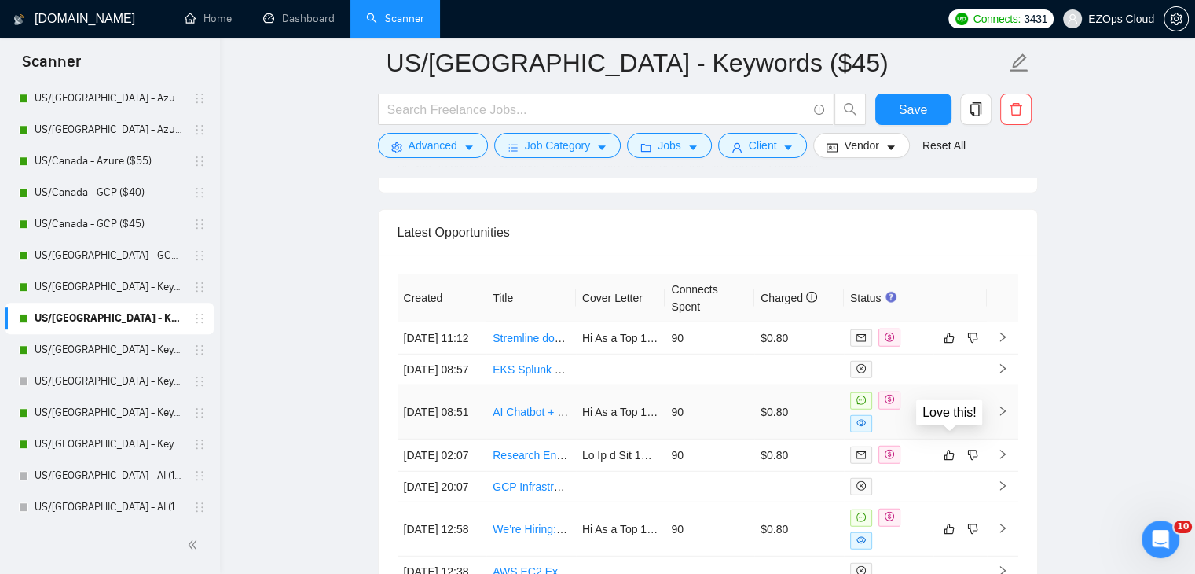
scroll to position [4534, 0]
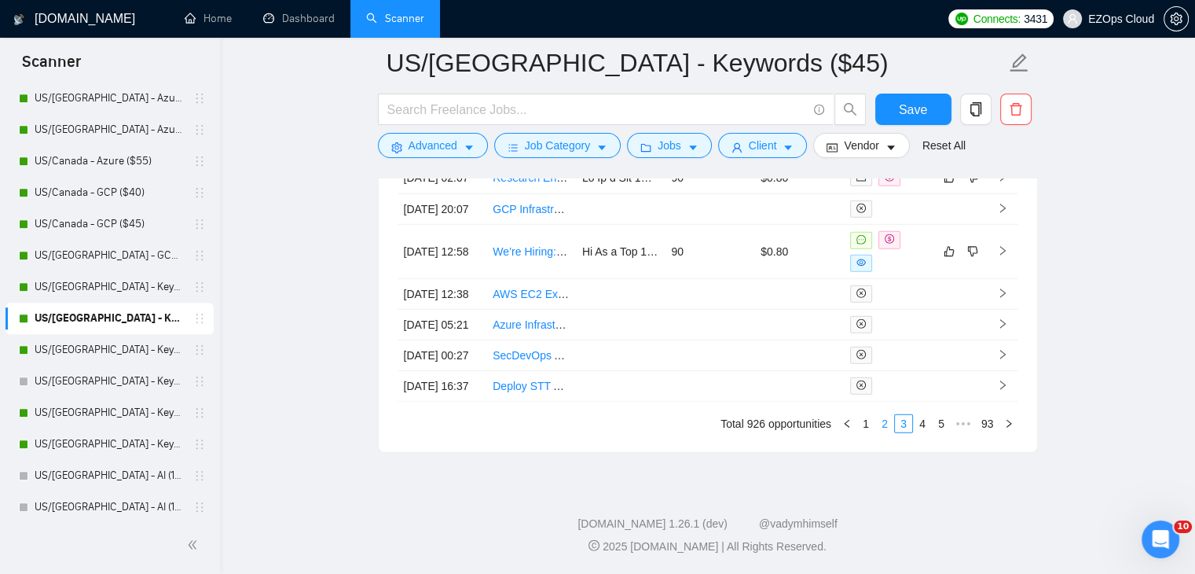
click at [883, 432] on link "2" at bounding box center [884, 423] width 17 height 17
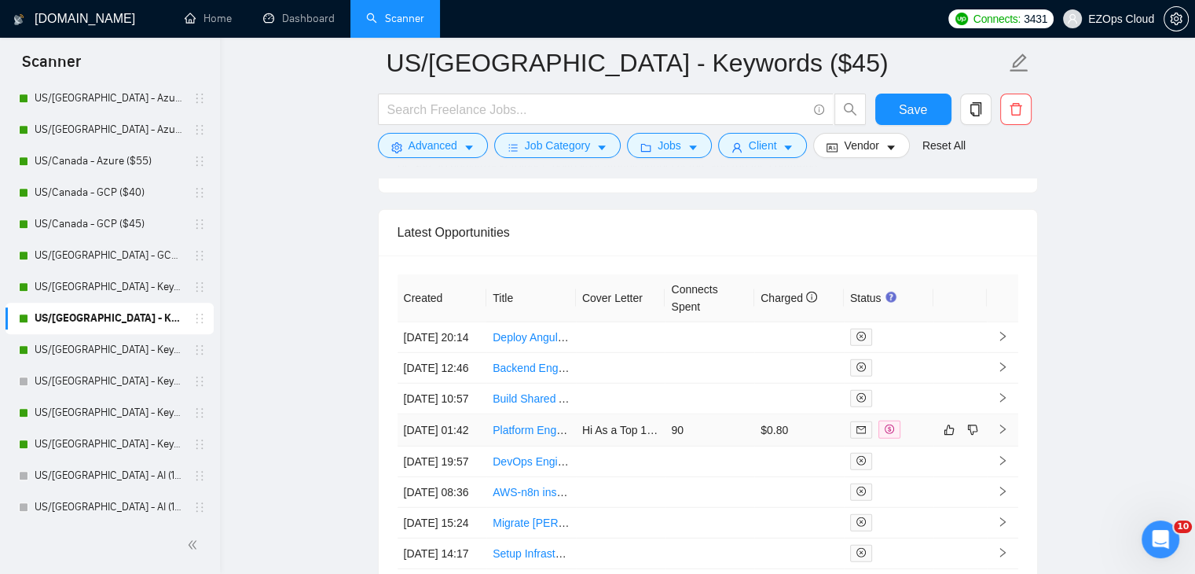
scroll to position [4298, 0]
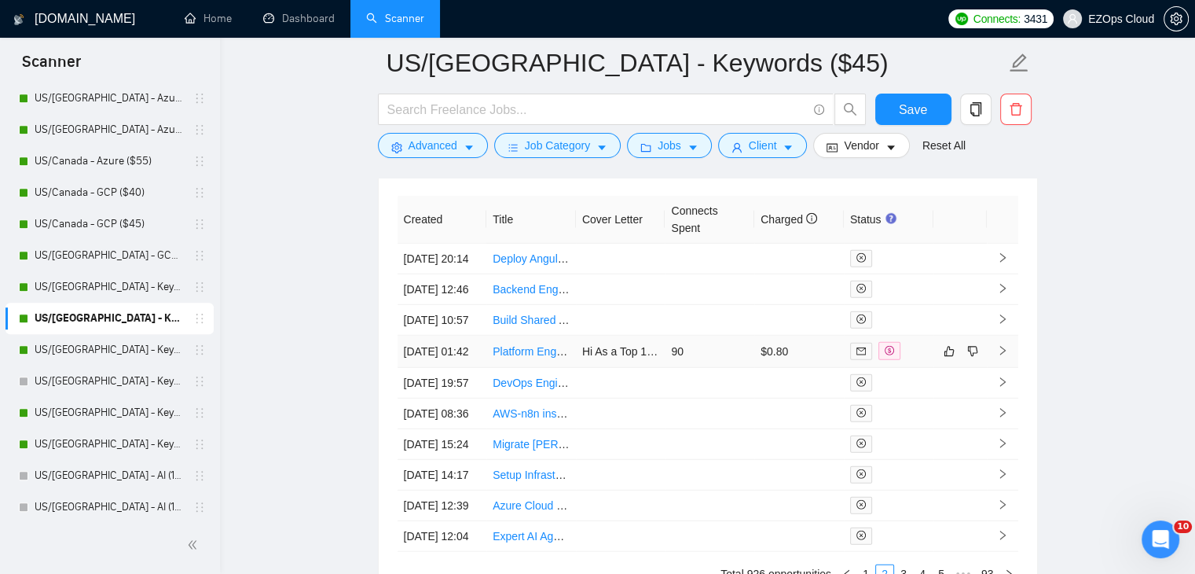
click at [541, 358] on link "Platform Engineer – Ubuntu CI/CD & Console Tooling" at bounding box center [623, 351] width 260 height 13
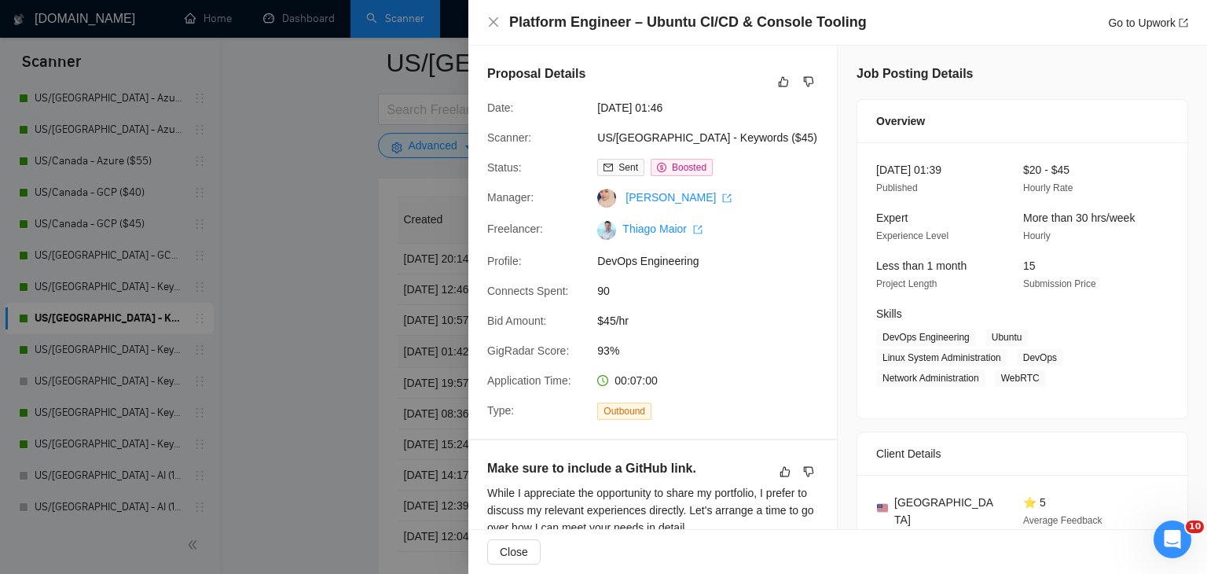
click at [314, 349] on div at bounding box center [603, 287] width 1207 height 574
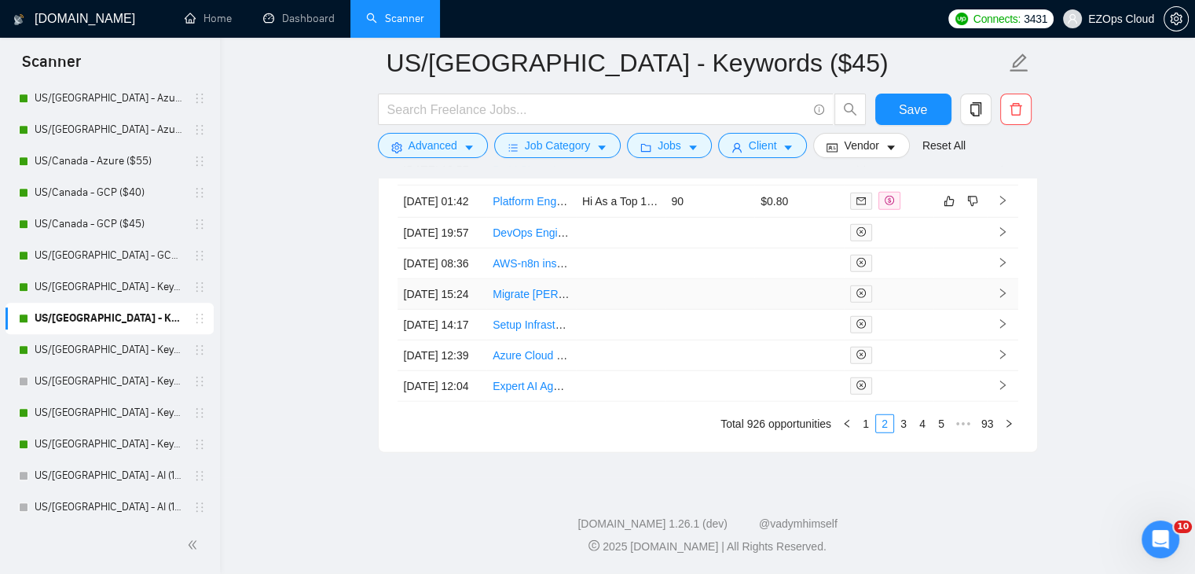
scroll to position [4612, 0]
click at [865, 424] on link "1" at bounding box center [865, 423] width 17 height 17
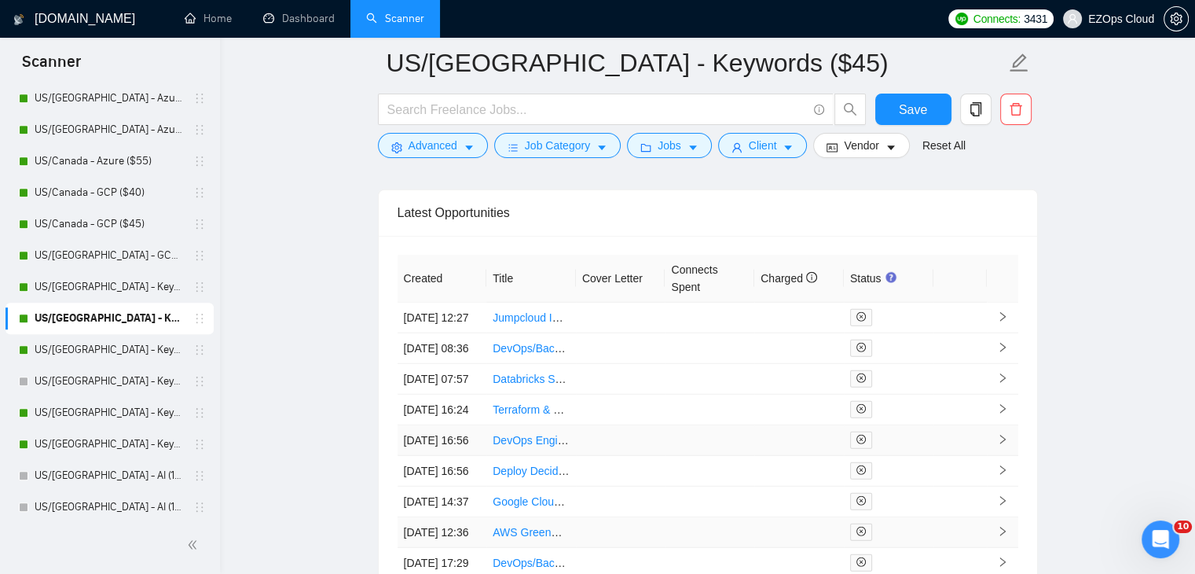
scroll to position [4220, 0]
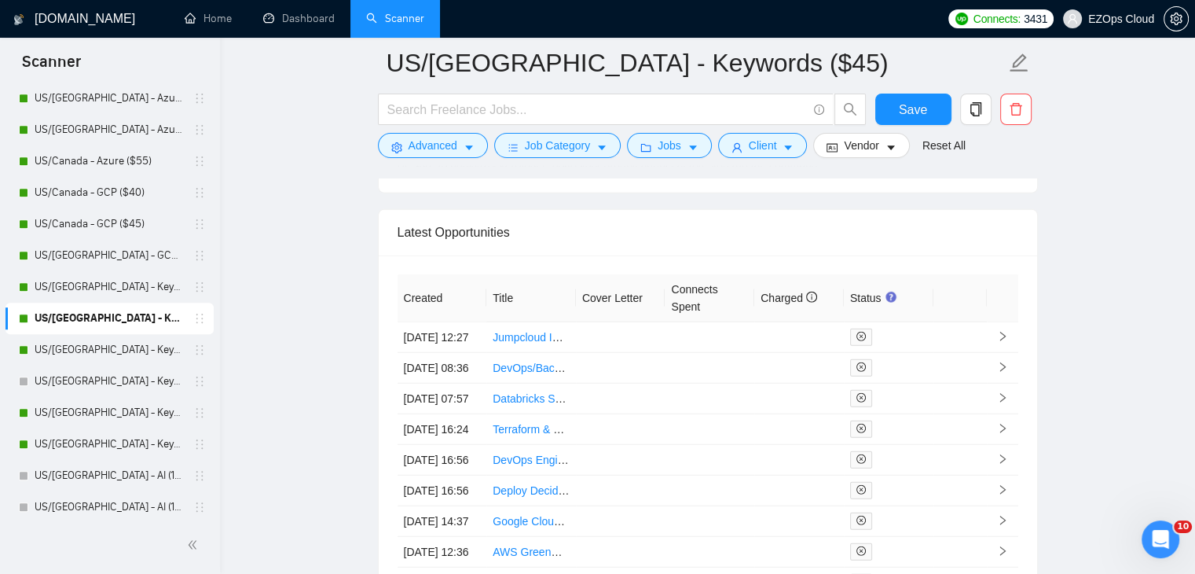
drag, startPoint x: 143, startPoint y: 346, endPoint x: 68, endPoint y: 12, distance: 342.4
click at [142, 346] on link "US/[GEOGRAPHIC_DATA] - Keywords ($55)" at bounding box center [109, 349] width 149 height 31
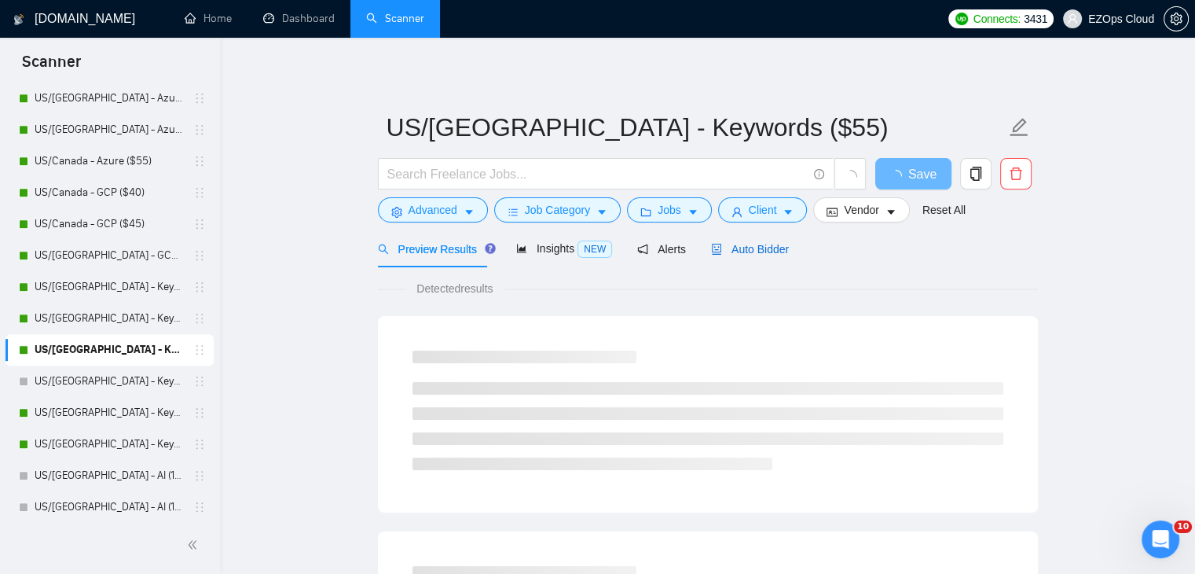
click at [757, 255] on div "Auto Bidder" at bounding box center [750, 248] width 78 height 17
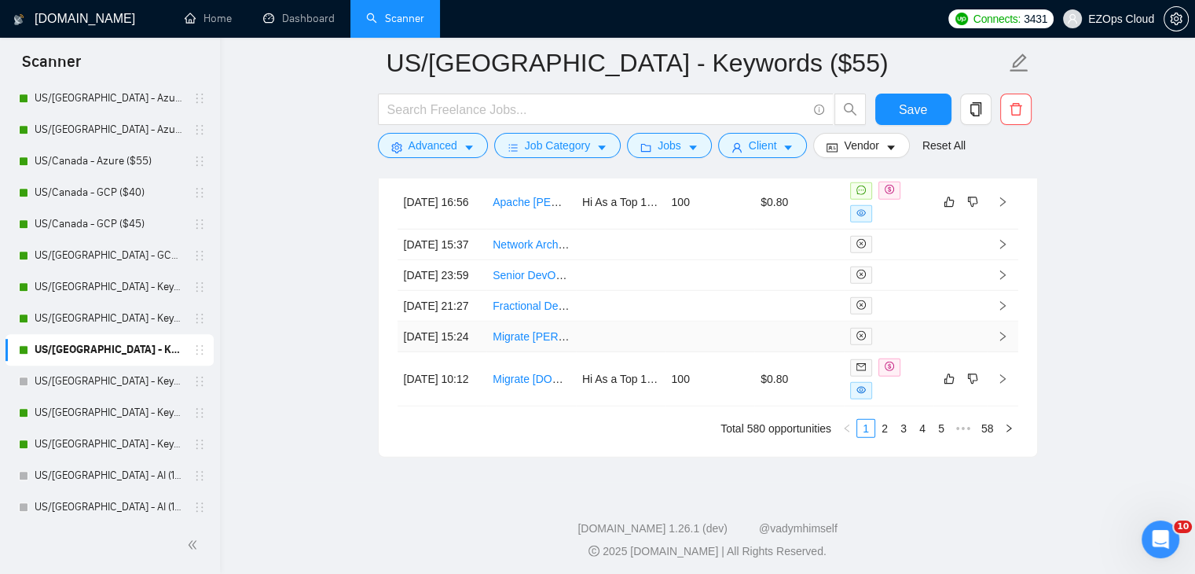
scroll to position [4383, 0]
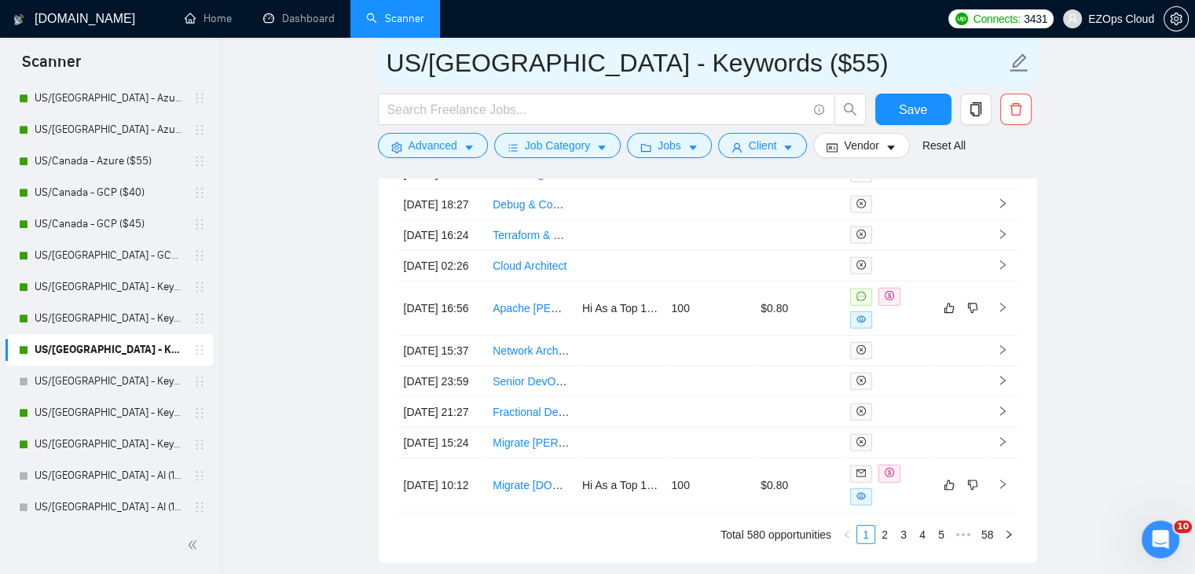
drag, startPoint x: 729, startPoint y: 71, endPoint x: 384, endPoint y: 53, distance: 345.4
click at [384, 53] on span "US/[GEOGRAPHIC_DATA] - Keywords ($55)" at bounding box center [708, 63] width 660 height 50
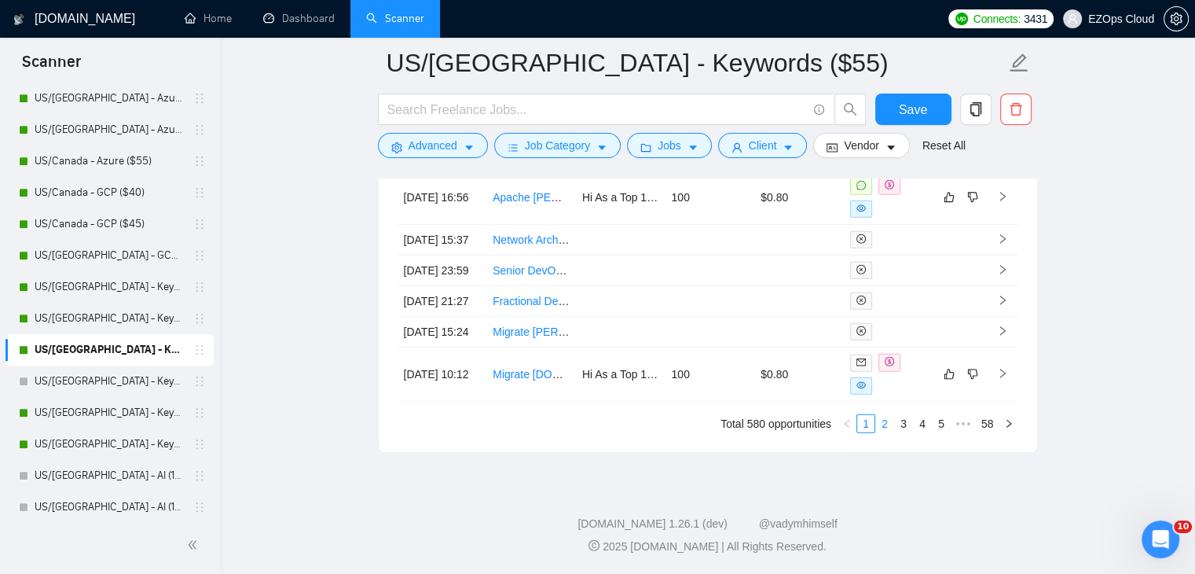
click at [888, 424] on link "2" at bounding box center [884, 423] width 17 height 17
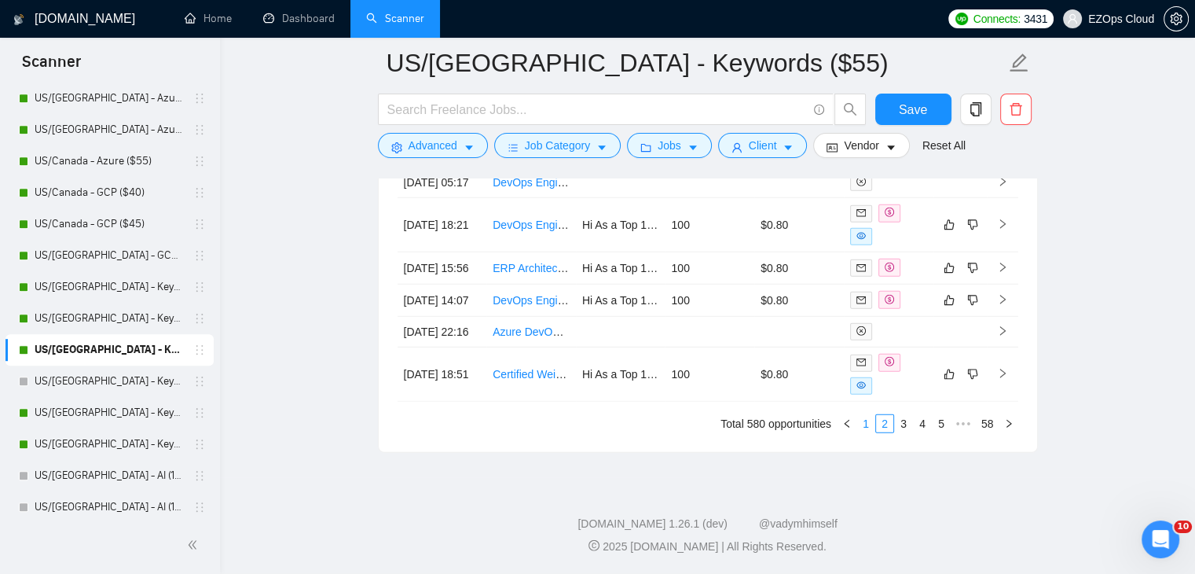
click at [869, 431] on link "1" at bounding box center [865, 423] width 17 height 17
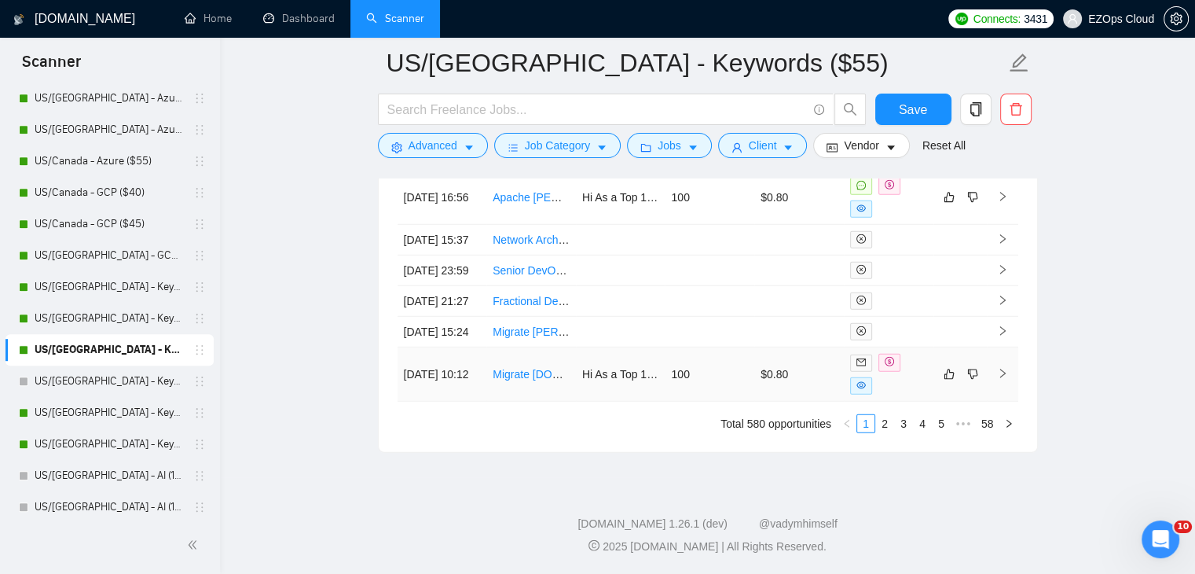
click at [516, 375] on link "Migrate [DOMAIN_NAME] Domain to Custom Domain ([DOMAIN_NAME])" at bounding box center [674, 374] width 362 height 13
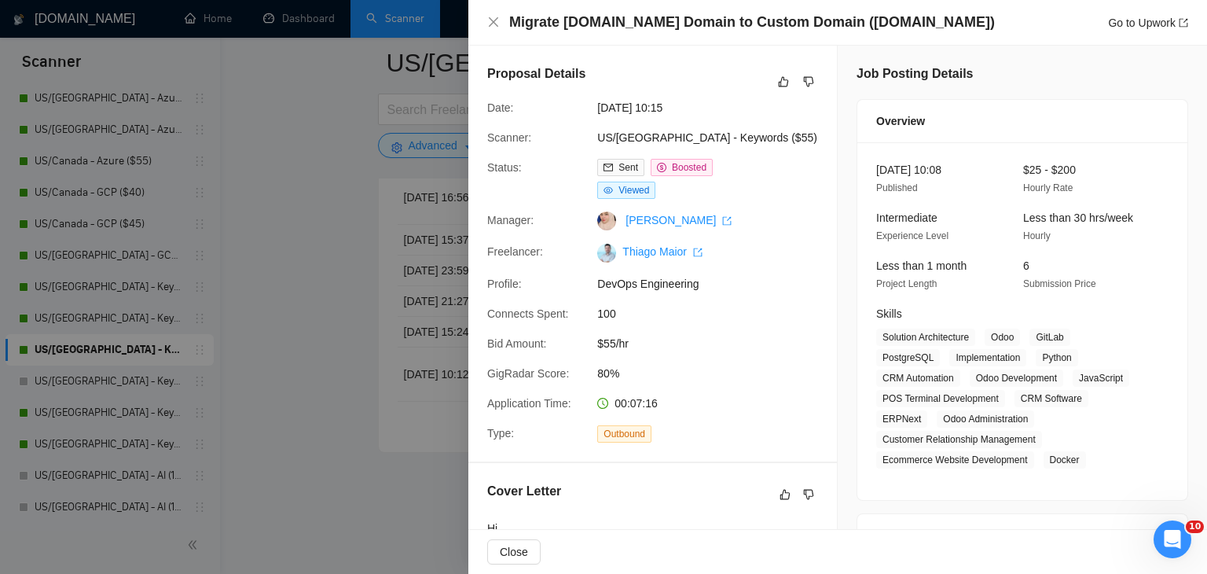
click at [314, 287] on div at bounding box center [603, 287] width 1207 height 574
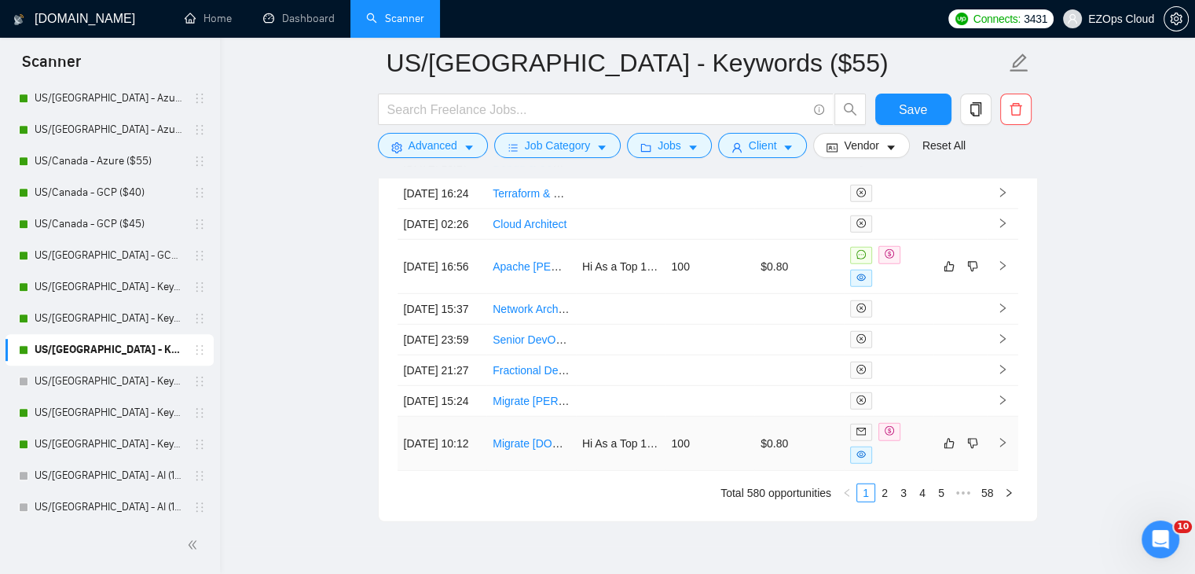
scroll to position [4389, 0]
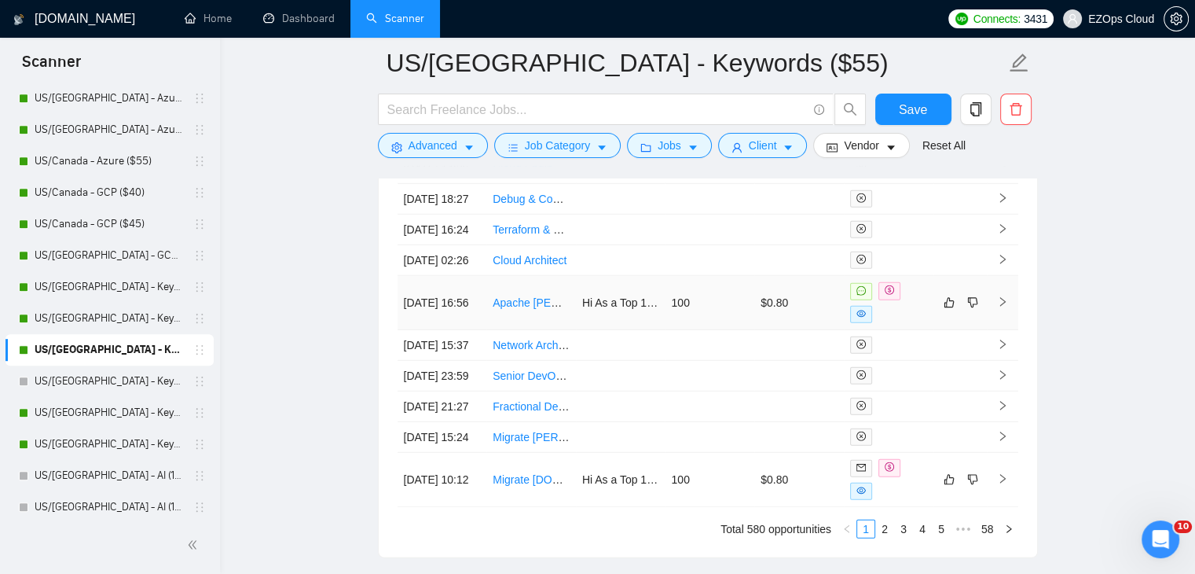
click at [546, 309] on link "Apache [PERSON_NAME] & [PERSON_NAME] Administrator" at bounding box center [644, 302] width 302 height 13
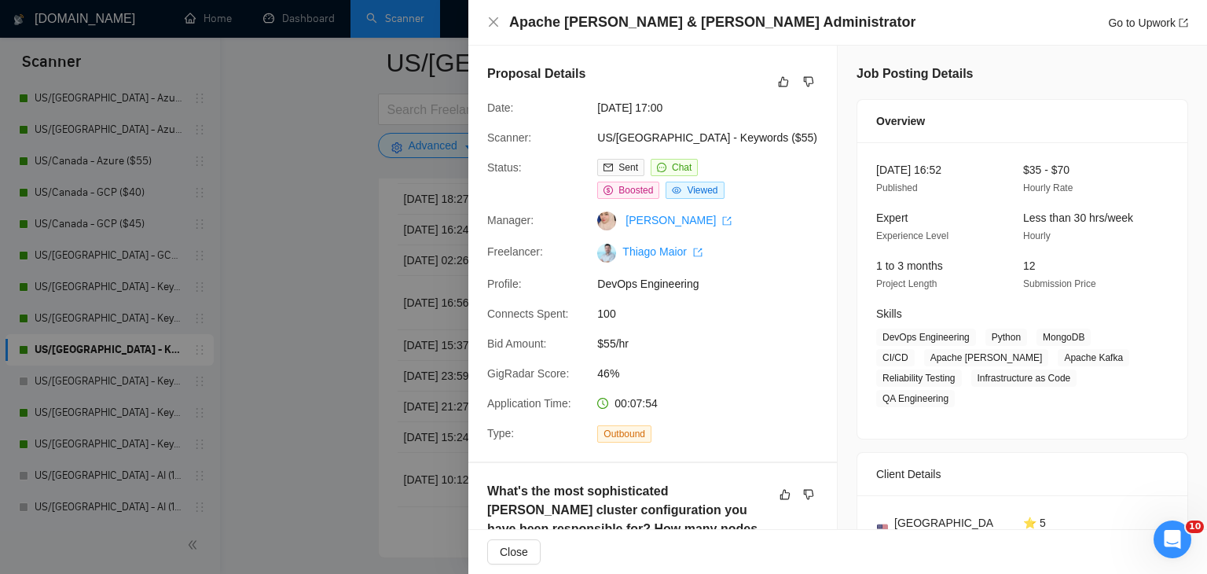
click at [336, 400] on div at bounding box center [603, 287] width 1207 height 574
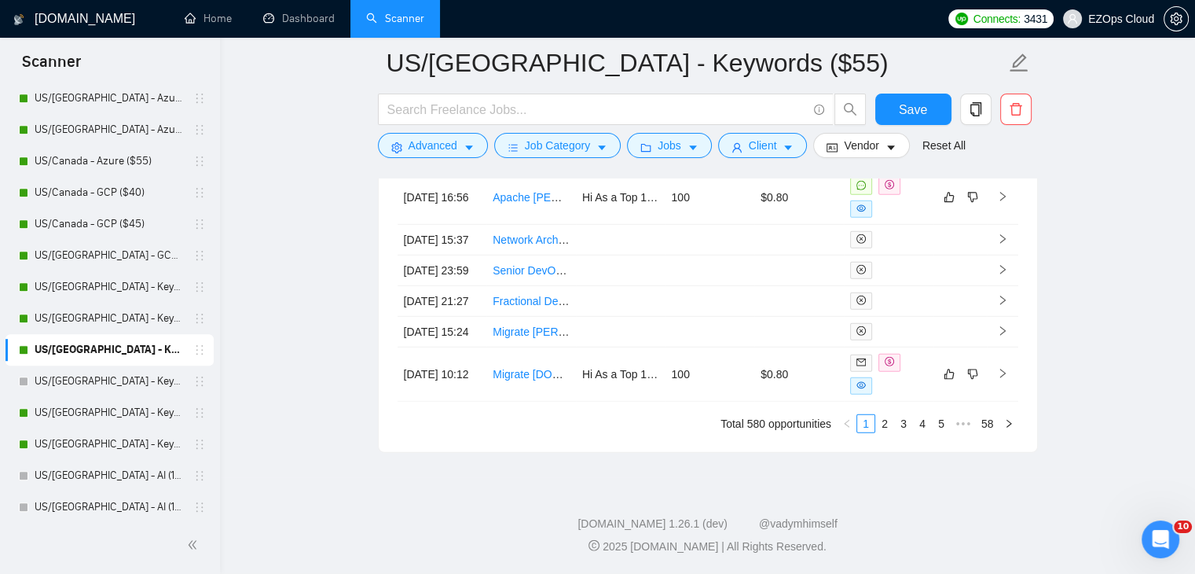
scroll to position [4624, 0]
click at [888, 422] on link "2" at bounding box center [884, 423] width 17 height 17
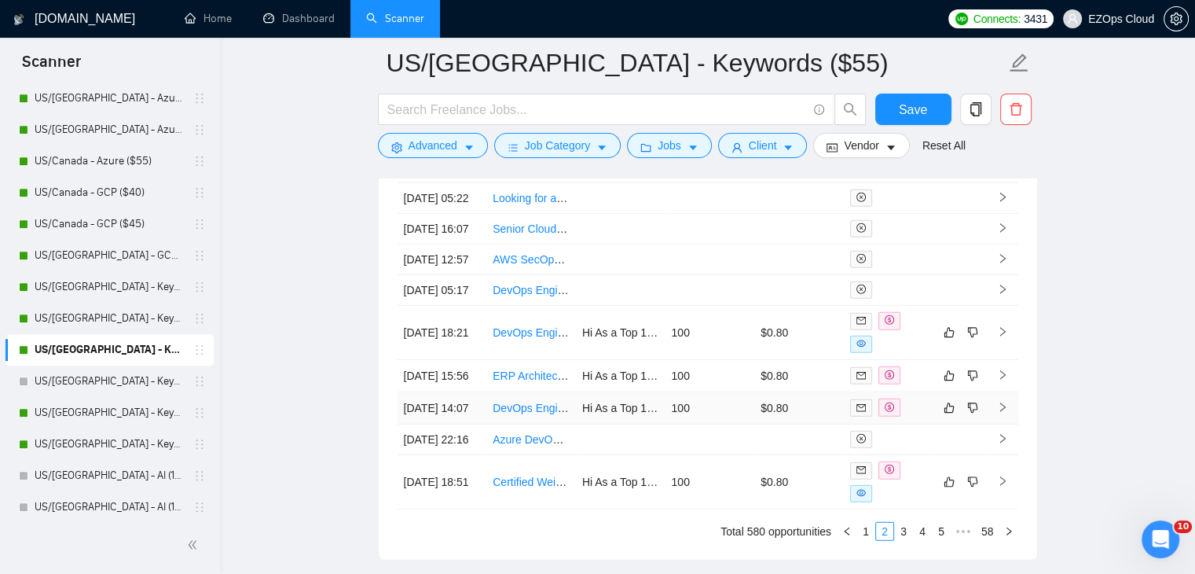
scroll to position [4389, 0]
